Goal: Task Accomplishment & Management: Complete application form

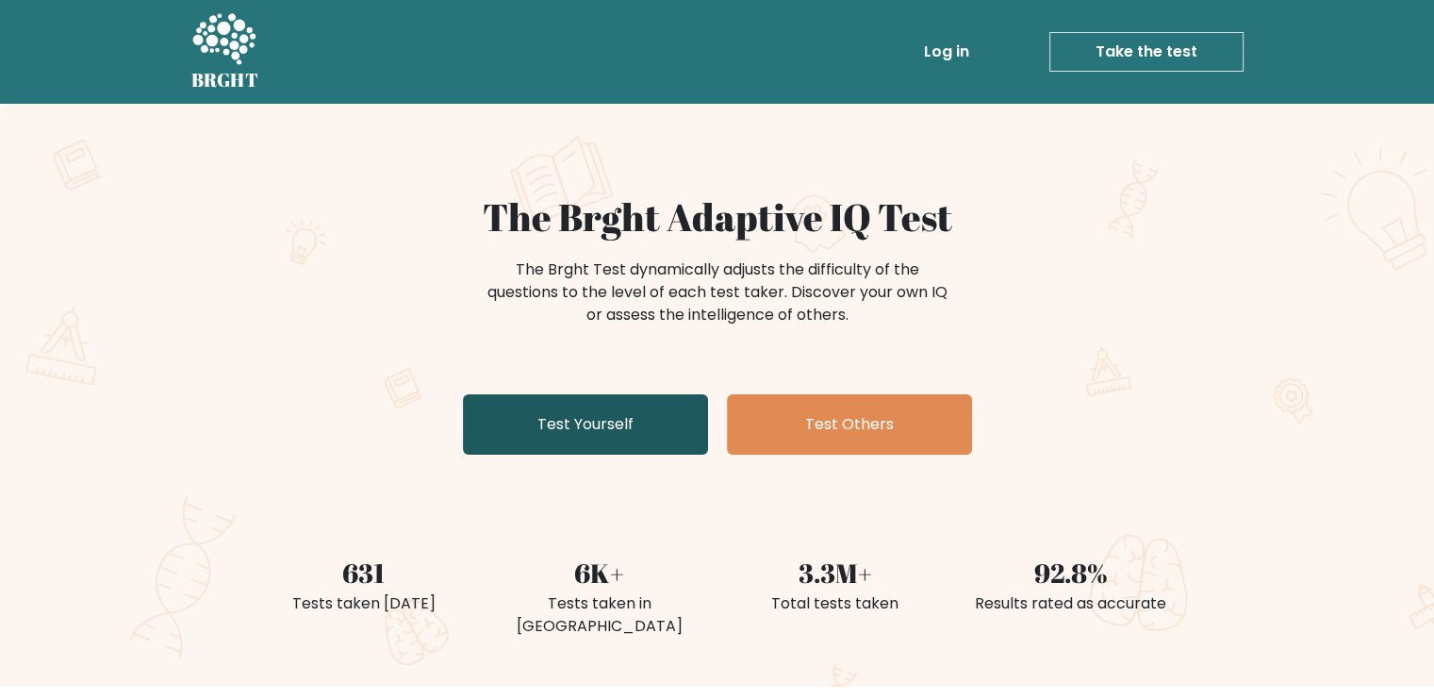
click at [604, 410] on link "Test Yourself" at bounding box center [585, 424] width 245 height 60
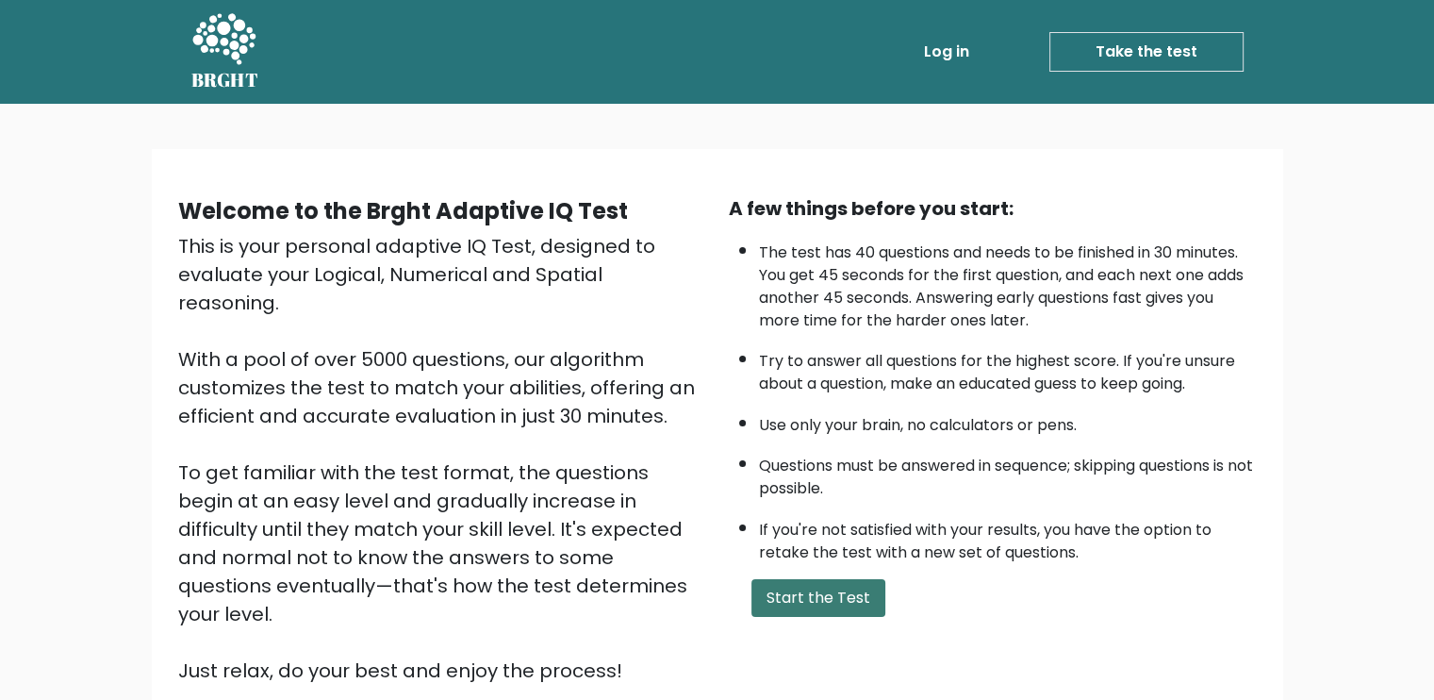
click at [834, 601] on button "Start the Test" at bounding box center [819, 598] width 134 height 38
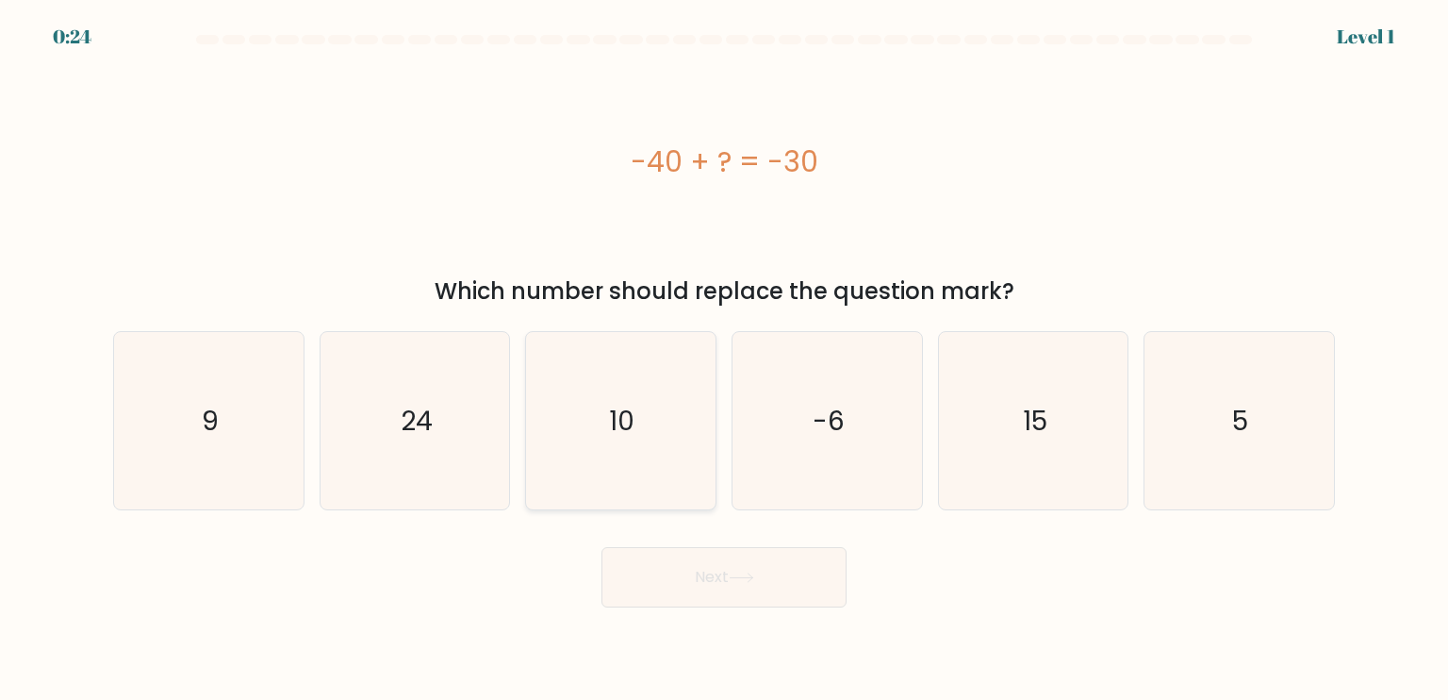
click at [605, 448] on icon "10" at bounding box center [620, 420] width 177 height 177
click at [724, 359] on input "c. 10" at bounding box center [724, 354] width 1 height 9
radio input "true"
click at [700, 590] on button "Next" at bounding box center [724, 577] width 245 height 60
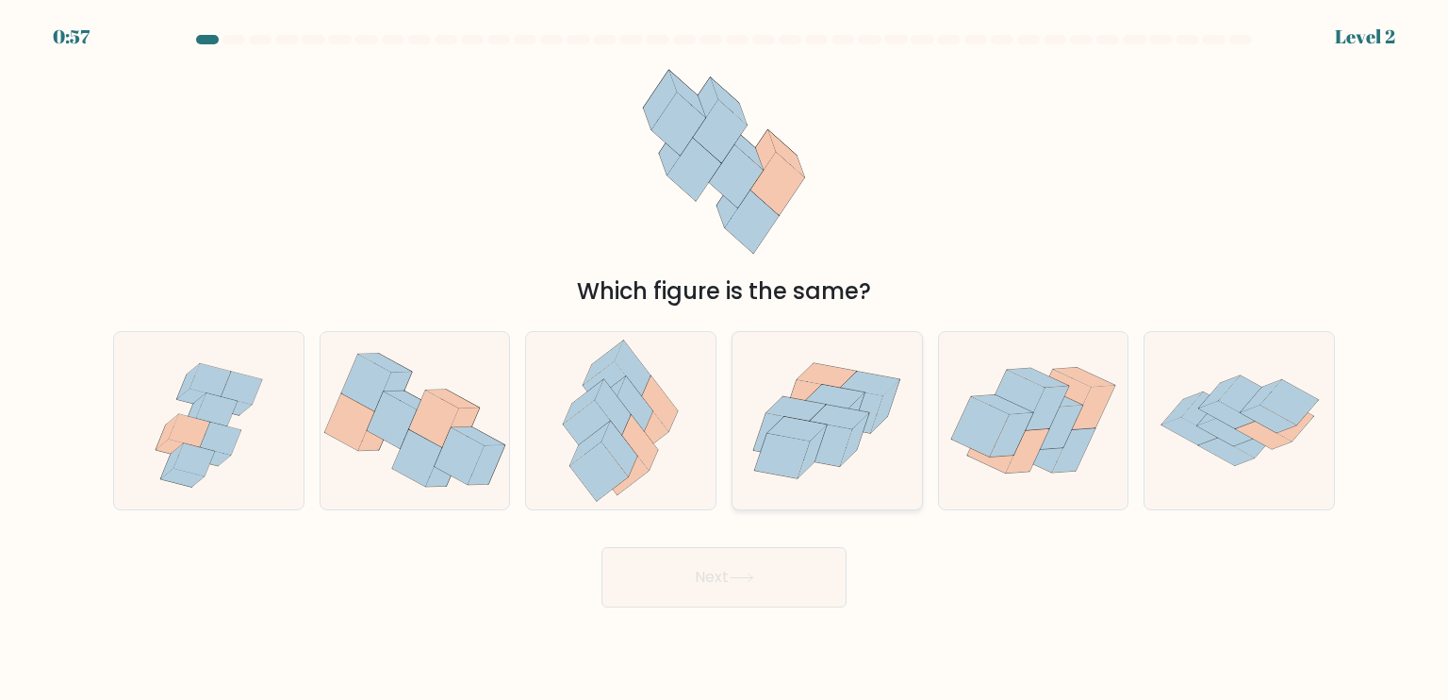
click at [806, 452] on icon at bounding box center [783, 455] width 56 height 45
click at [725, 359] on input "d." at bounding box center [724, 354] width 1 height 9
radio input "true"
click at [714, 580] on button "Next" at bounding box center [724, 577] width 245 height 60
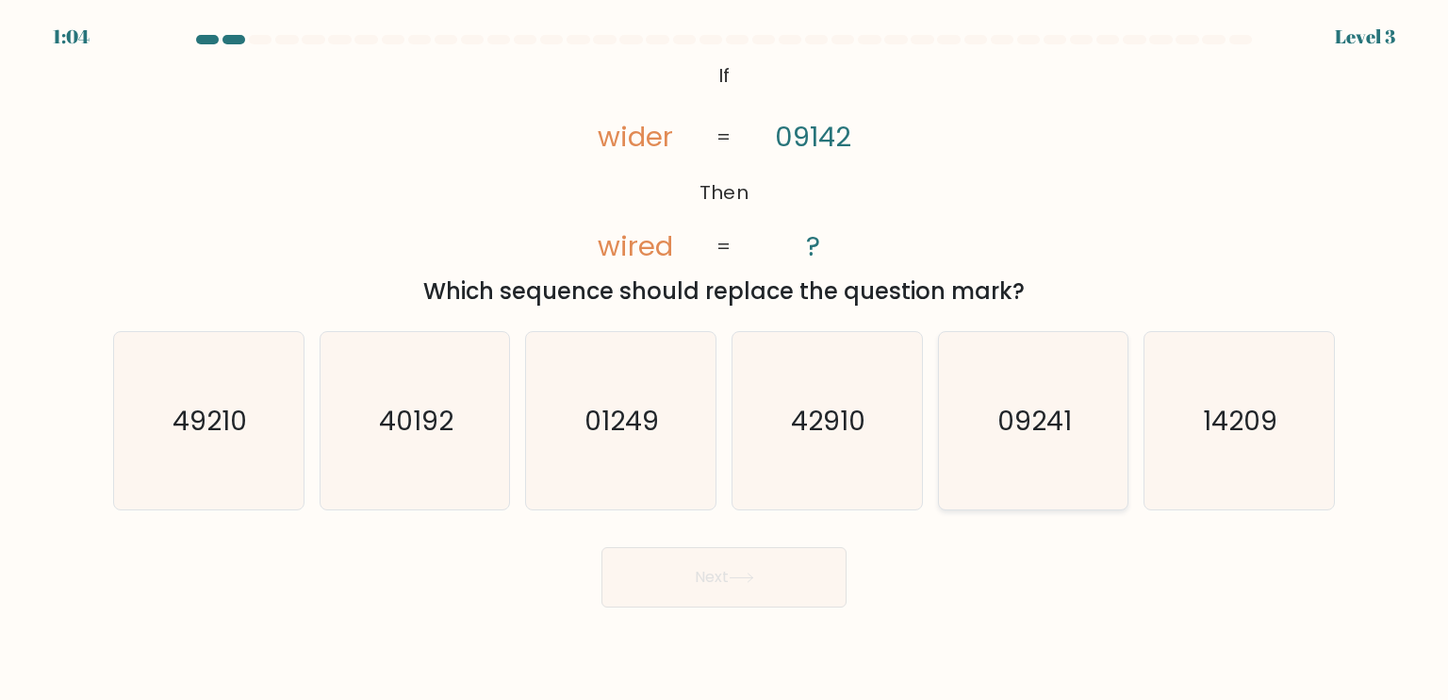
click at [996, 446] on icon "09241" at bounding box center [1033, 420] width 177 height 177
click at [725, 359] on input "e. 09241" at bounding box center [724, 354] width 1 height 9
radio input "true"
click at [723, 573] on button "Next" at bounding box center [724, 577] width 245 height 60
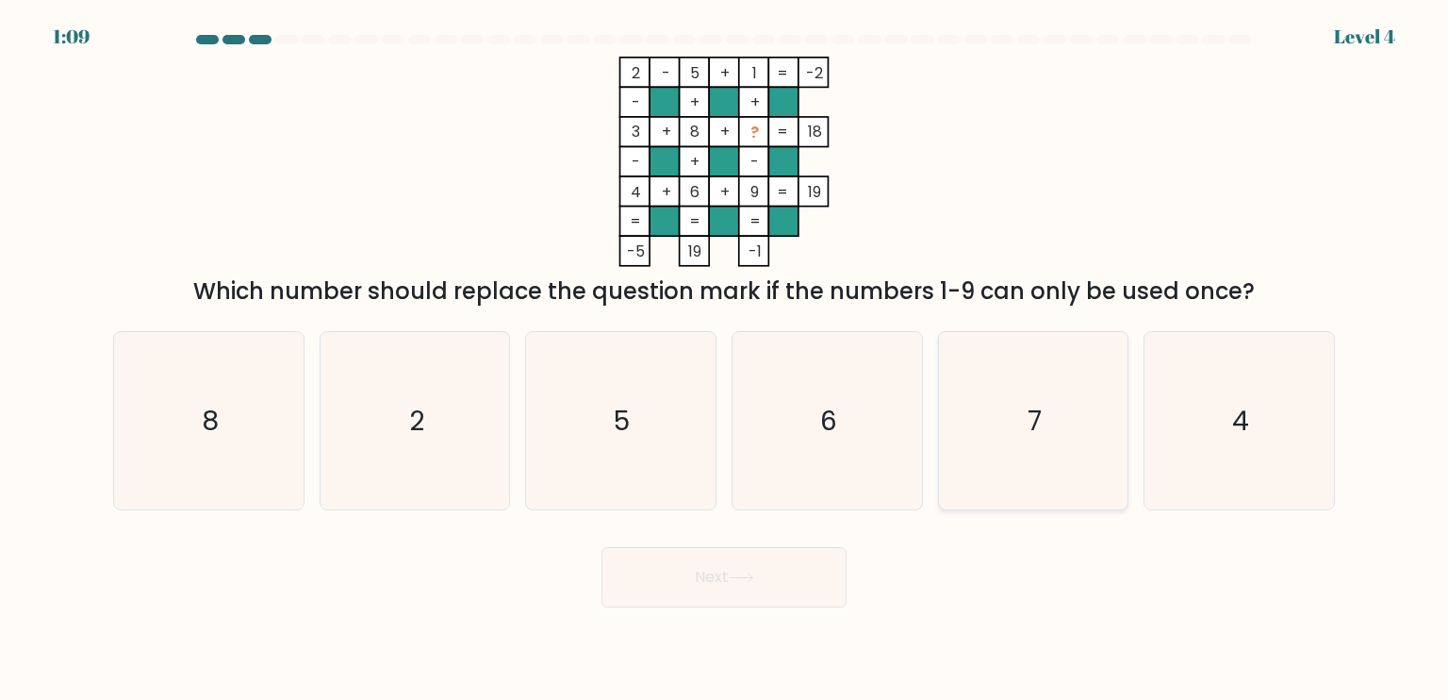
click at [1055, 433] on icon "7" at bounding box center [1033, 420] width 177 height 177
click at [725, 359] on input "e. 7" at bounding box center [724, 354] width 1 height 9
radio input "true"
click at [764, 587] on button "Next" at bounding box center [724, 577] width 245 height 60
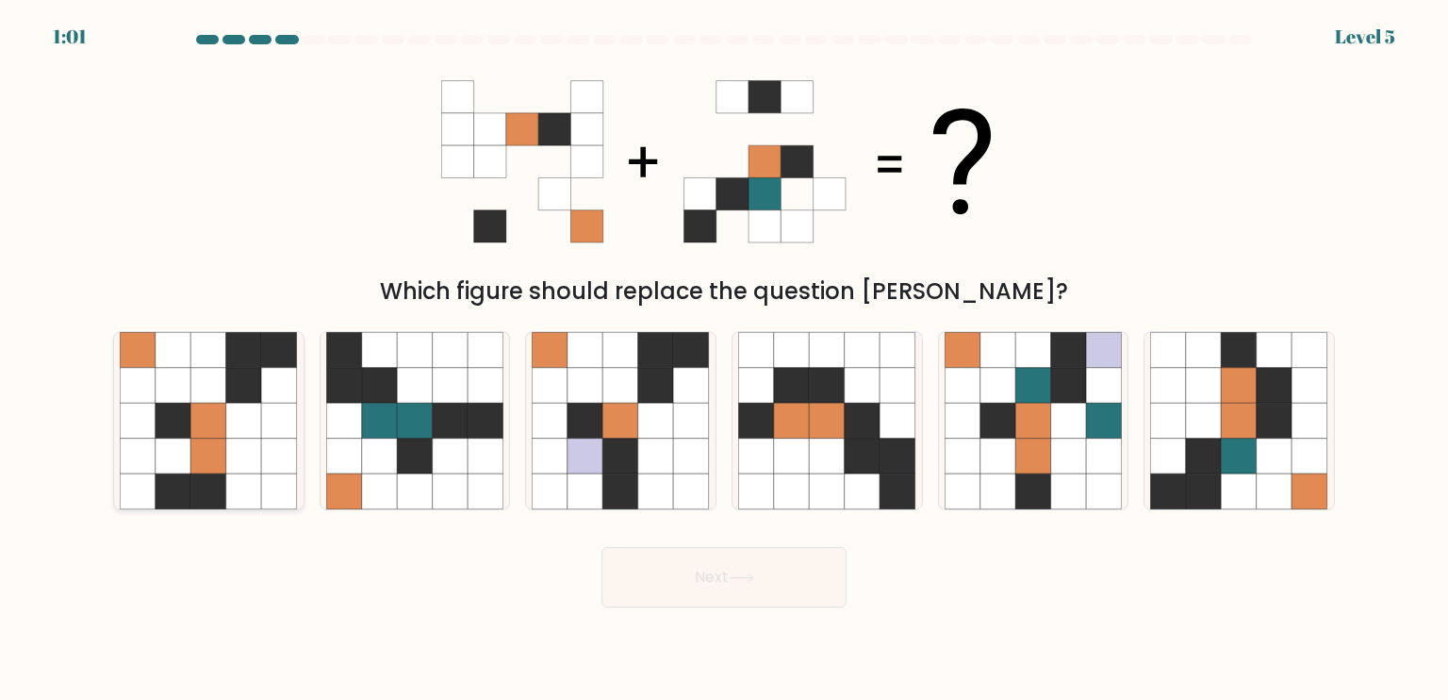
click at [218, 486] on icon at bounding box center [209, 491] width 36 height 36
click at [724, 359] on input "a." at bounding box center [724, 354] width 1 height 9
radio input "true"
click at [709, 595] on button "Next" at bounding box center [724, 577] width 245 height 60
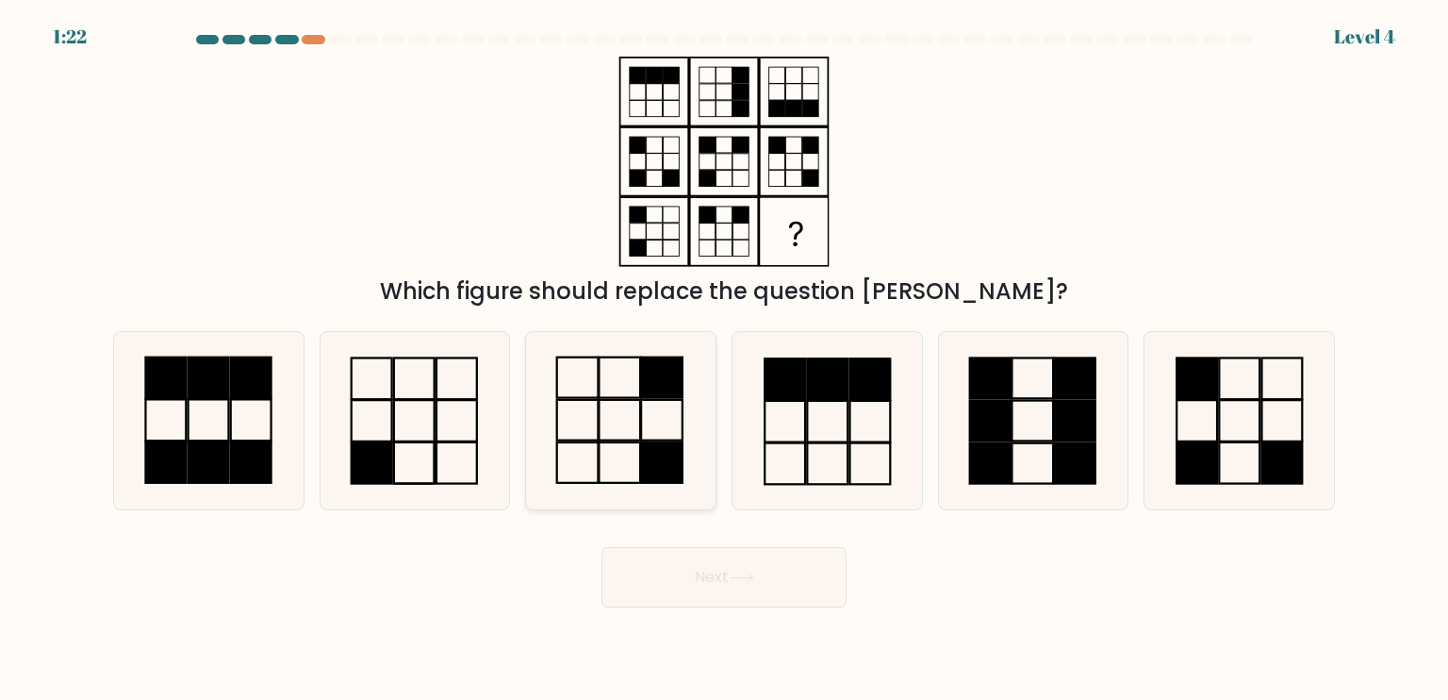
click at [631, 426] on icon at bounding box center [620, 420] width 177 height 177
click at [724, 359] on input "c." at bounding box center [724, 354] width 1 height 9
radio input "true"
click at [721, 577] on button "Next" at bounding box center [724, 577] width 245 height 60
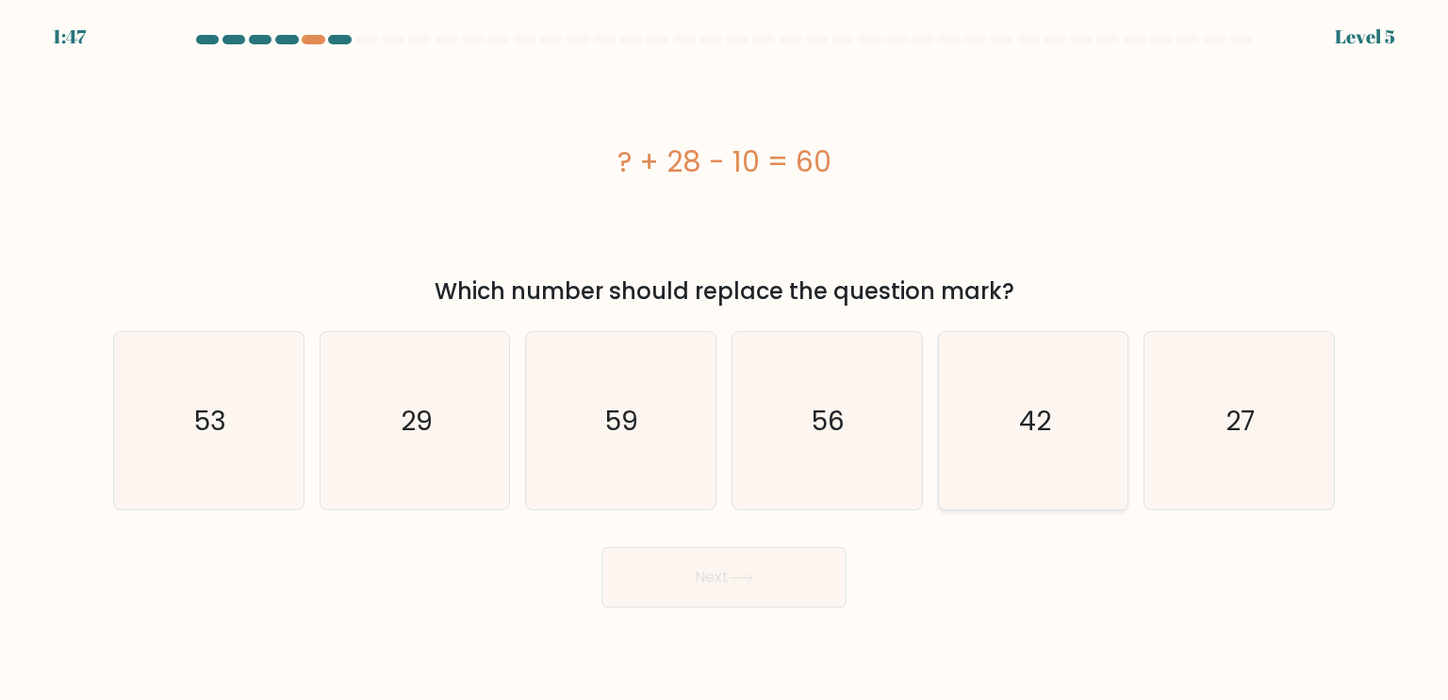
click at [1064, 411] on icon "42" at bounding box center [1033, 420] width 177 height 177
click at [725, 359] on input "e. 42" at bounding box center [724, 354] width 1 height 9
radio input "true"
click at [747, 581] on icon at bounding box center [741, 577] width 25 height 10
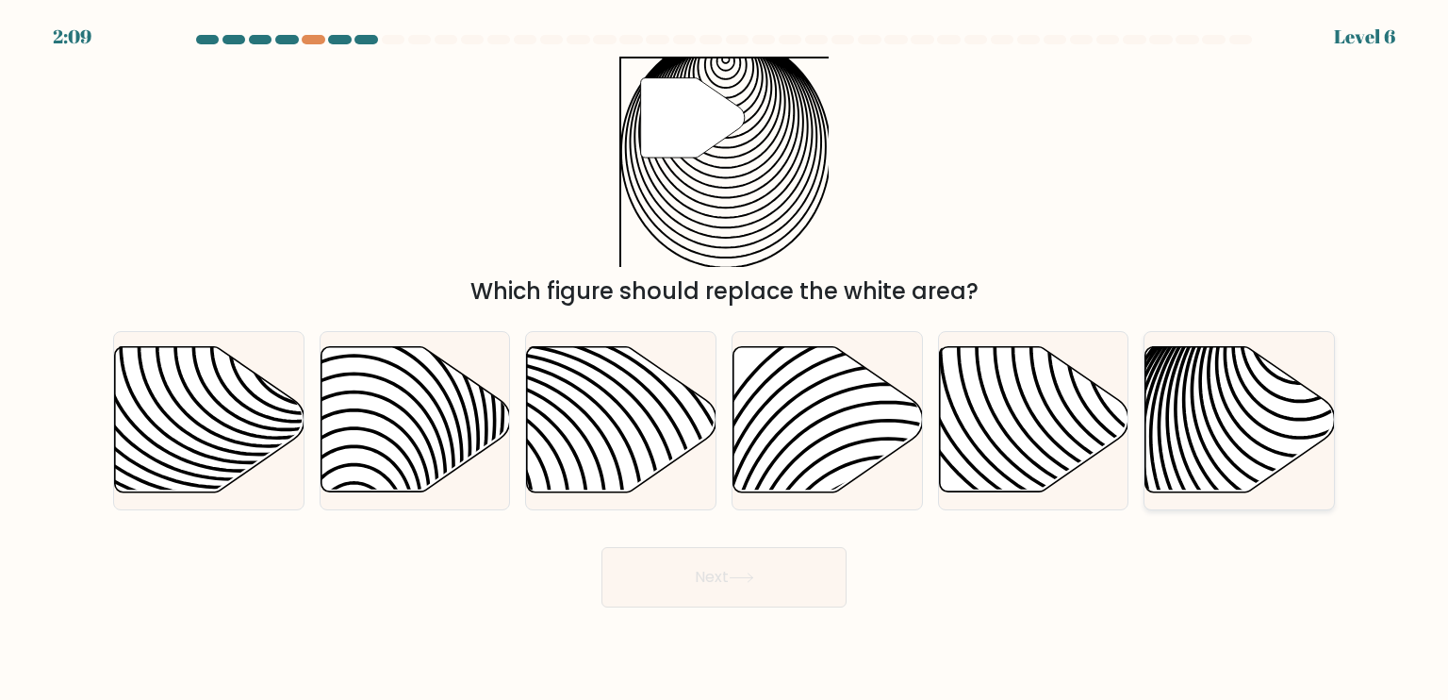
click at [1192, 420] on icon at bounding box center [1241, 419] width 190 height 145
click at [725, 359] on input "f." at bounding box center [724, 354] width 1 height 9
radio input "true"
click at [749, 572] on icon at bounding box center [741, 577] width 25 height 10
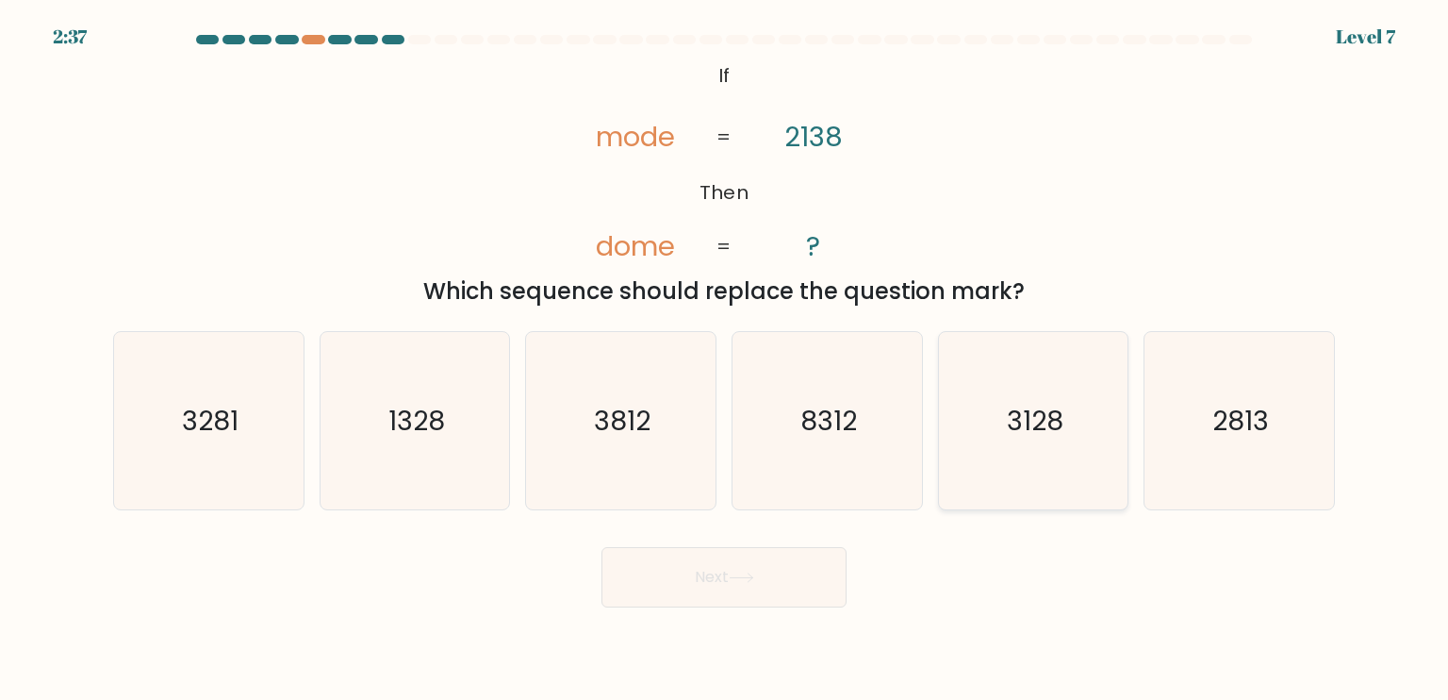
click at [1064, 440] on icon "3128" at bounding box center [1033, 420] width 177 height 177
click at [725, 359] on input "e. 3128" at bounding box center [724, 354] width 1 height 9
radio input "true"
click at [756, 584] on button "Next" at bounding box center [724, 577] width 245 height 60
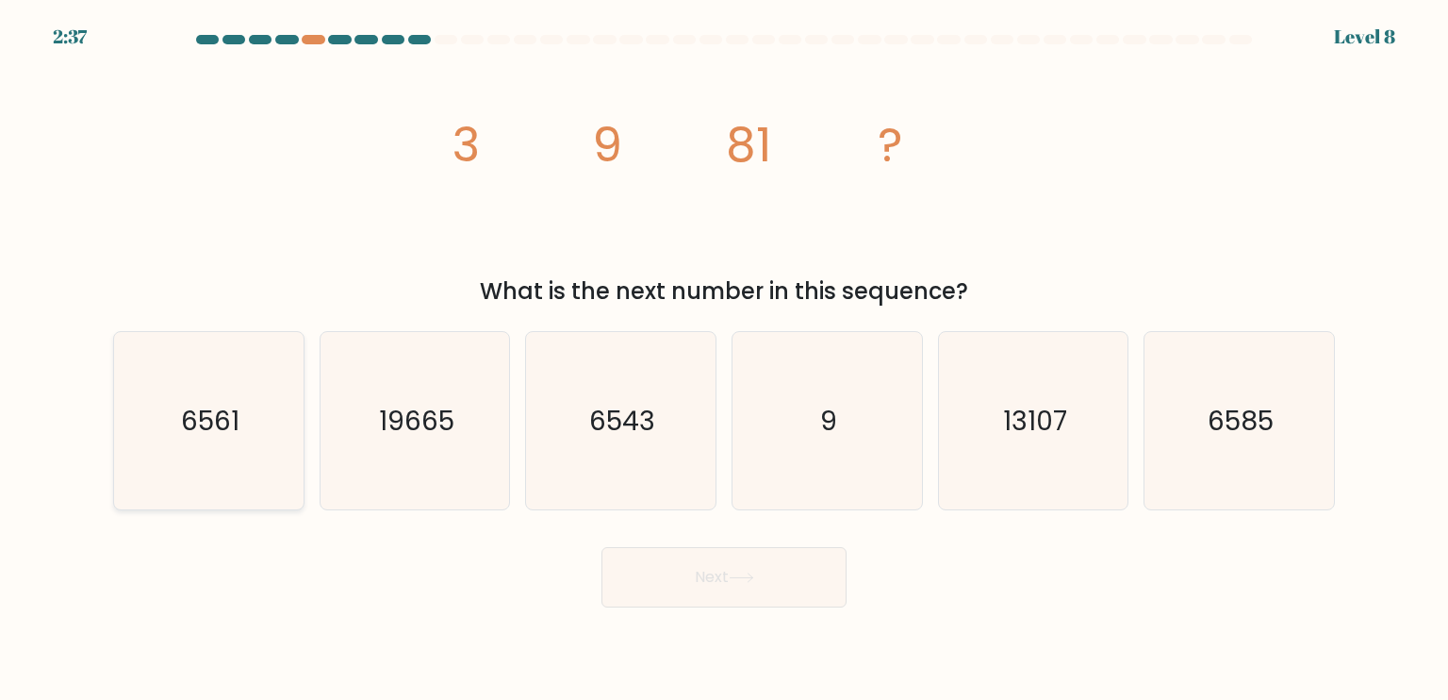
click at [226, 452] on icon "6561" at bounding box center [208, 420] width 177 height 177
click at [724, 359] on input "a. 6561" at bounding box center [724, 354] width 1 height 9
radio input "true"
click at [652, 587] on button "Next" at bounding box center [724, 577] width 245 height 60
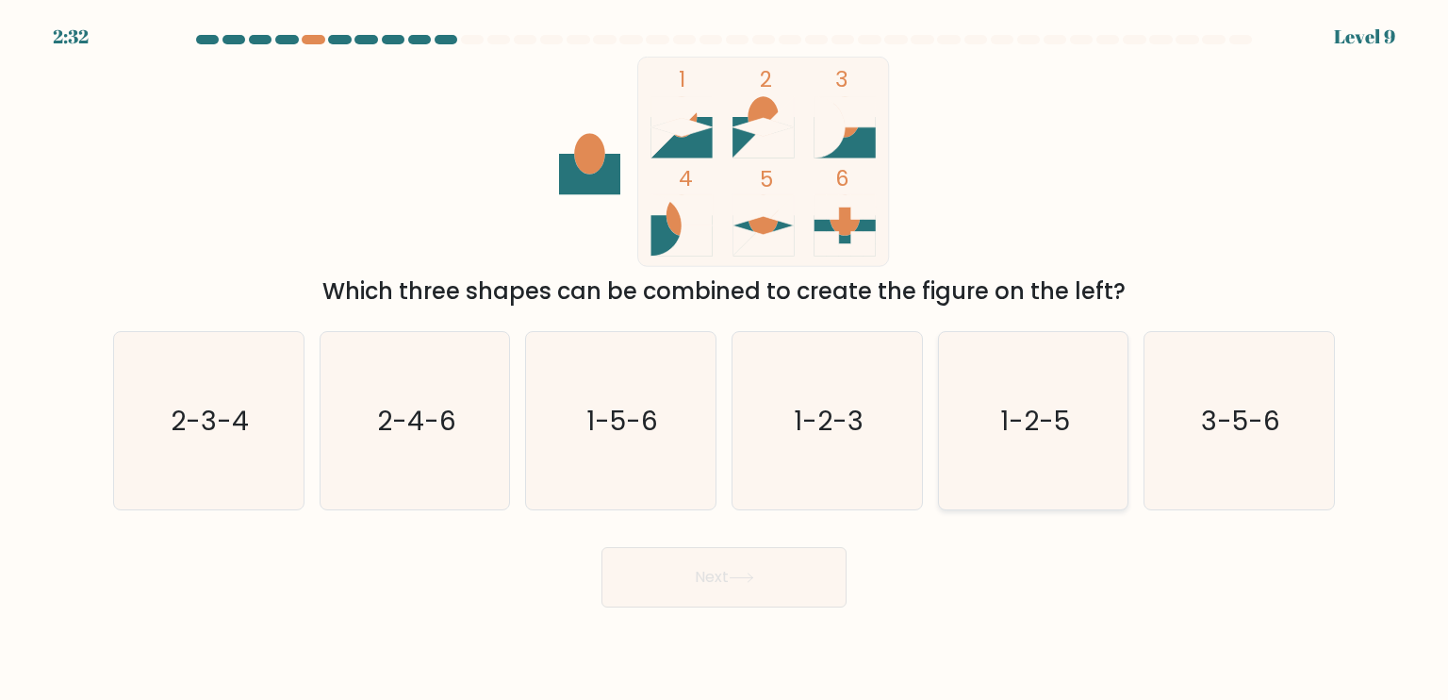
click at [1059, 430] on text "1-2-5" at bounding box center [1035, 420] width 70 height 38
click at [725, 359] on input "e. 1-2-5" at bounding box center [724, 354] width 1 height 9
radio input "true"
click at [772, 587] on button "Next" at bounding box center [724, 577] width 245 height 60
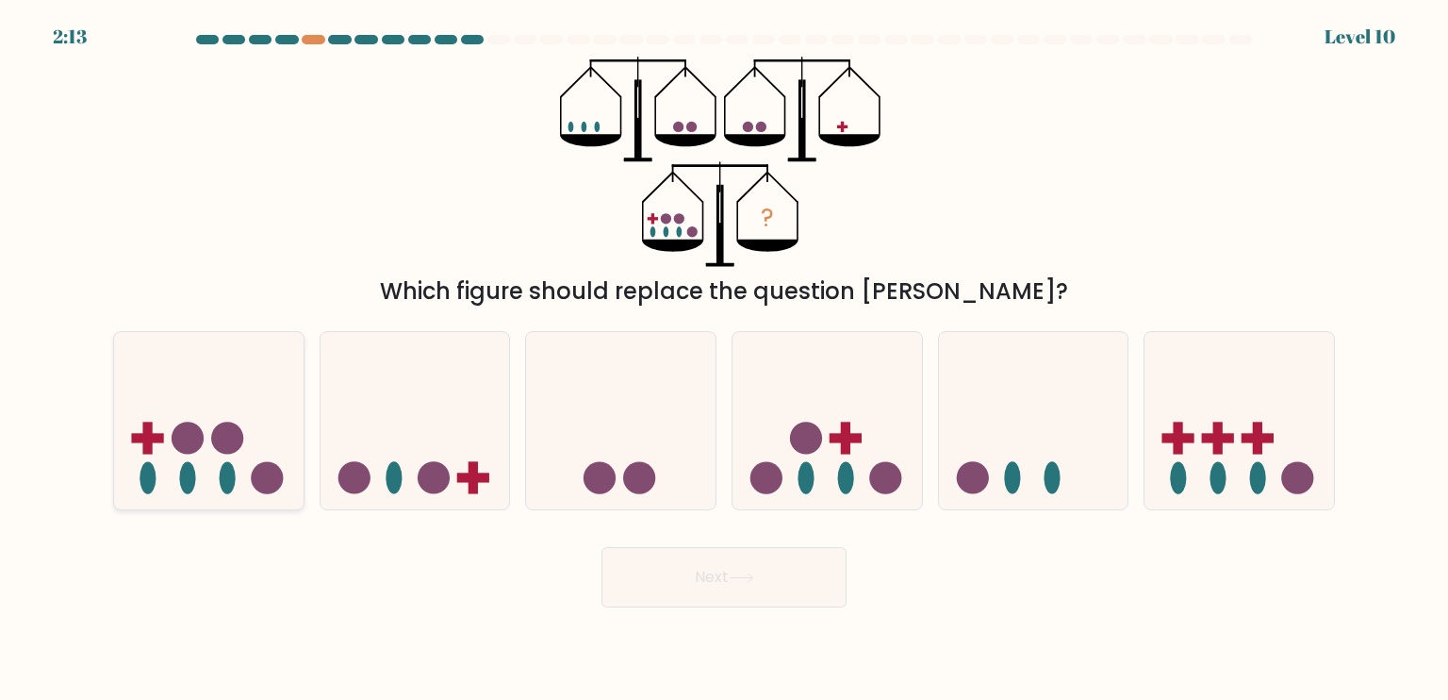
click at [192, 448] on circle at bounding box center [188, 437] width 32 height 32
click at [724, 359] on input "a." at bounding box center [724, 354] width 1 height 9
radio input "true"
click at [803, 572] on button "Next" at bounding box center [724, 577] width 245 height 60
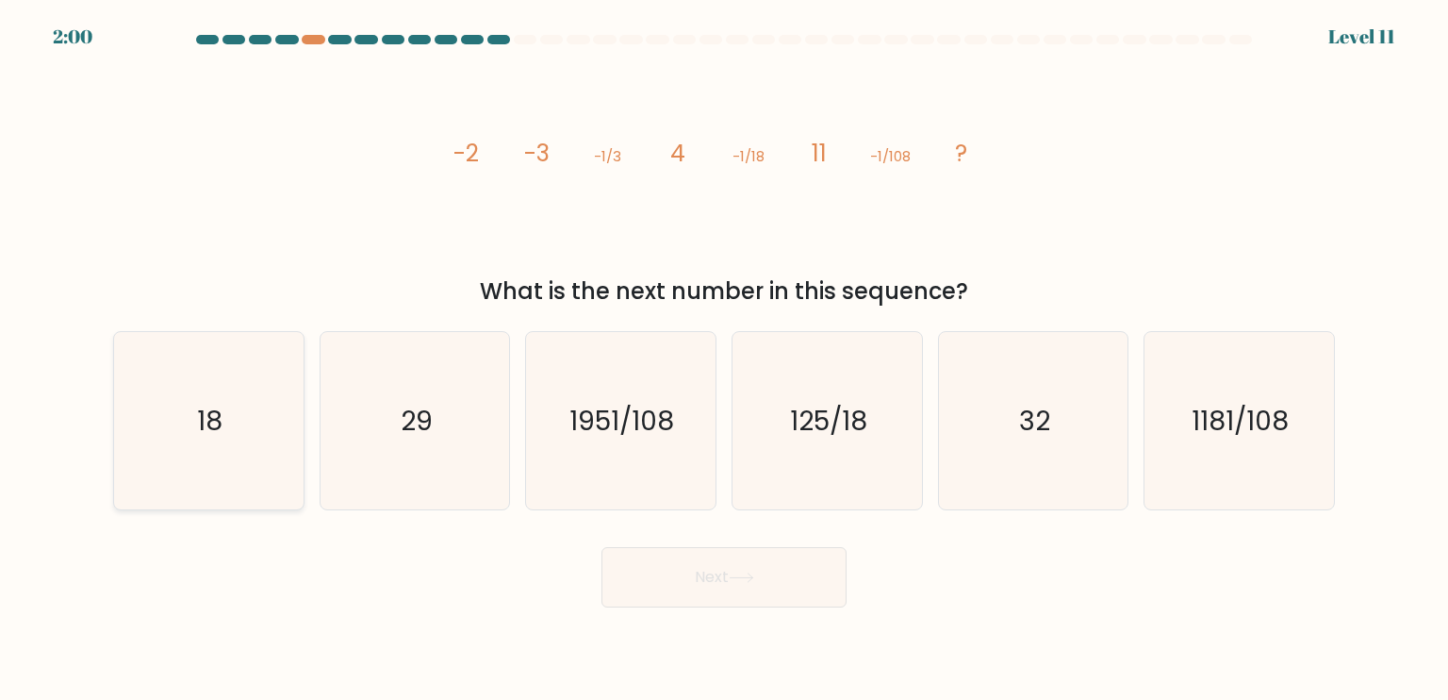
click at [239, 427] on icon "18" at bounding box center [208, 420] width 177 height 177
click at [724, 359] on input "a. 18" at bounding box center [724, 354] width 1 height 9
radio input "true"
click at [705, 577] on button "Next" at bounding box center [724, 577] width 245 height 60
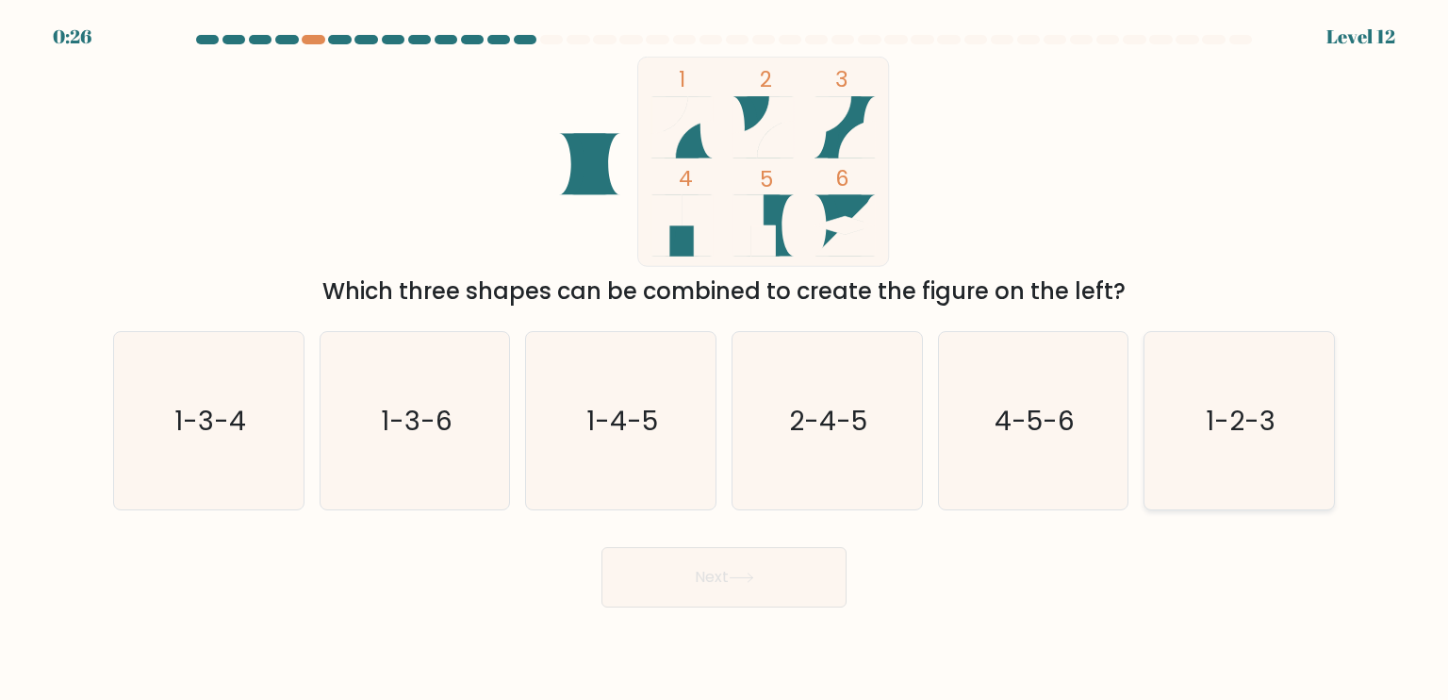
click at [1271, 426] on text "1-2-3" at bounding box center [1241, 420] width 70 height 38
click at [725, 359] on input "f. 1-2-3" at bounding box center [724, 354] width 1 height 9
radio input "true"
click at [745, 571] on button "Next" at bounding box center [724, 577] width 245 height 60
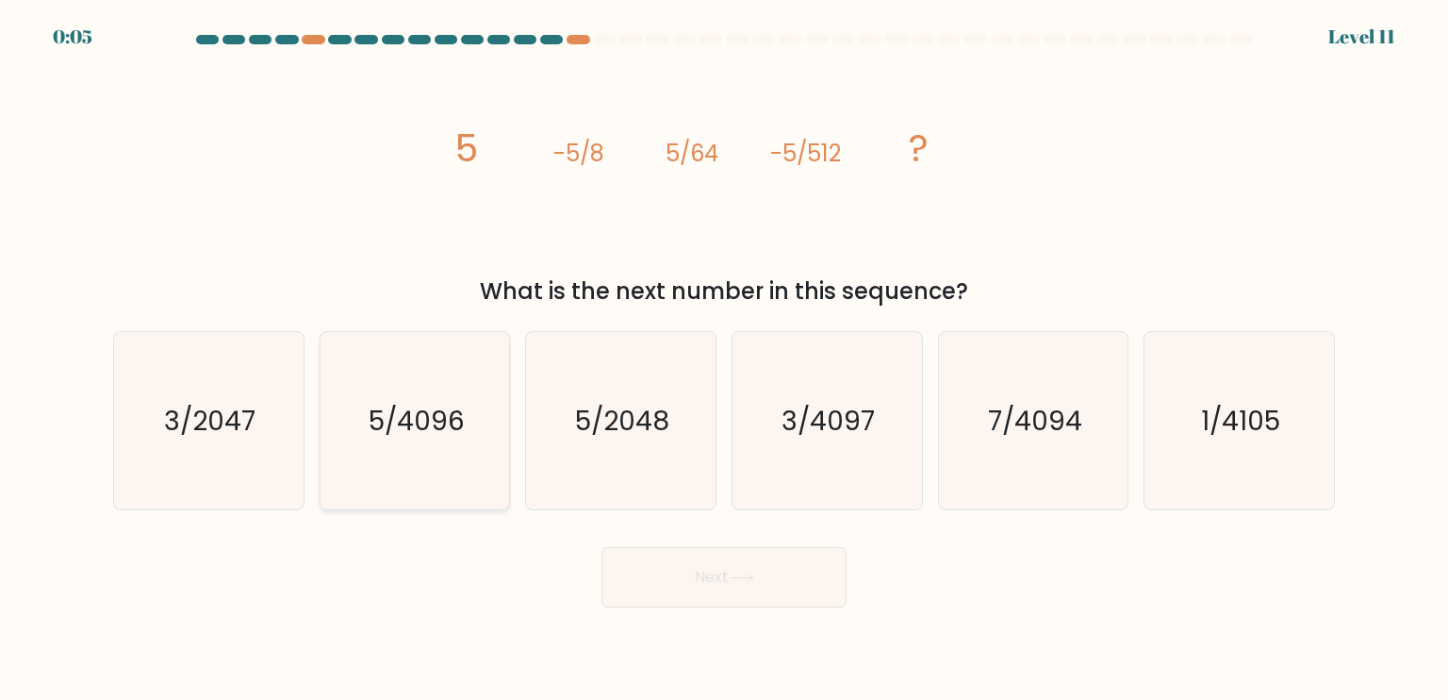
click at [457, 416] on text "5/4096" at bounding box center [417, 420] width 96 height 38
click at [724, 359] on input "b. 5/4096" at bounding box center [724, 354] width 1 height 9
radio input "true"
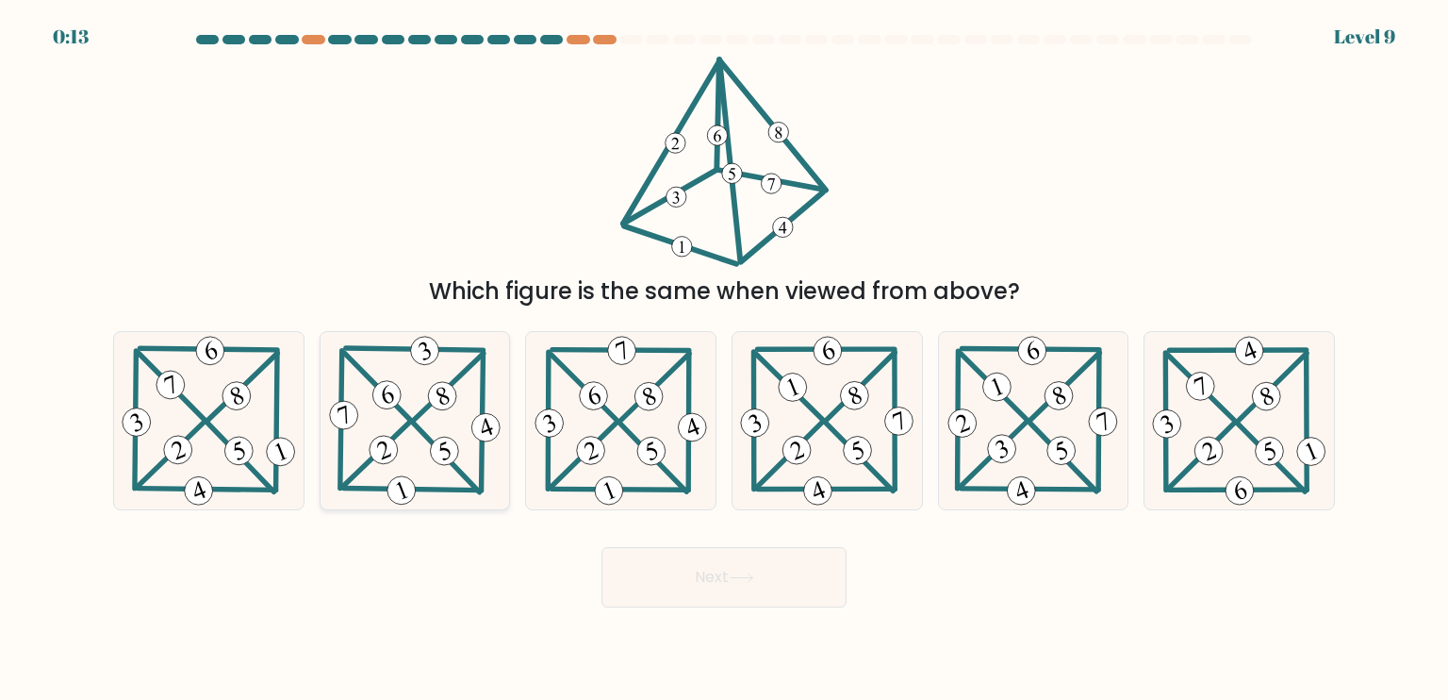
click at [420, 412] on 398 at bounding box center [449, 386] width 70 height 67
click at [724, 359] on input "b." at bounding box center [724, 354] width 1 height 9
radio input "true"
click at [717, 575] on button "Next" at bounding box center [724, 577] width 245 height 60
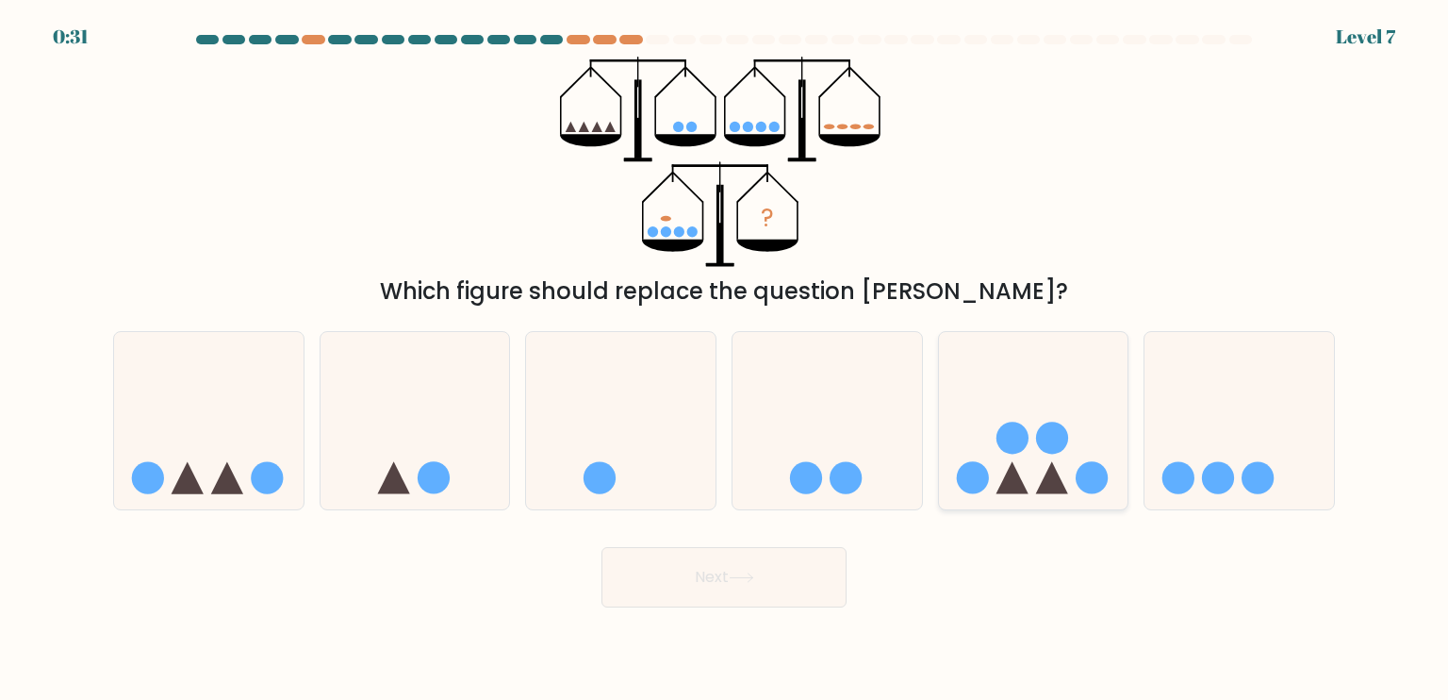
click at [1027, 419] on icon at bounding box center [1034, 420] width 190 height 157
click at [725, 359] on input "e." at bounding box center [724, 354] width 1 height 9
radio input "true"
click at [977, 574] on div "Next" at bounding box center [724, 570] width 1245 height 74
click at [770, 584] on button "Next" at bounding box center [724, 577] width 245 height 60
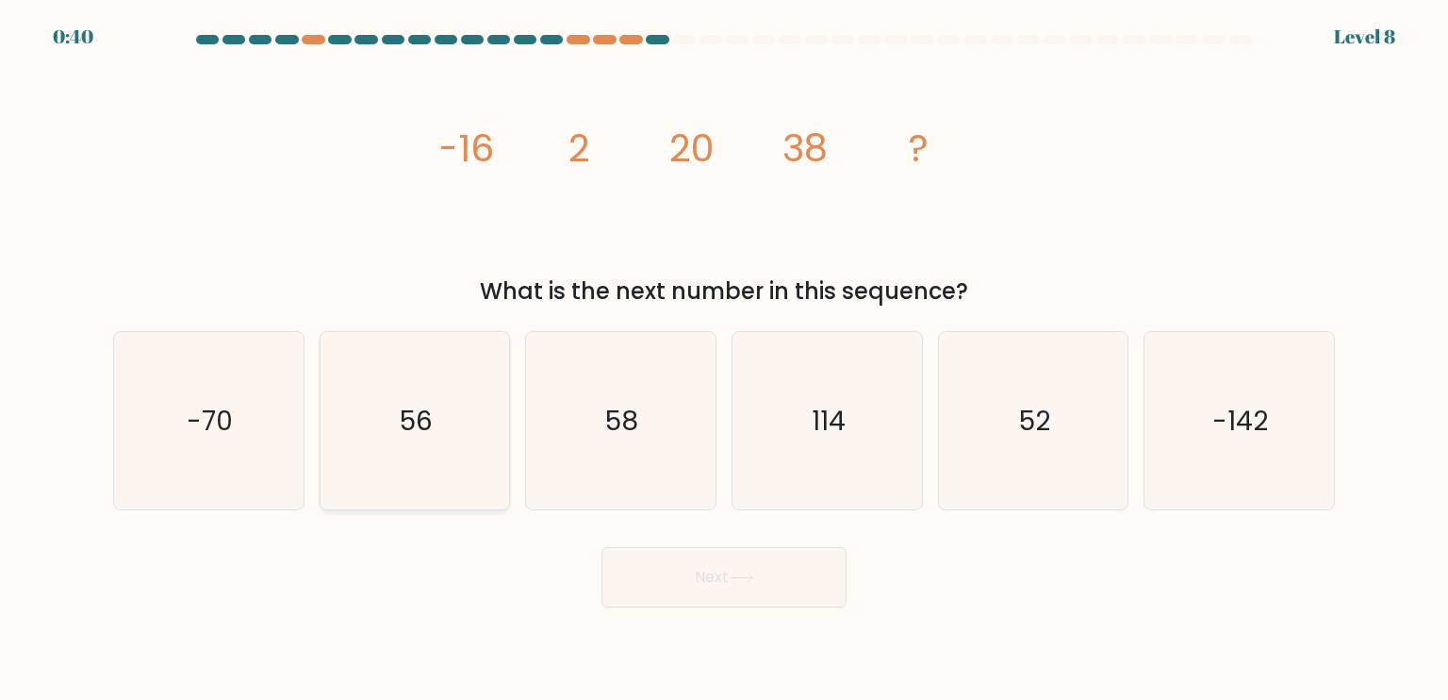
click at [441, 430] on icon "56" at bounding box center [414, 420] width 177 height 177
click at [724, 359] on input "b. 56" at bounding box center [724, 354] width 1 height 9
radio input "true"
click at [709, 577] on button "Next" at bounding box center [724, 577] width 245 height 60
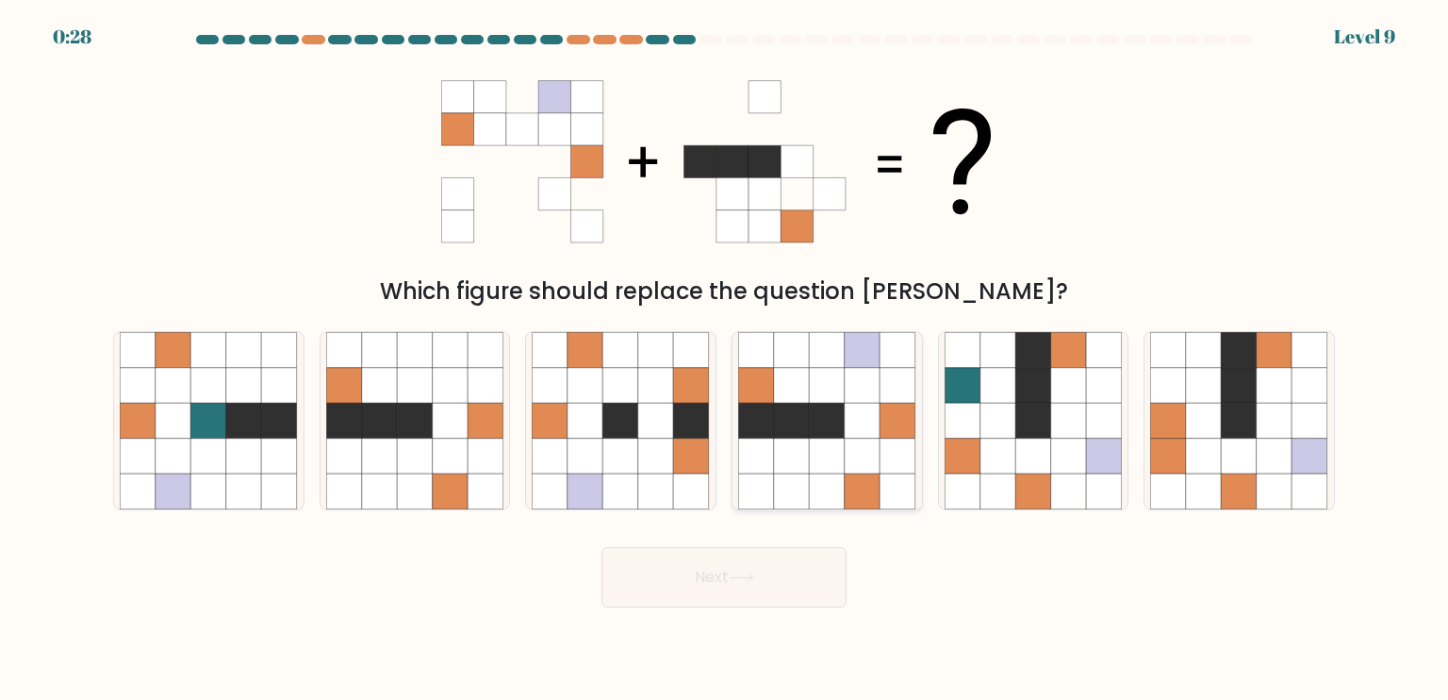
click at [821, 479] on icon at bounding box center [828, 491] width 36 height 36
click at [725, 359] on input "d." at bounding box center [724, 354] width 1 height 9
radio input "true"
click at [720, 584] on button "Next" at bounding box center [724, 577] width 245 height 60
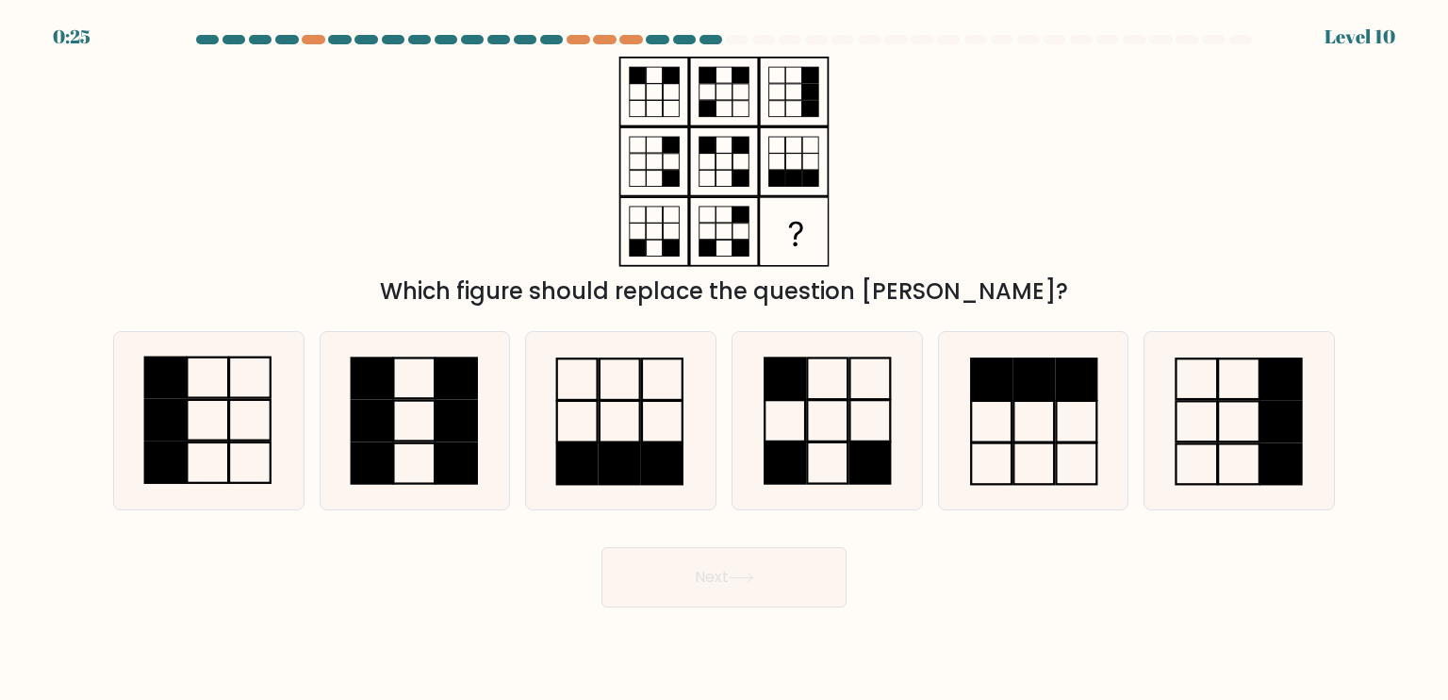
click at [720, 584] on button "Next" at bounding box center [724, 577] width 245 height 60
click at [227, 433] on rect at bounding box center [208, 420] width 41 height 41
click at [724, 359] on input "a." at bounding box center [724, 354] width 1 height 9
radio input "true"
click at [690, 588] on button "Next" at bounding box center [724, 577] width 245 height 60
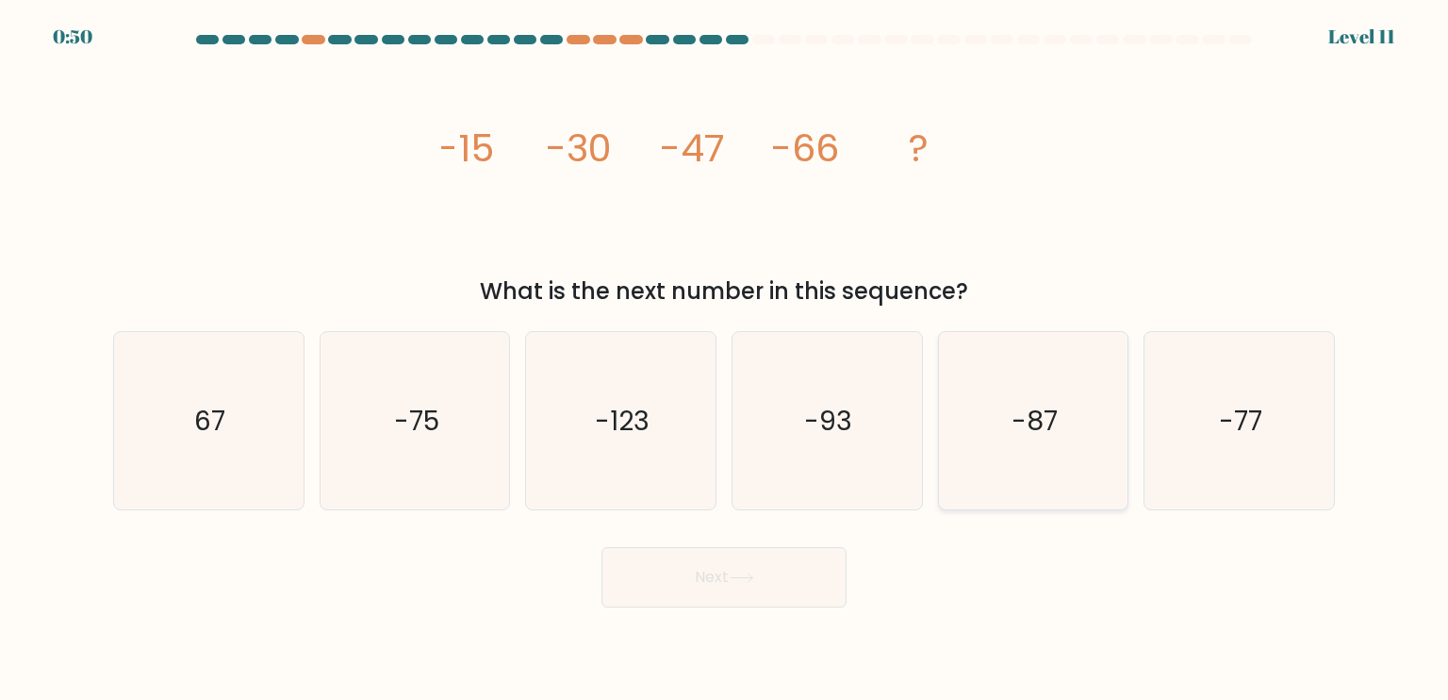
click at [1027, 444] on icon "-87" at bounding box center [1033, 420] width 177 height 177
click at [725, 359] on input "e. -87" at bounding box center [724, 354] width 1 height 9
radio input "true"
click at [756, 587] on button "Next" at bounding box center [724, 577] width 245 height 60
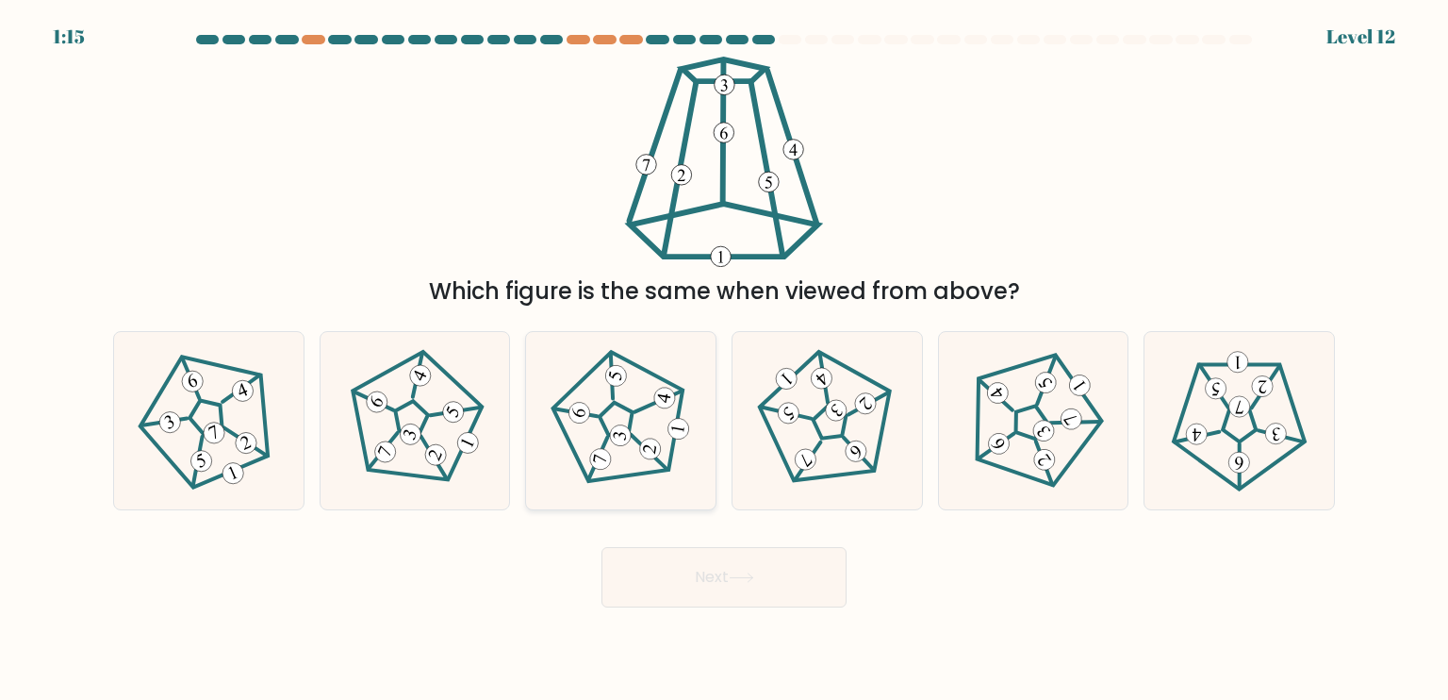
click at [660, 462] on 459 at bounding box center [649, 452] width 46 height 35
click at [724, 359] on input "c." at bounding box center [724, 354] width 1 height 9
radio input "true"
click at [190, 425] on icon at bounding box center [209, 420] width 142 height 142
click at [724, 359] on input "a." at bounding box center [724, 354] width 1 height 9
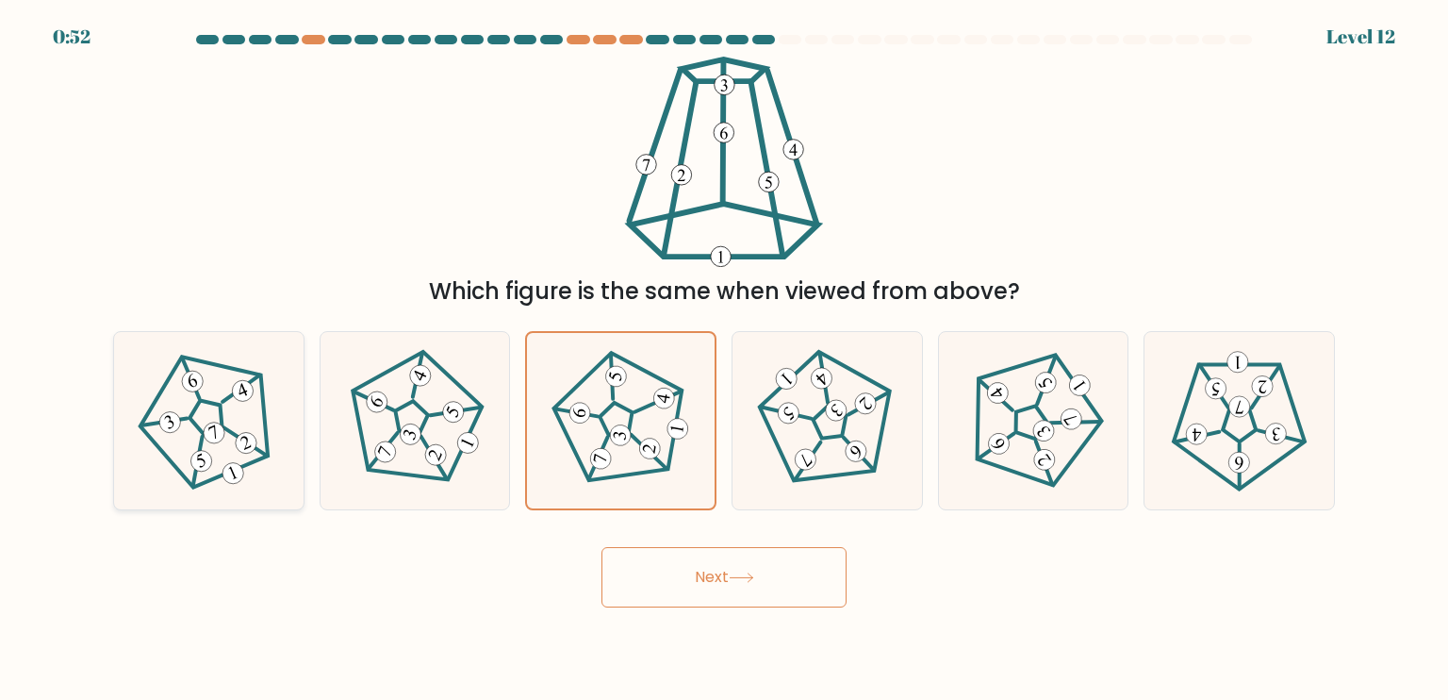
radio input "true"
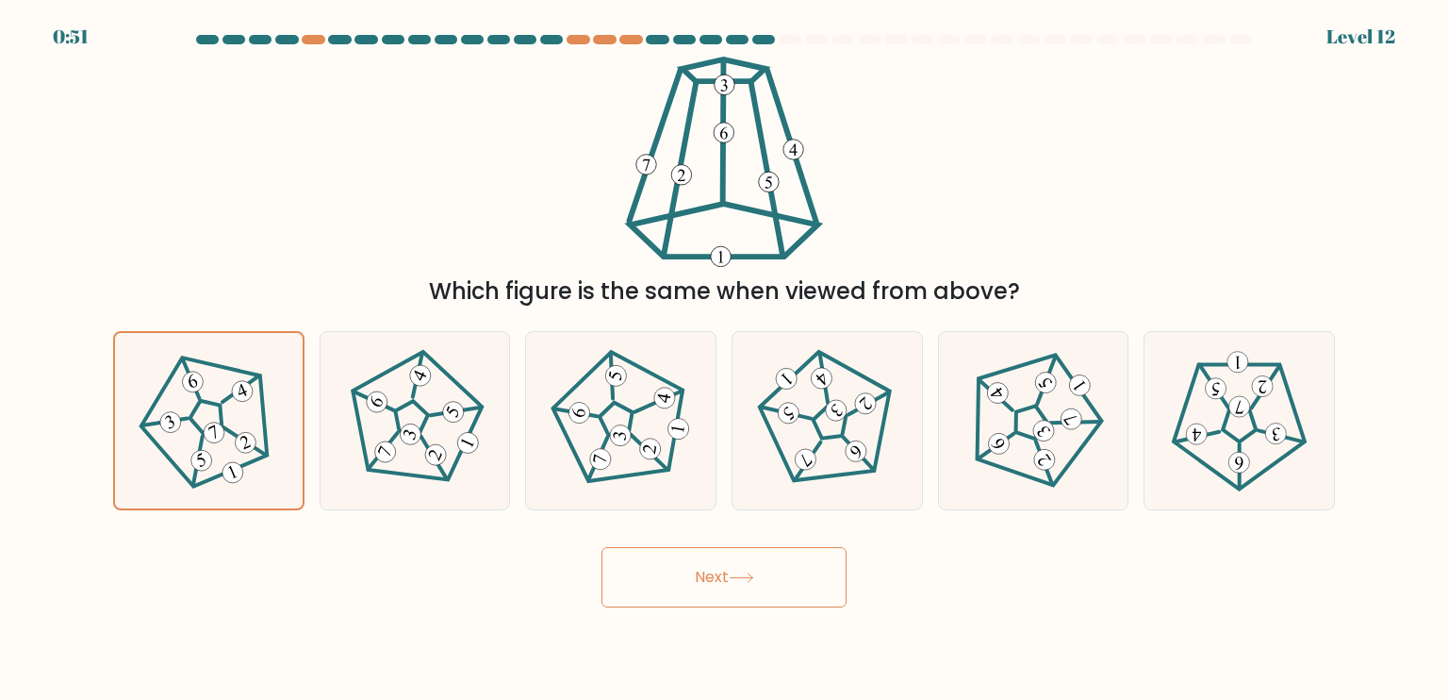
click at [773, 584] on button "Next" at bounding box center [724, 577] width 245 height 60
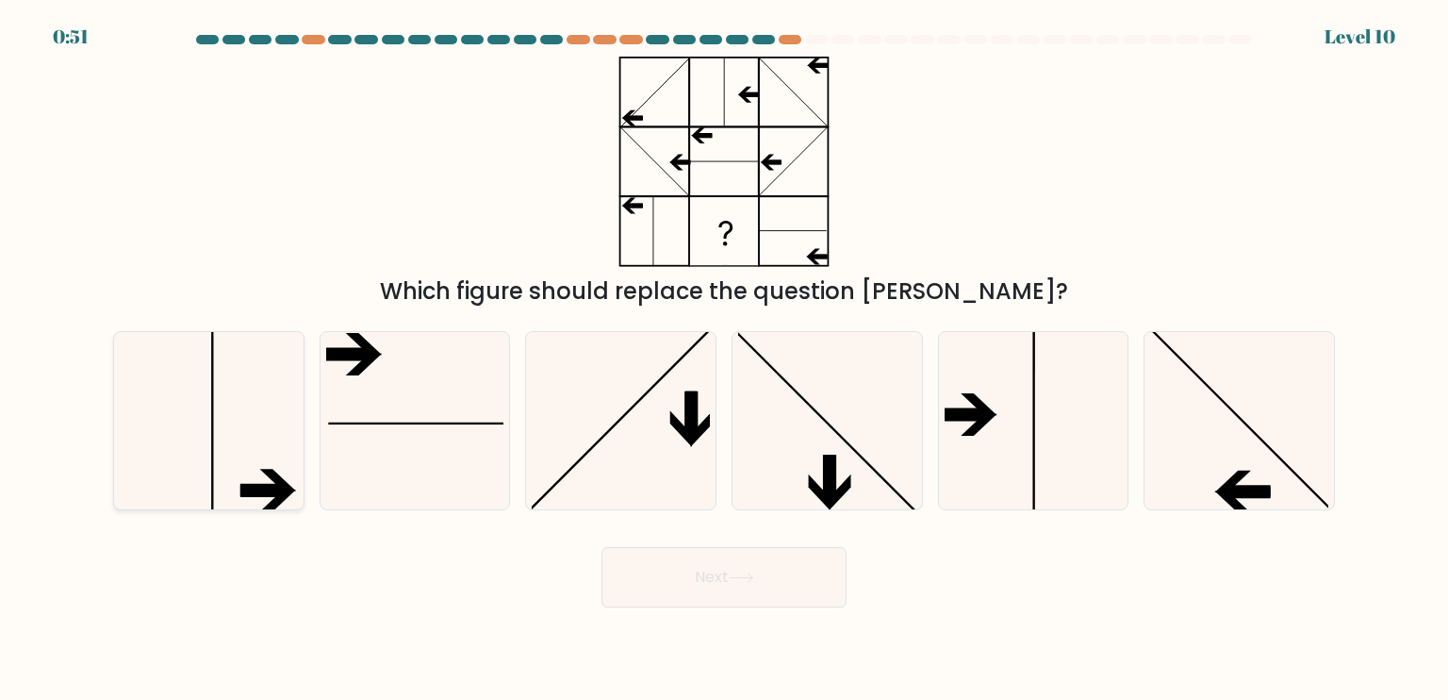
click at [259, 431] on icon at bounding box center [208, 420] width 177 height 177
click at [724, 359] on input "a." at bounding box center [724, 354] width 1 height 9
radio input "true"
click at [687, 571] on button "Next" at bounding box center [724, 577] width 245 height 60
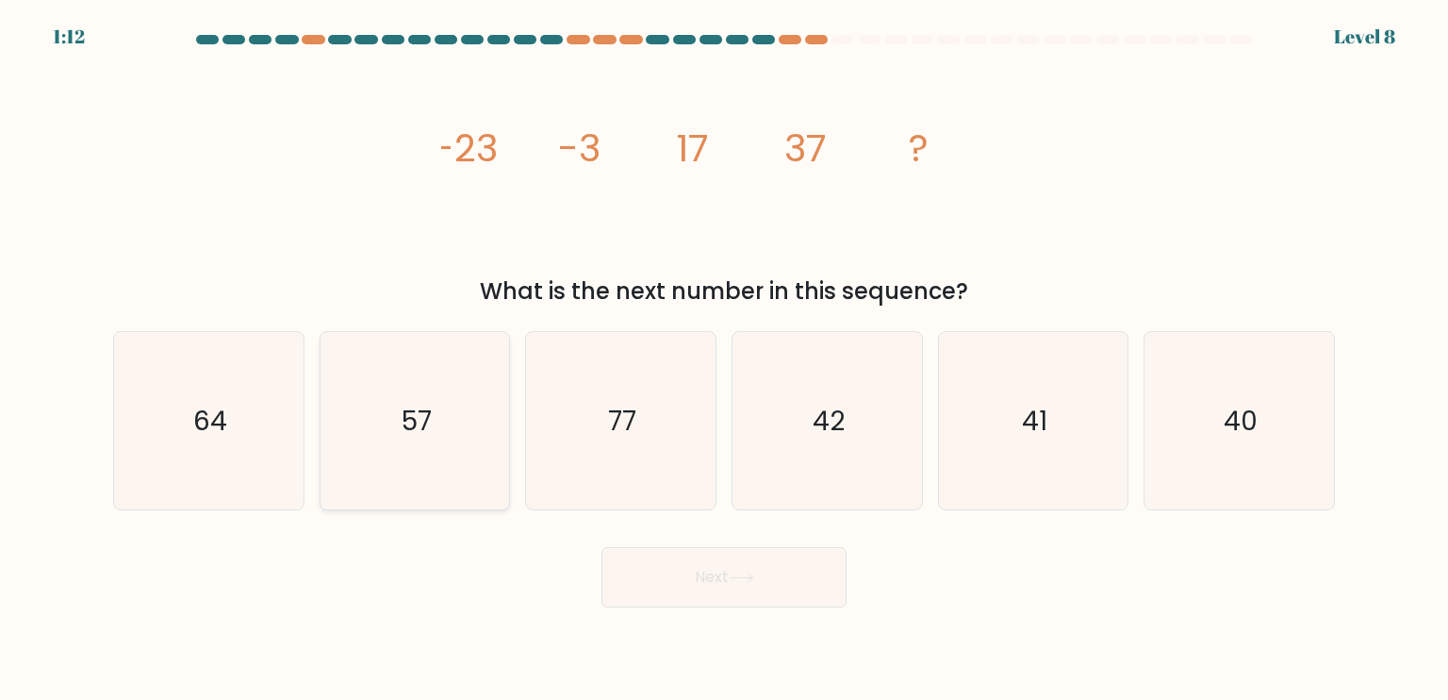
click at [377, 454] on icon "57" at bounding box center [414, 420] width 177 height 177
click at [724, 359] on input "b. 57" at bounding box center [724, 354] width 1 height 9
radio input "true"
click at [684, 587] on button "Next" at bounding box center [724, 577] width 245 height 60
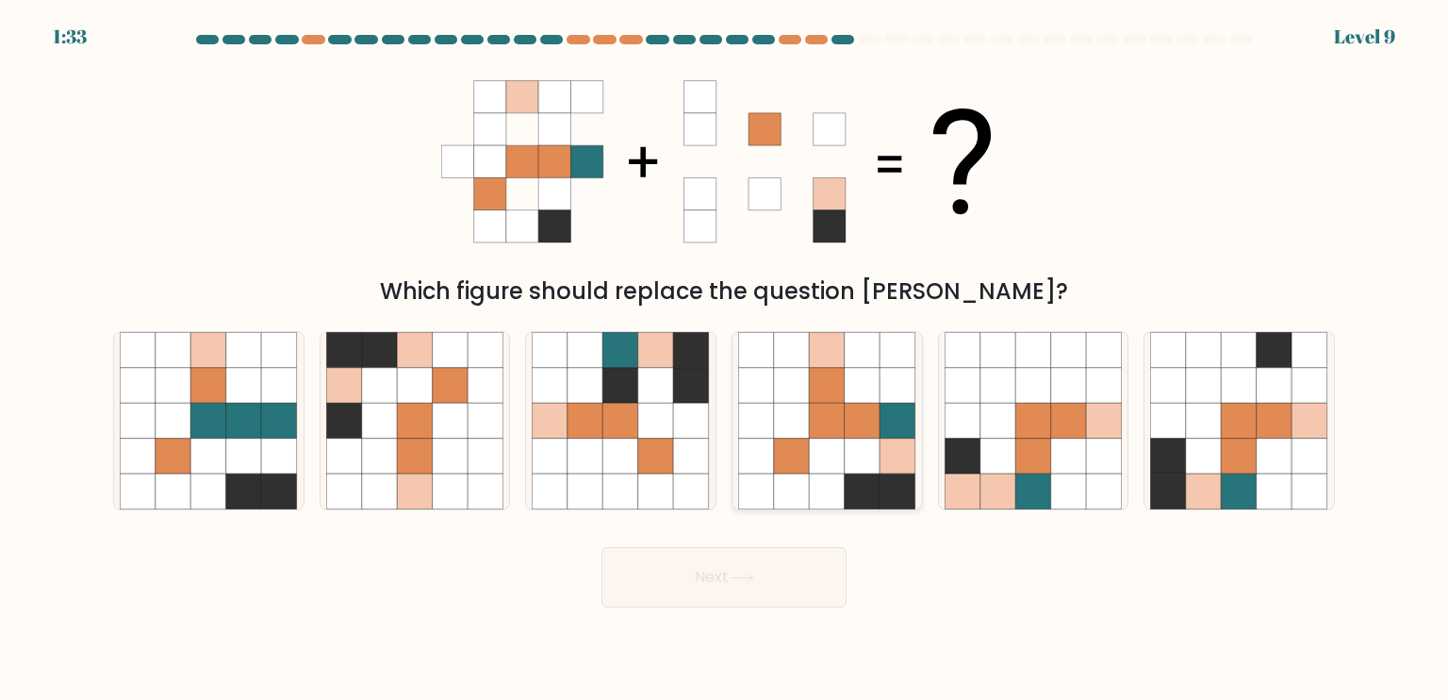
click at [898, 496] on icon at bounding box center [899, 491] width 36 height 36
click at [725, 359] on input "d." at bounding box center [724, 354] width 1 height 9
radio input "true"
click at [739, 587] on button "Next" at bounding box center [724, 577] width 245 height 60
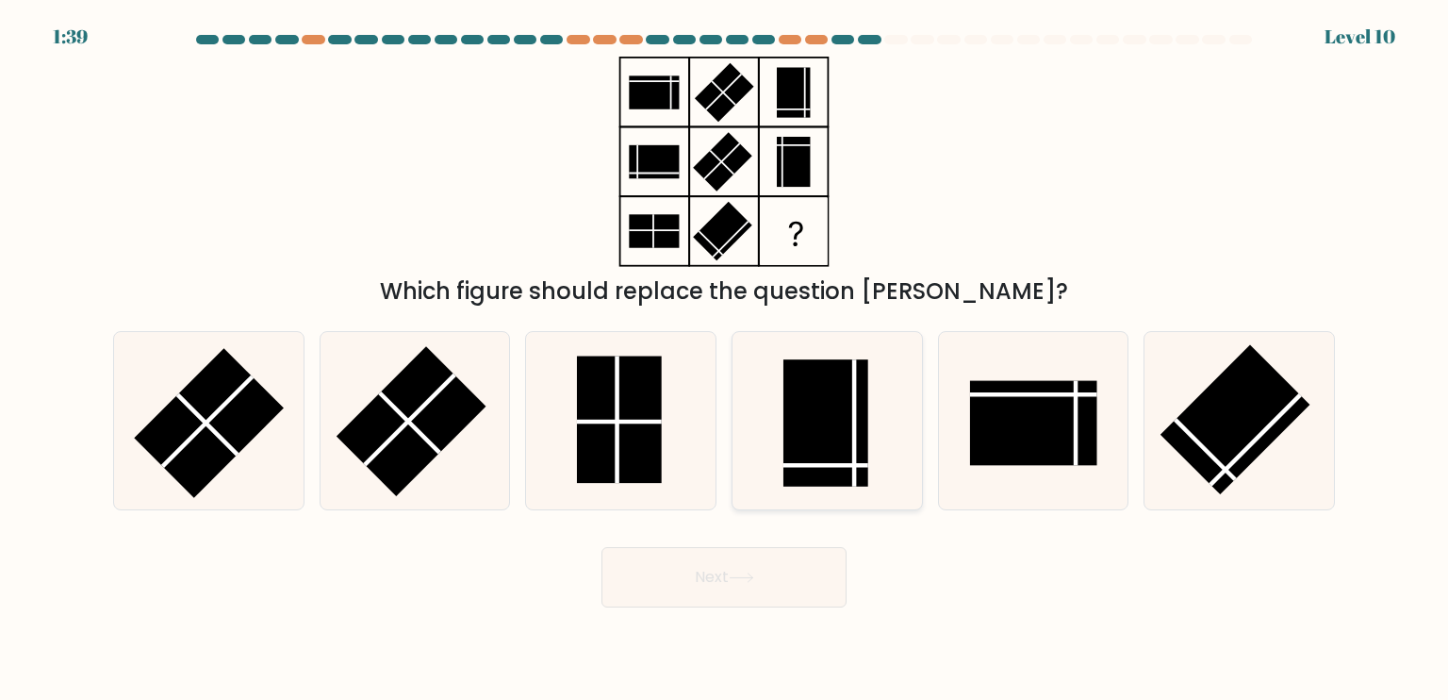
click at [832, 410] on rect at bounding box center [826, 422] width 85 height 127
click at [725, 359] on input "d." at bounding box center [724, 354] width 1 height 9
radio input "true"
click at [779, 573] on button "Next" at bounding box center [724, 577] width 245 height 60
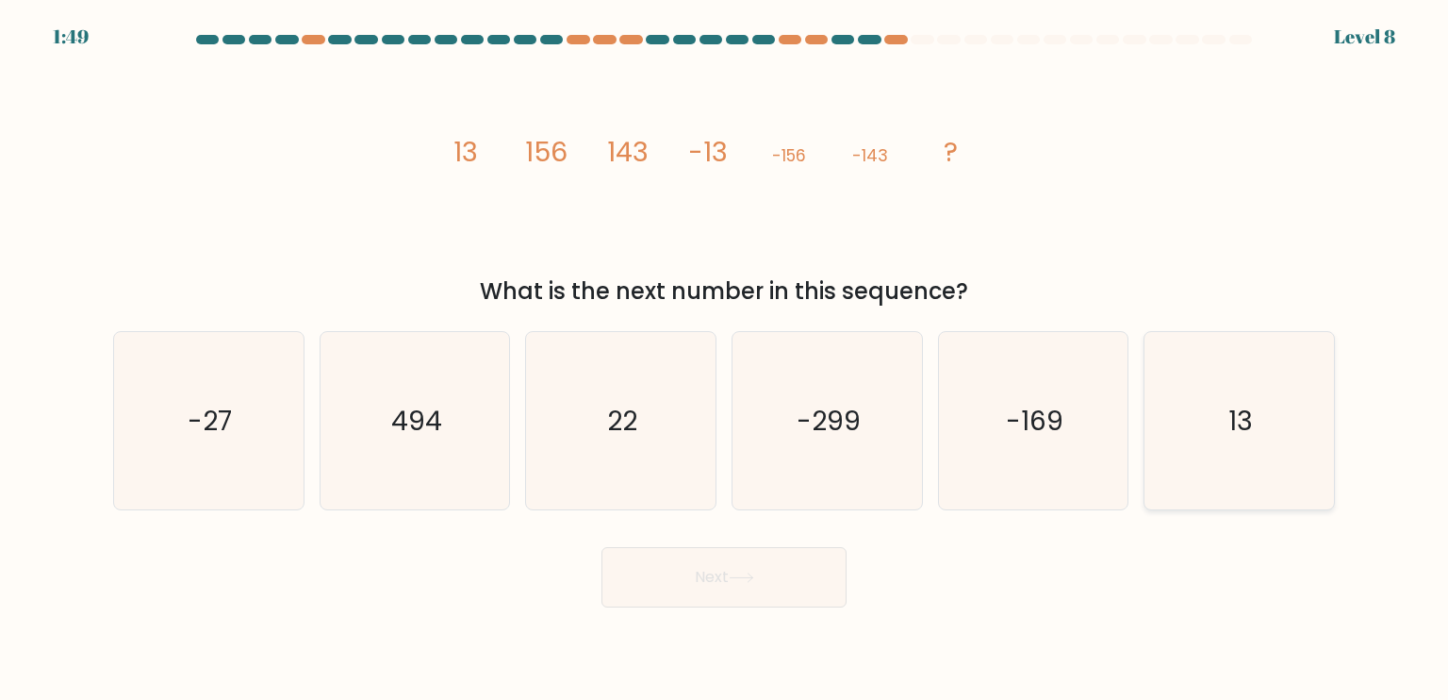
click at [1237, 432] on text "13" at bounding box center [1241, 420] width 25 height 38
click at [725, 359] on input "f. 13" at bounding box center [724, 354] width 1 height 9
radio input "true"
click at [664, 580] on button "Next" at bounding box center [724, 577] width 245 height 60
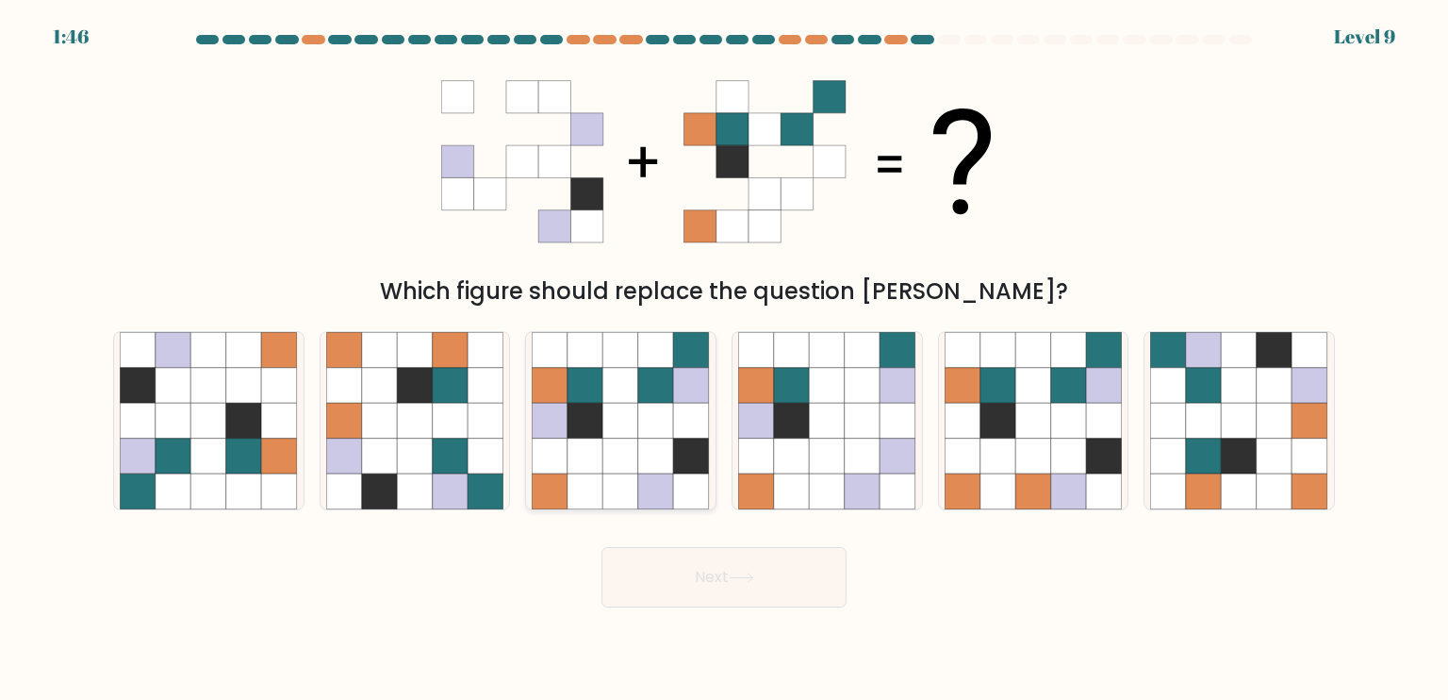
click at [633, 469] on icon at bounding box center [621, 456] width 36 height 36
click at [724, 359] on input "c." at bounding box center [724, 354] width 1 height 9
radio input "true"
click at [695, 571] on button "Next" at bounding box center [724, 577] width 245 height 60
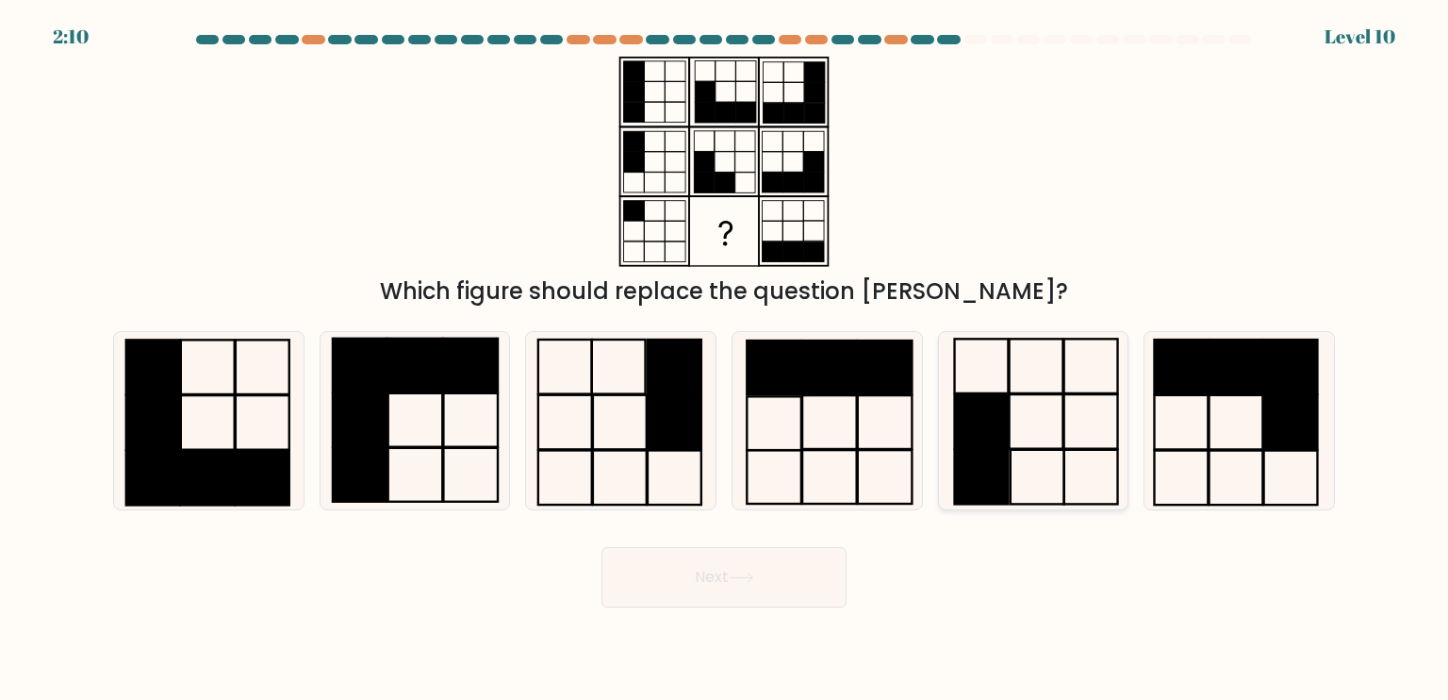
click at [1088, 410] on icon at bounding box center [1033, 420] width 177 height 177
click at [725, 359] on input "e." at bounding box center [724, 354] width 1 height 9
radio input "true"
click at [718, 571] on button "Next" at bounding box center [724, 577] width 245 height 60
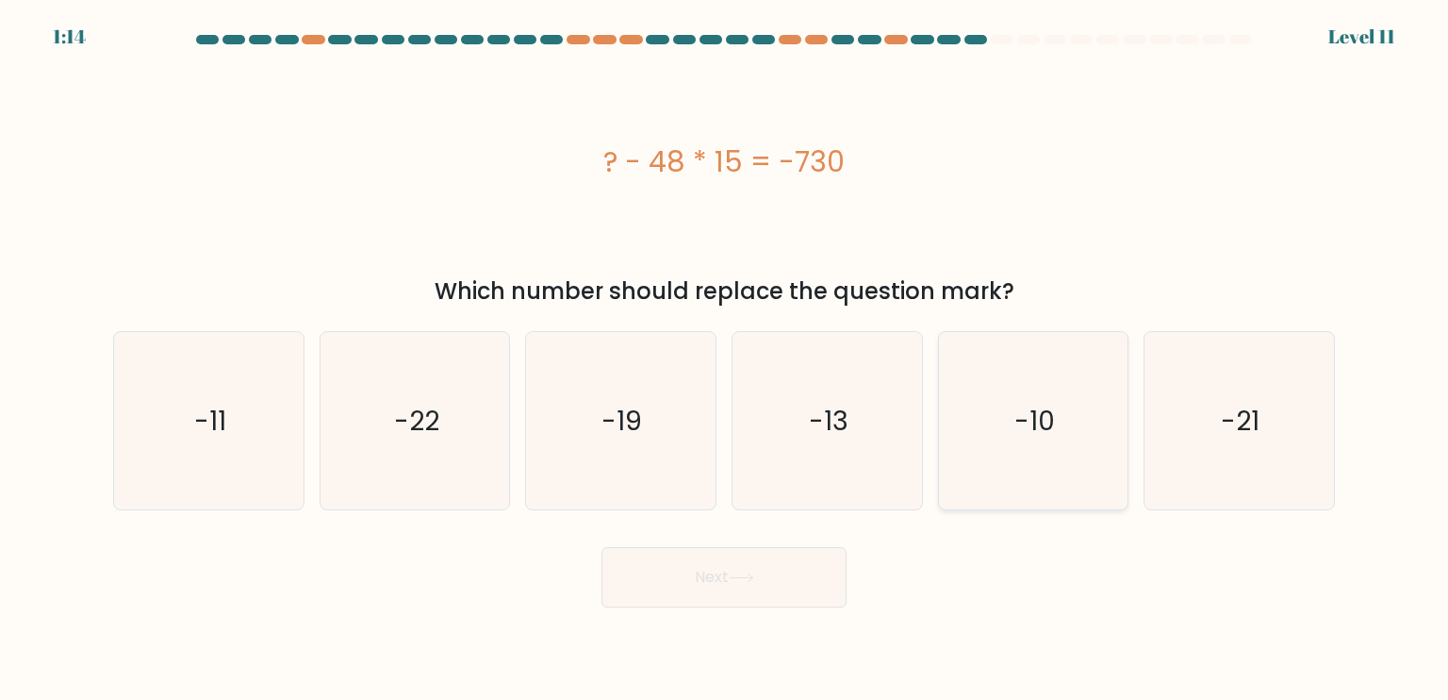
click at [1044, 425] on text "-10" at bounding box center [1035, 420] width 41 height 38
click at [725, 359] on input "e. -10" at bounding box center [724, 354] width 1 height 9
radio input "true"
click at [724, 572] on button "Next" at bounding box center [724, 577] width 245 height 60
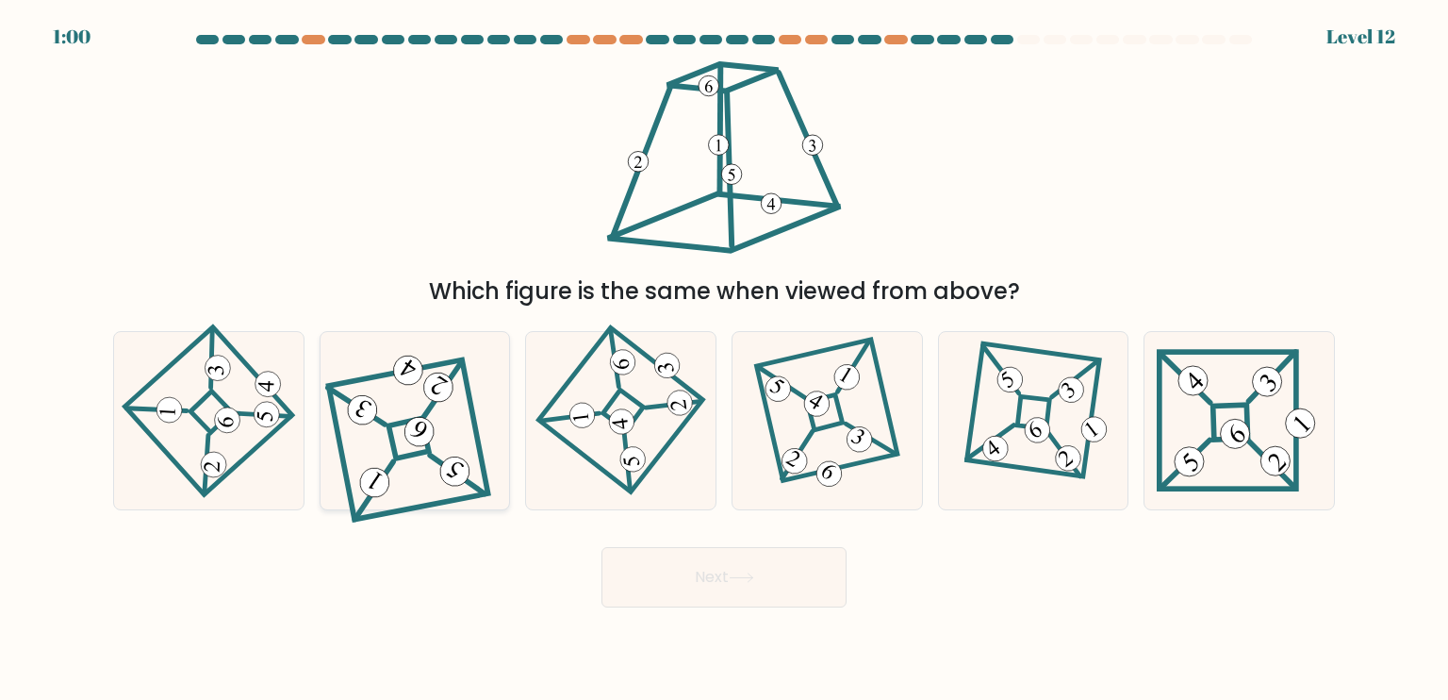
click at [419, 459] on icon at bounding box center [414, 420] width 159 height 142
click at [724, 359] on input "b." at bounding box center [724, 354] width 1 height 9
radio input "true"
click at [743, 568] on button "Next" at bounding box center [724, 577] width 245 height 60
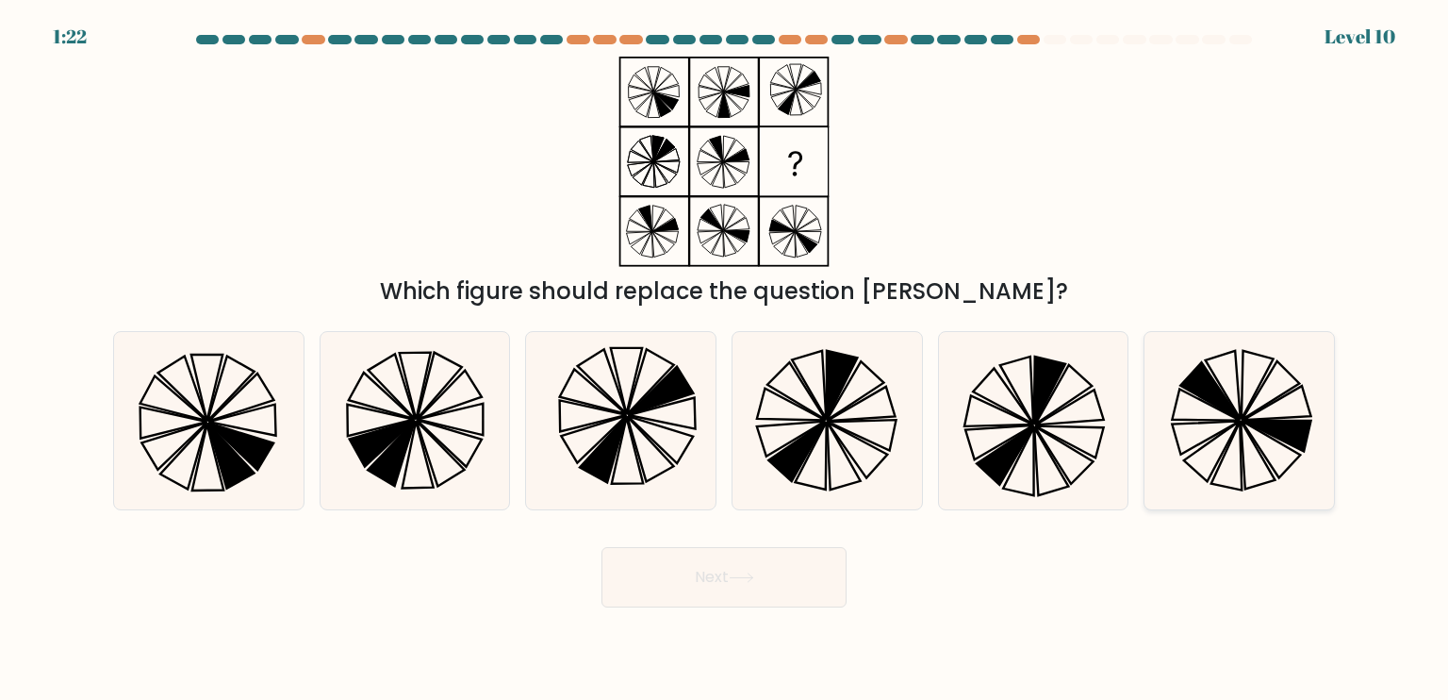
click at [1218, 402] on icon at bounding box center [1210, 390] width 59 height 57
click at [725, 359] on input "f." at bounding box center [724, 354] width 1 height 9
radio input "true"
click at [751, 578] on icon at bounding box center [741, 577] width 23 height 8
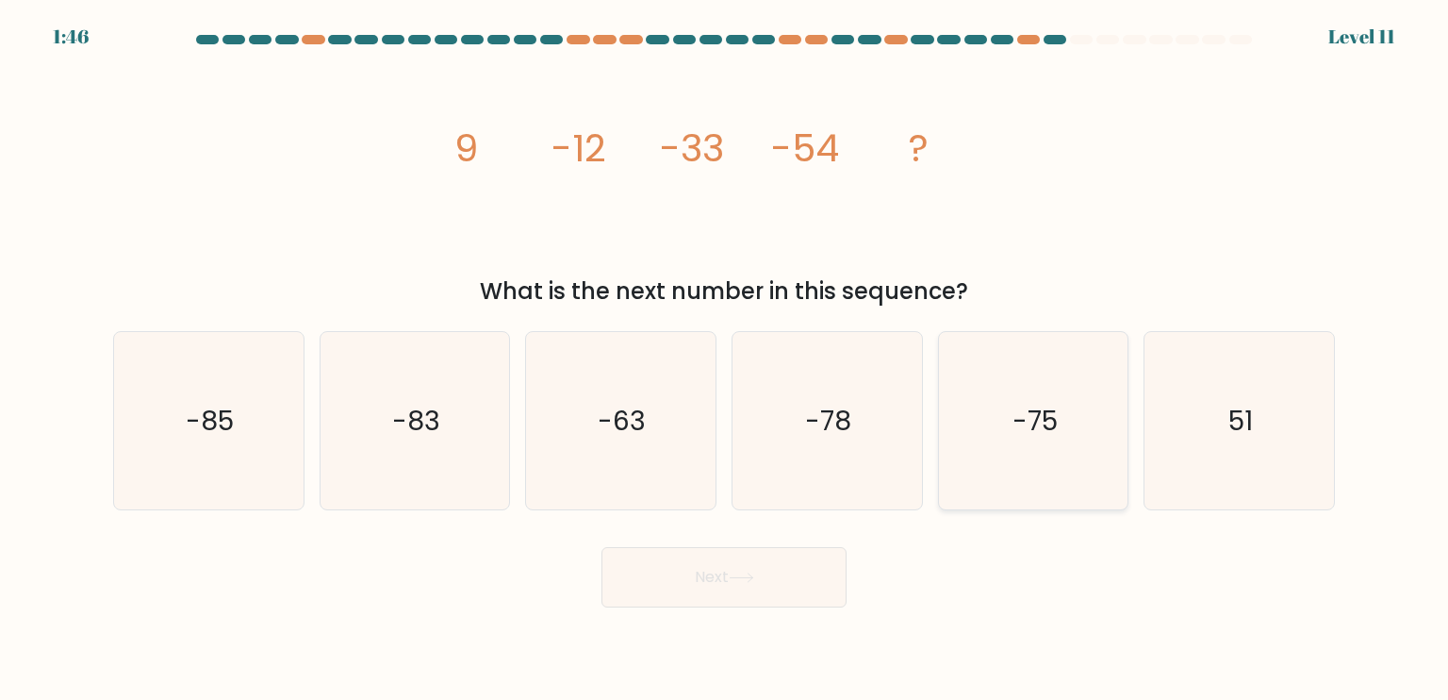
click at [1037, 420] on text "-75" at bounding box center [1035, 420] width 45 height 38
click at [725, 359] on input "e. -75" at bounding box center [724, 354] width 1 height 9
radio input "true"
click at [771, 592] on button "Next" at bounding box center [724, 577] width 245 height 60
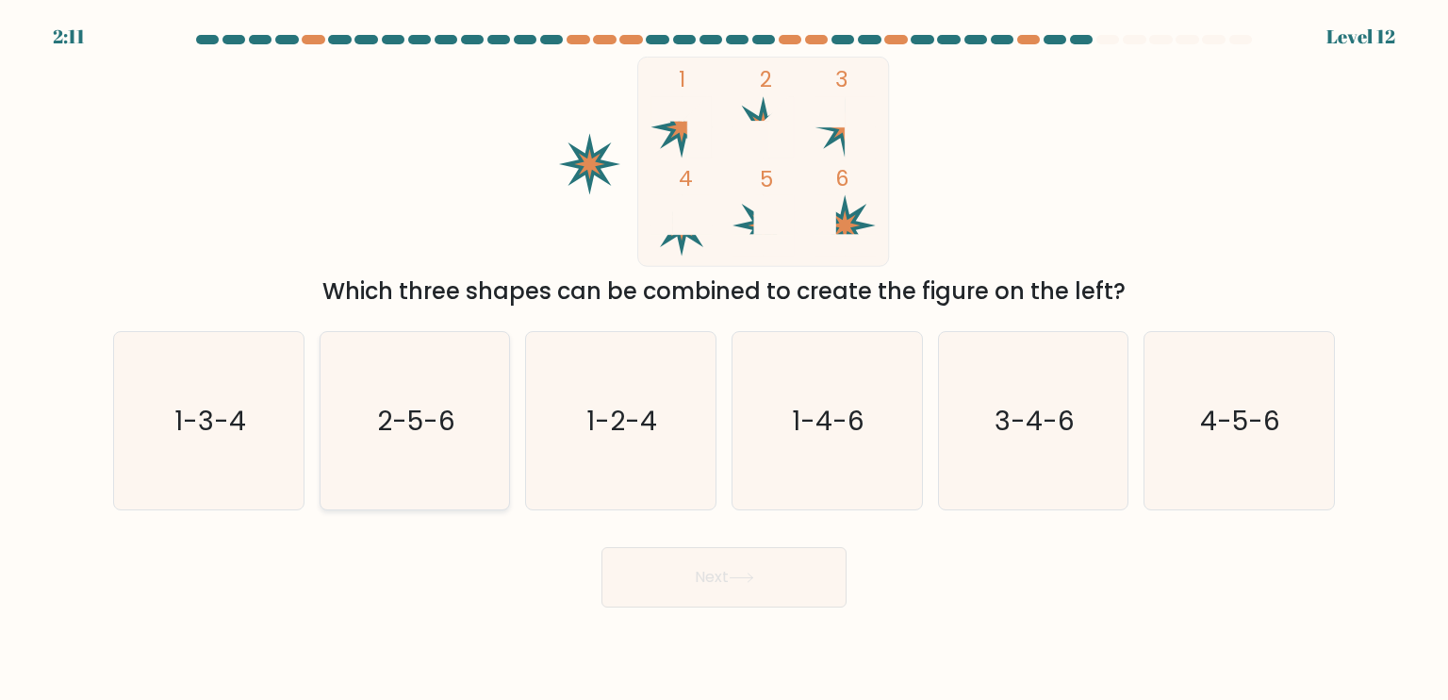
click at [418, 408] on text "2-5-6" at bounding box center [416, 420] width 78 height 38
click at [724, 359] on input "b. 2-5-6" at bounding box center [724, 354] width 1 height 9
radio input "true"
click at [1257, 433] on text "4-5-6" at bounding box center [1241, 420] width 80 height 38
click at [725, 359] on input "f. 4-5-6" at bounding box center [724, 354] width 1 height 9
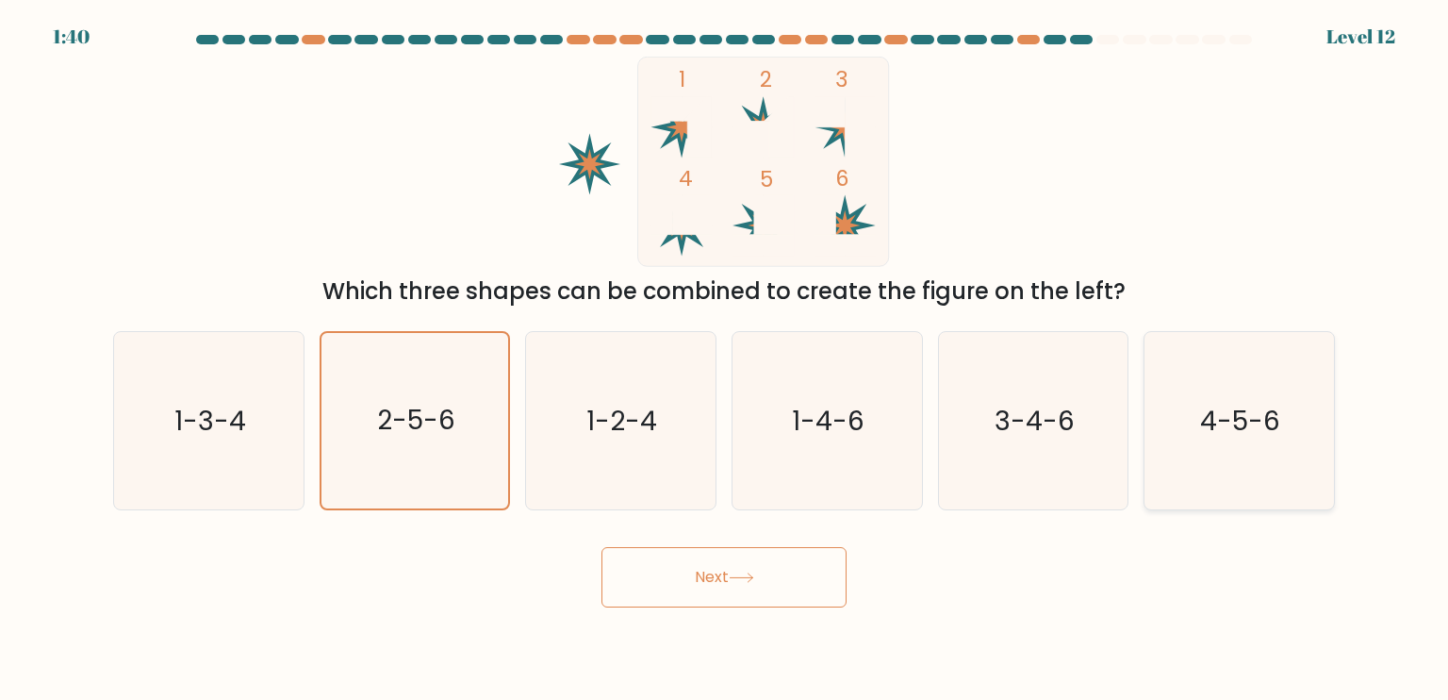
radio input "true"
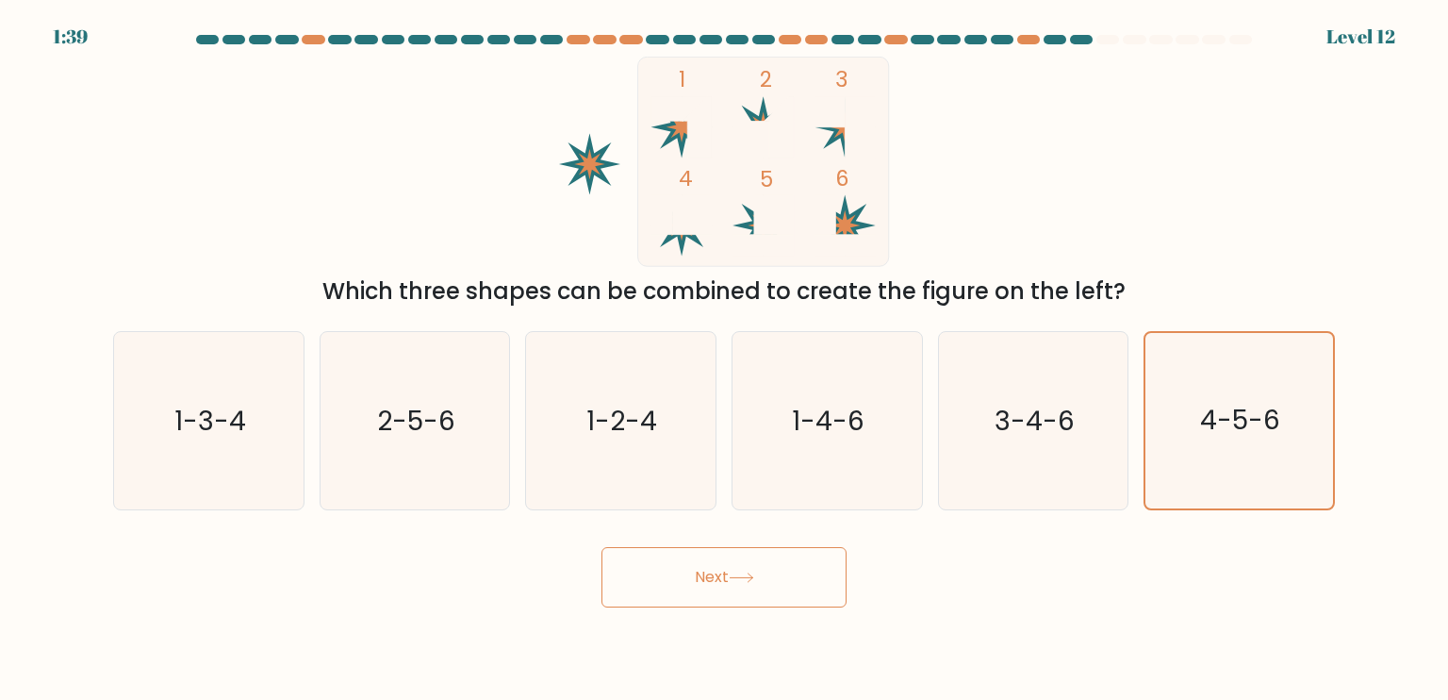
click at [724, 569] on button "Next" at bounding box center [724, 577] width 245 height 60
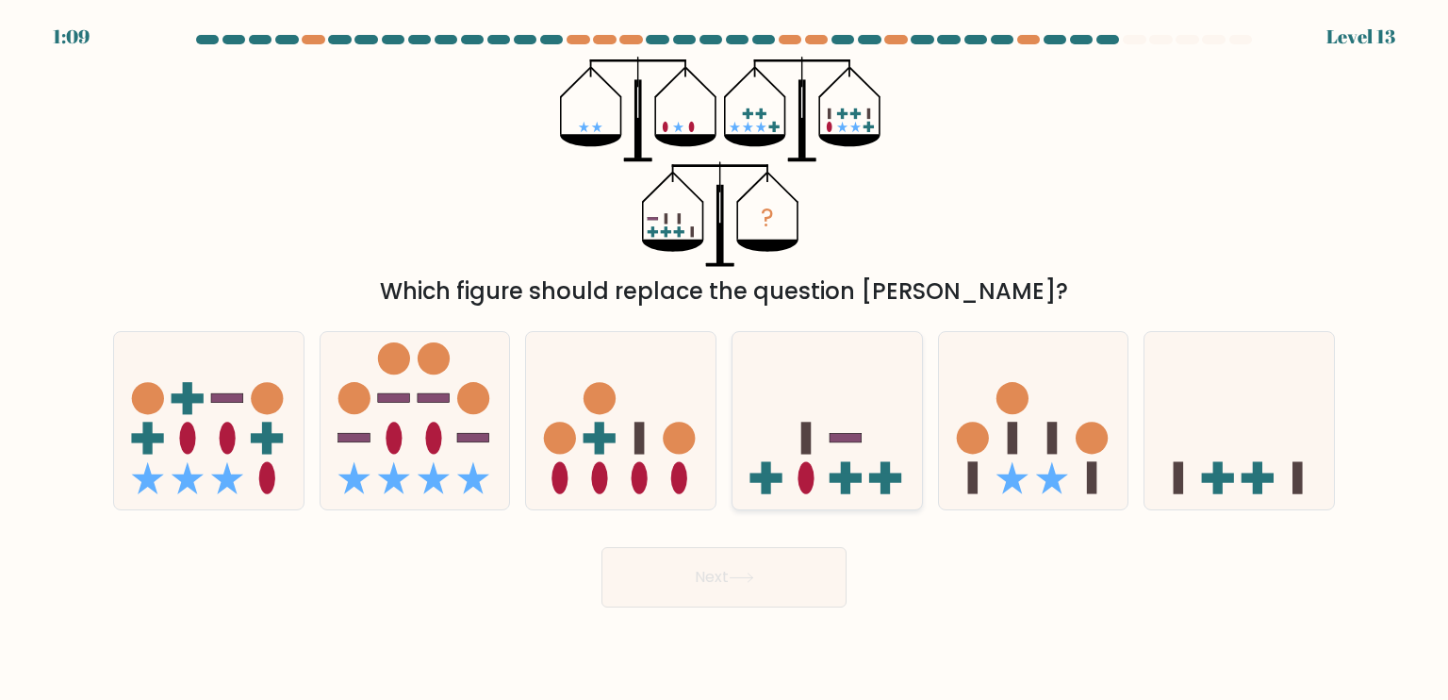
click at [837, 459] on icon at bounding box center [828, 420] width 190 height 157
click at [725, 359] on input "d." at bounding box center [724, 354] width 1 height 9
radio input "true"
click at [733, 584] on button "Next" at bounding box center [724, 577] width 245 height 60
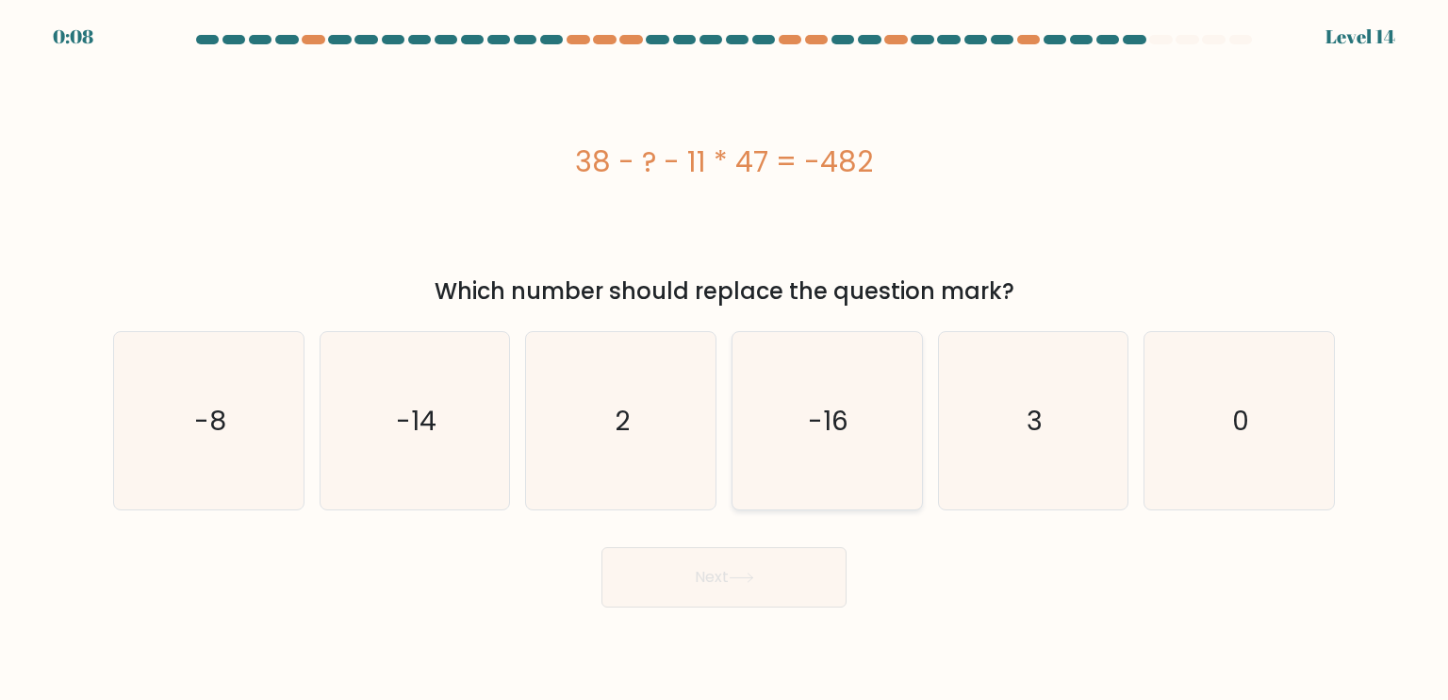
click at [814, 421] on text "-16" at bounding box center [829, 420] width 41 height 38
click at [725, 359] on input "d. -16" at bounding box center [724, 354] width 1 height 9
radio input "true"
click at [758, 585] on button "Next" at bounding box center [724, 577] width 245 height 60
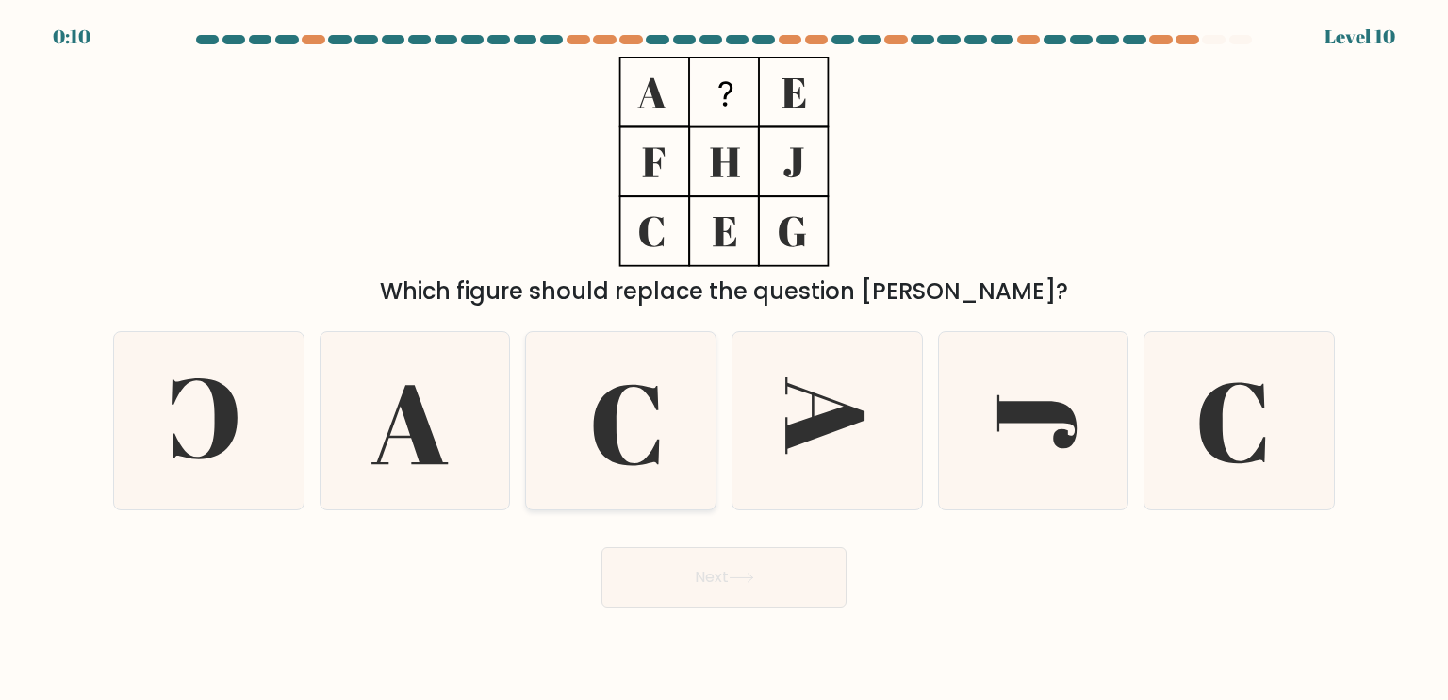
click at [662, 422] on icon at bounding box center [620, 420] width 177 height 177
click at [724, 359] on input "c." at bounding box center [724, 354] width 1 height 9
radio input "true"
click at [725, 579] on button "Next" at bounding box center [724, 577] width 245 height 60
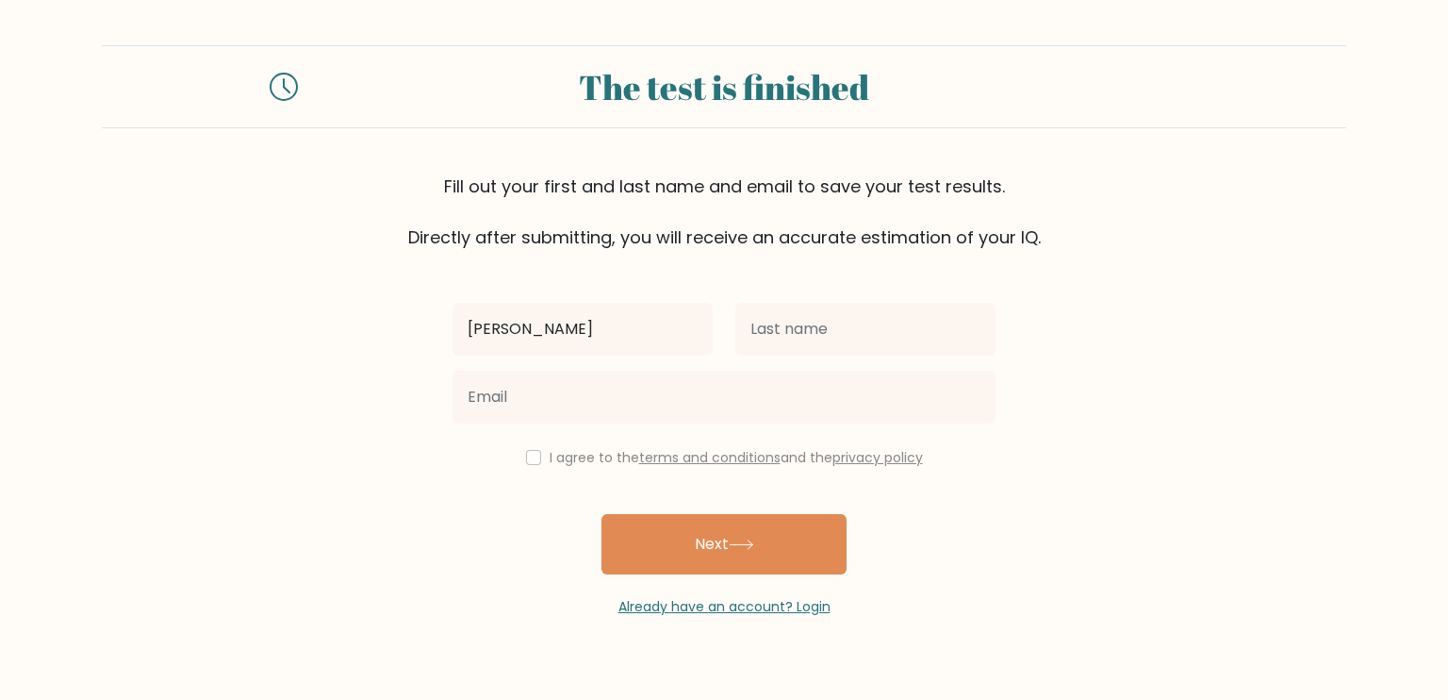
type input "[PERSON_NAME]"
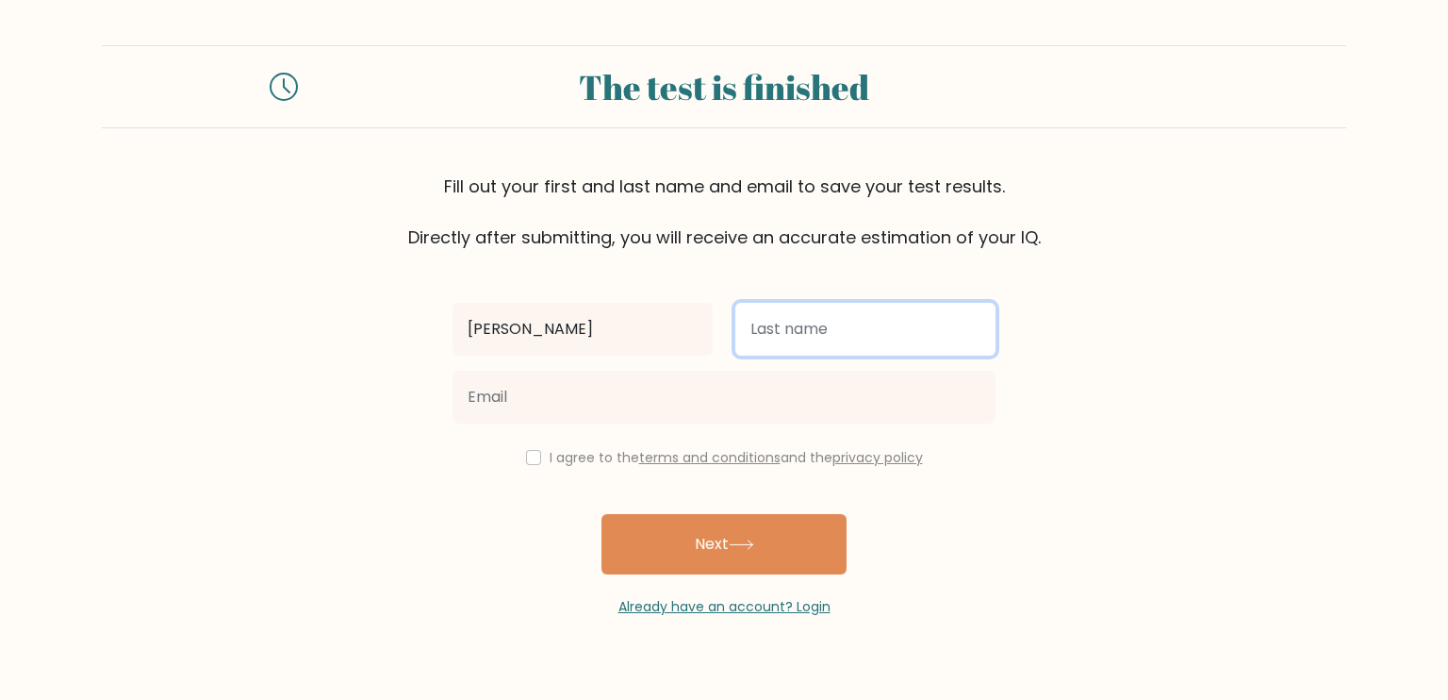
click at [778, 330] on input "text" at bounding box center [865, 329] width 260 height 53
type input "[PERSON_NAME]"
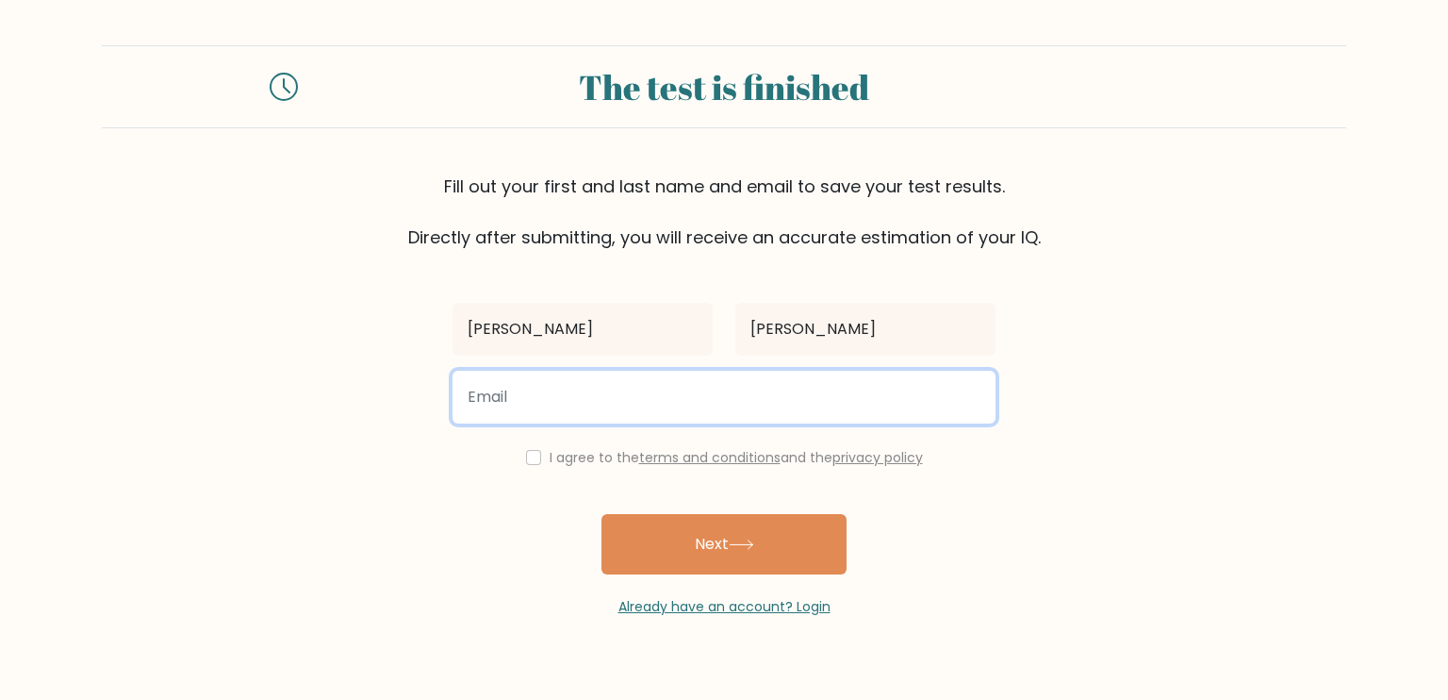
click at [723, 405] on input "email" at bounding box center [724, 397] width 543 height 53
type input "[EMAIL_ADDRESS][DOMAIN_NAME]"
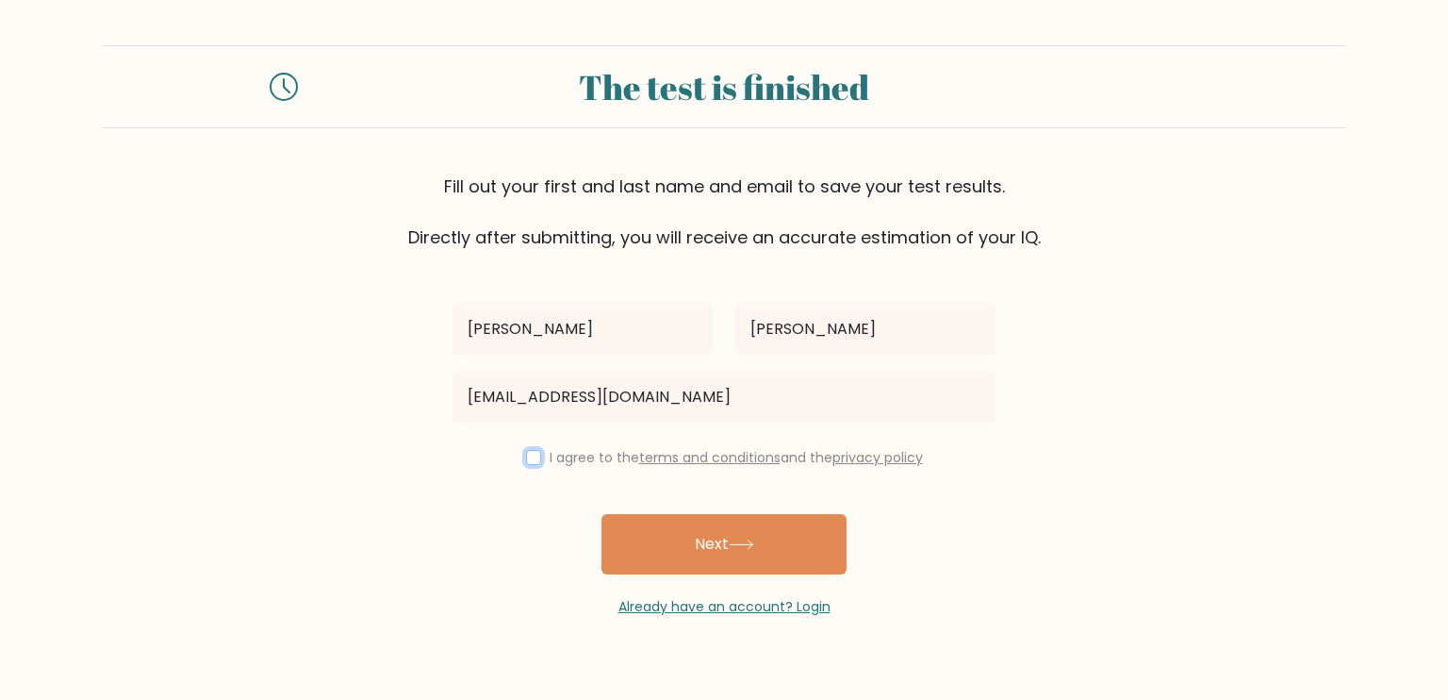
click at [526, 453] on input "checkbox" at bounding box center [533, 457] width 15 height 15
checkbox input "true"
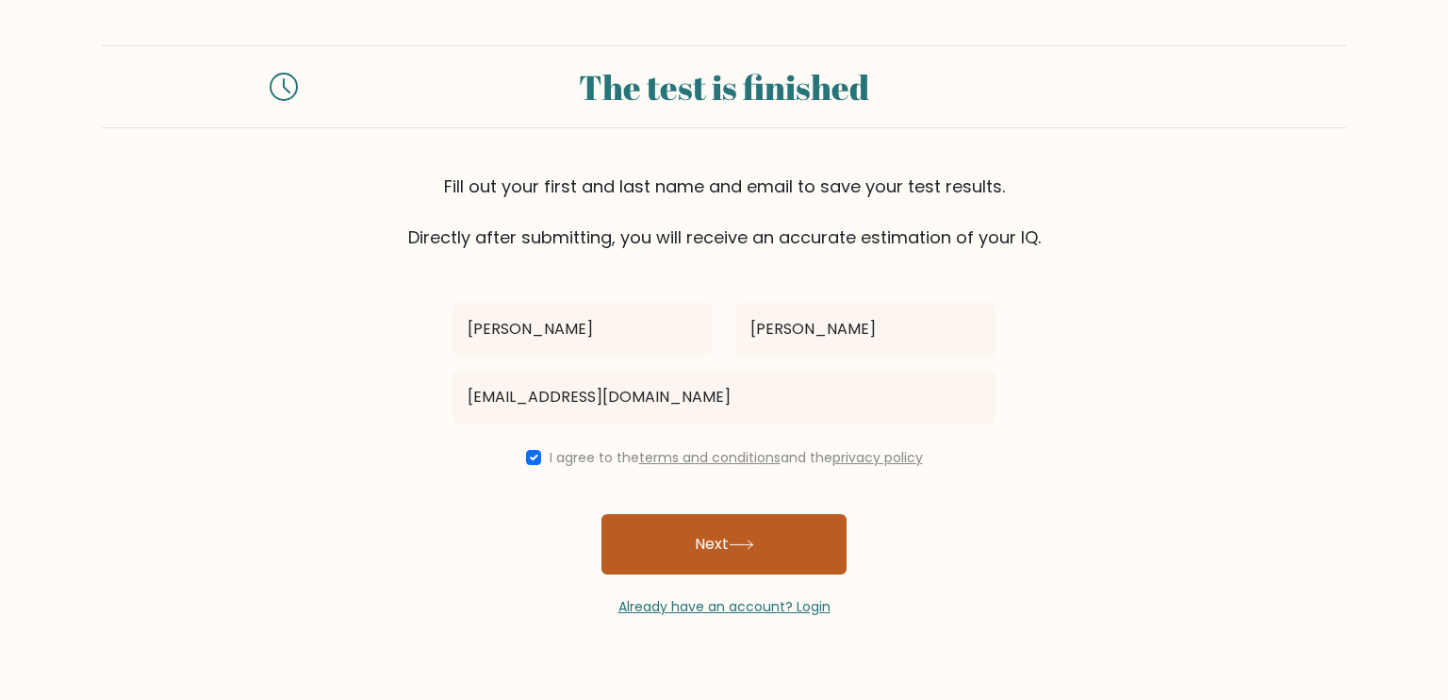
click at [665, 533] on button "Next" at bounding box center [724, 544] width 245 height 60
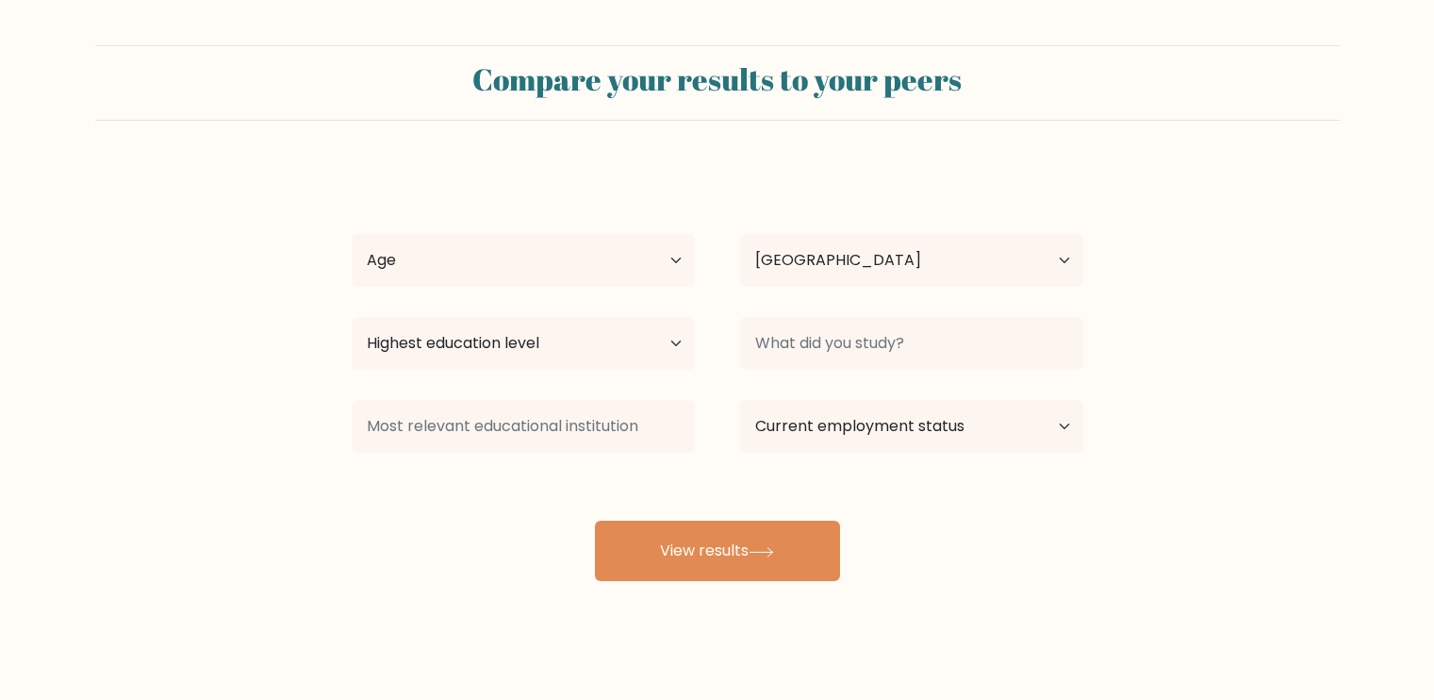
select select "JP"
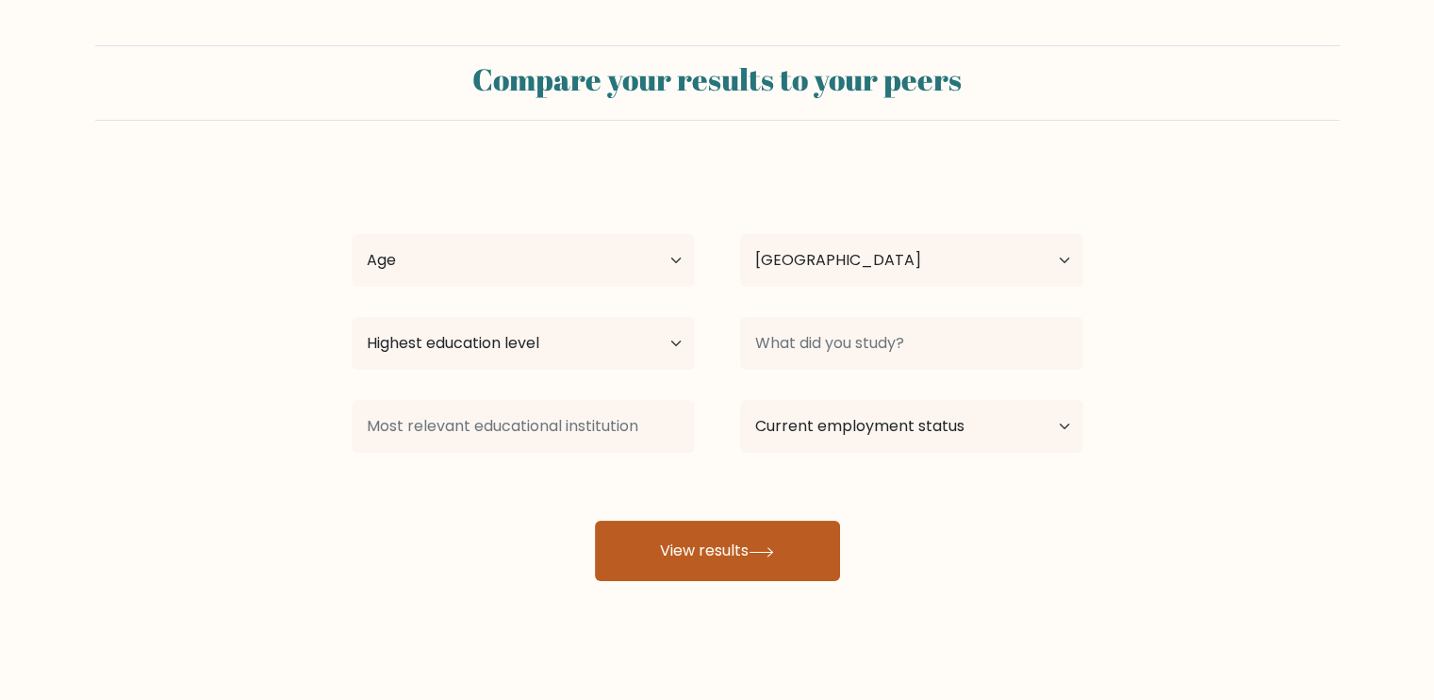
click at [752, 555] on button "View results" at bounding box center [717, 550] width 245 height 60
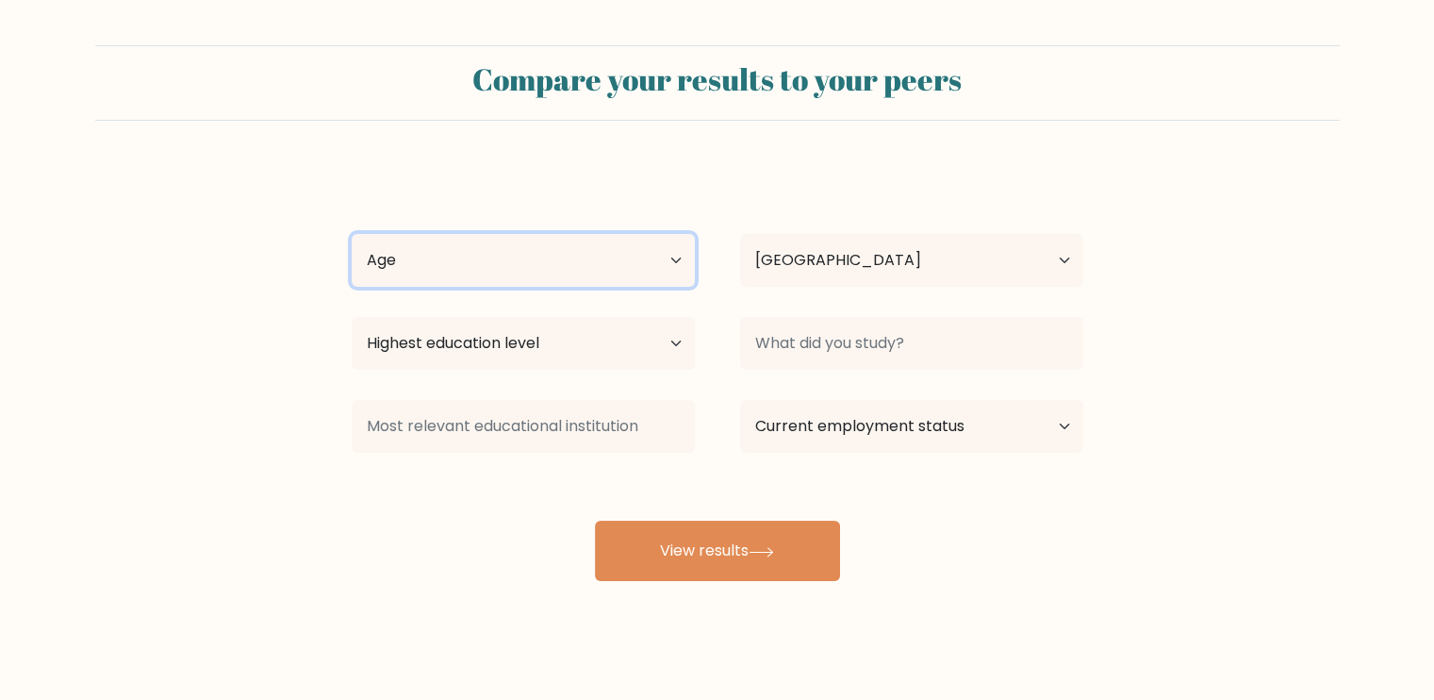
click at [642, 259] on select "Age Under [DEMOGRAPHIC_DATA] [DEMOGRAPHIC_DATA] [DEMOGRAPHIC_DATA] [DEMOGRAPHIC…" at bounding box center [523, 260] width 343 height 53
click at [352, 234] on select "Age Under [DEMOGRAPHIC_DATA] [DEMOGRAPHIC_DATA] [DEMOGRAPHIC_DATA] [DEMOGRAPHIC…" at bounding box center [523, 260] width 343 height 53
click at [595, 262] on select "Age Under [DEMOGRAPHIC_DATA] [DEMOGRAPHIC_DATA] [DEMOGRAPHIC_DATA] [DEMOGRAPHIC…" at bounding box center [523, 260] width 343 height 53
select select "25_34"
click at [352, 234] on select "Age Under [DEMOGRAPHIC_DATA] [DEMOGRAPHIC_DATA] [DEMOGRAPHIC_DATA] [DEMOGRAPHIC…" at bounding box center [523, 260] width 343 height 53
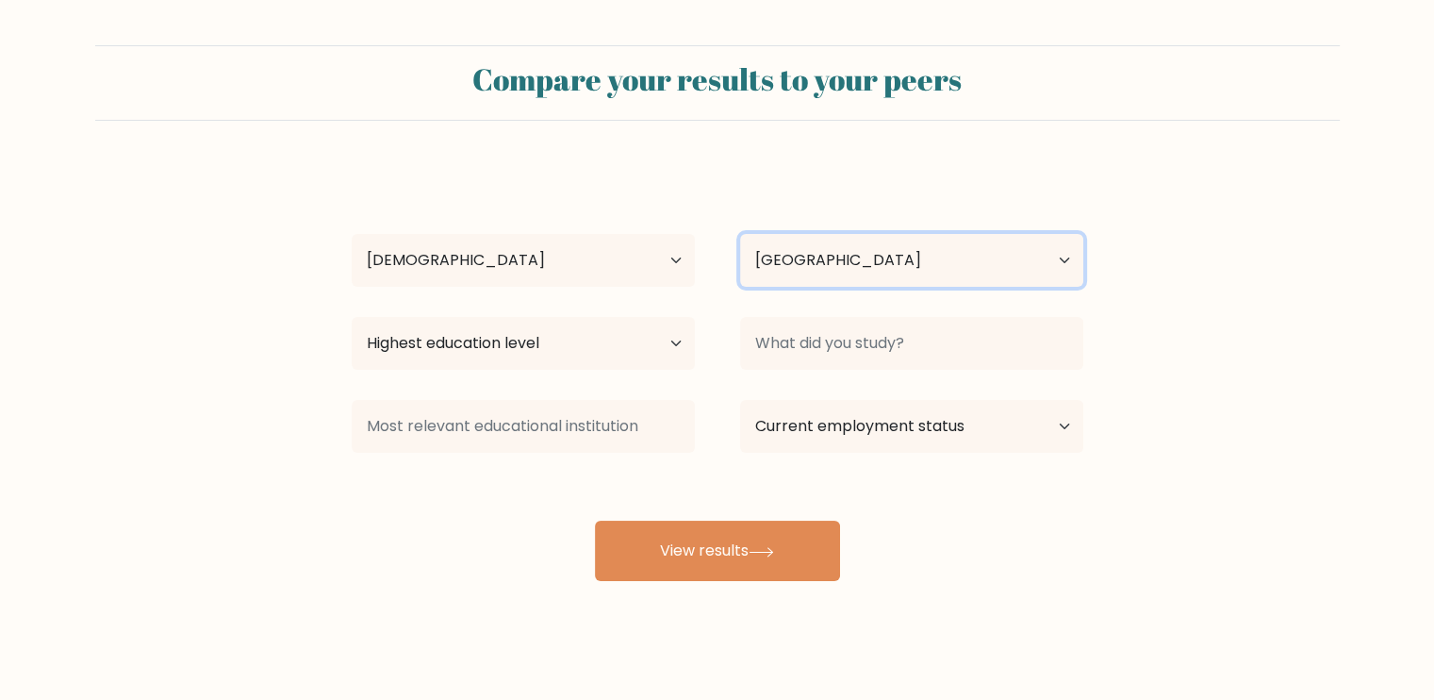
click at [765, 269] on select "Country [GEOGRAPHIC_DATA] [GEOGRAPHIC_DATA] [GEOGRAPHIC_DATA] [US_STATE] [GEOGR…" at bounding box center [911, 260] width 343 height 53
select select "PH"
click at [740, 234] on select "Country [GEOGRAPHIC_DATA] [GEOGRAPHIC_DATA] [GEOGRAPHIC_DATA] [US_STATE] [GEOGR…" at bounding box center [911, 260] width 343 height 53
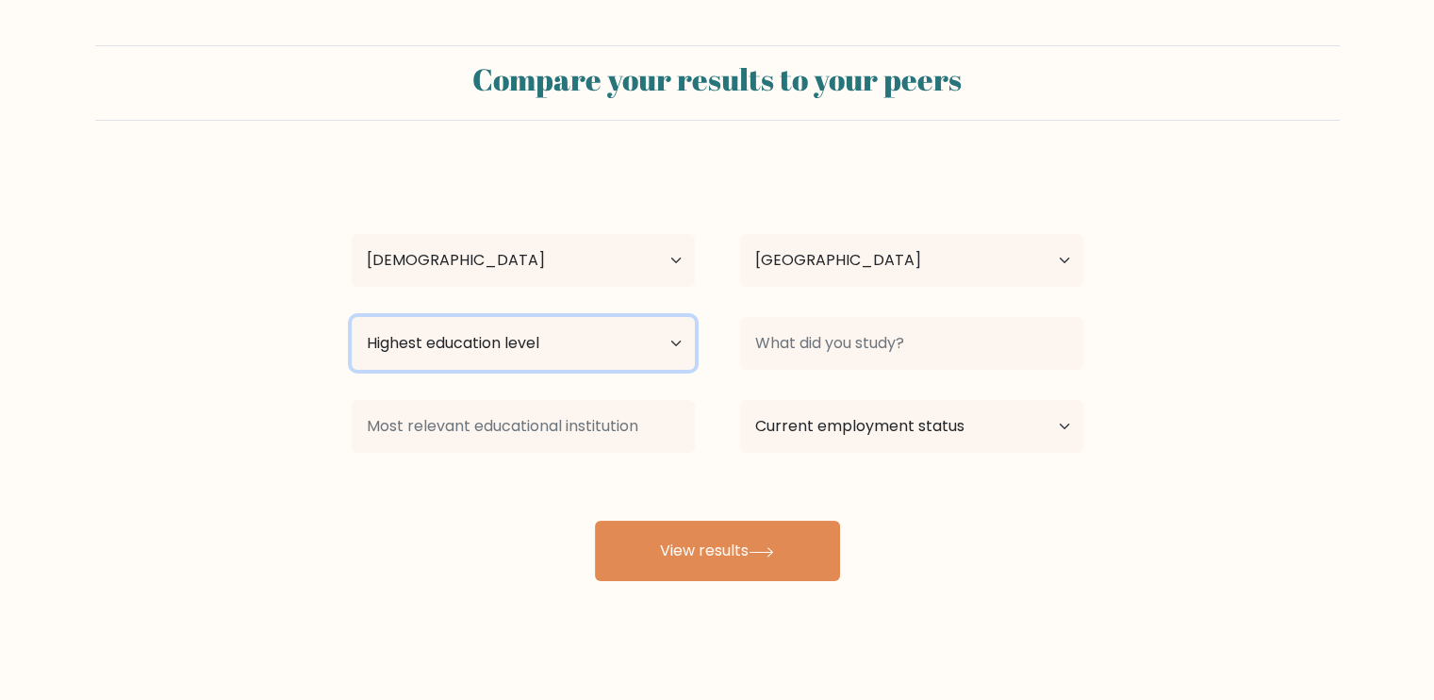
click at [619, 344] on select "Highest education level No schooling Primary Lower Secondary Upper Secondary Oc…" at bounding box center [523, 343] width 343 height 53
select select "upper_secondary"
click at [352, 317] on select "Highest education level No schooling Primary Lower Secondary Upper Secondary Oc…" at bounding box center [523, 343] width 343 height 53
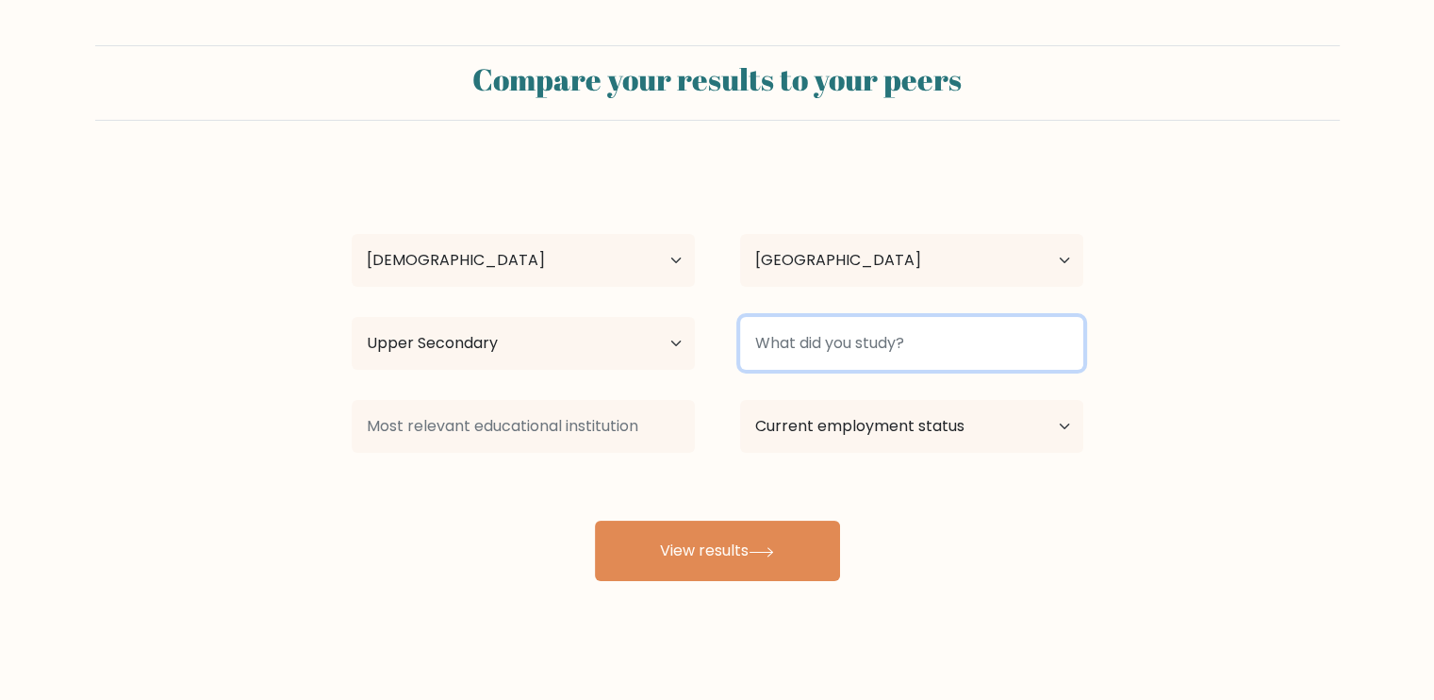
click at [837, 350] on input at bounding box center [911, 343] width 343 height 53
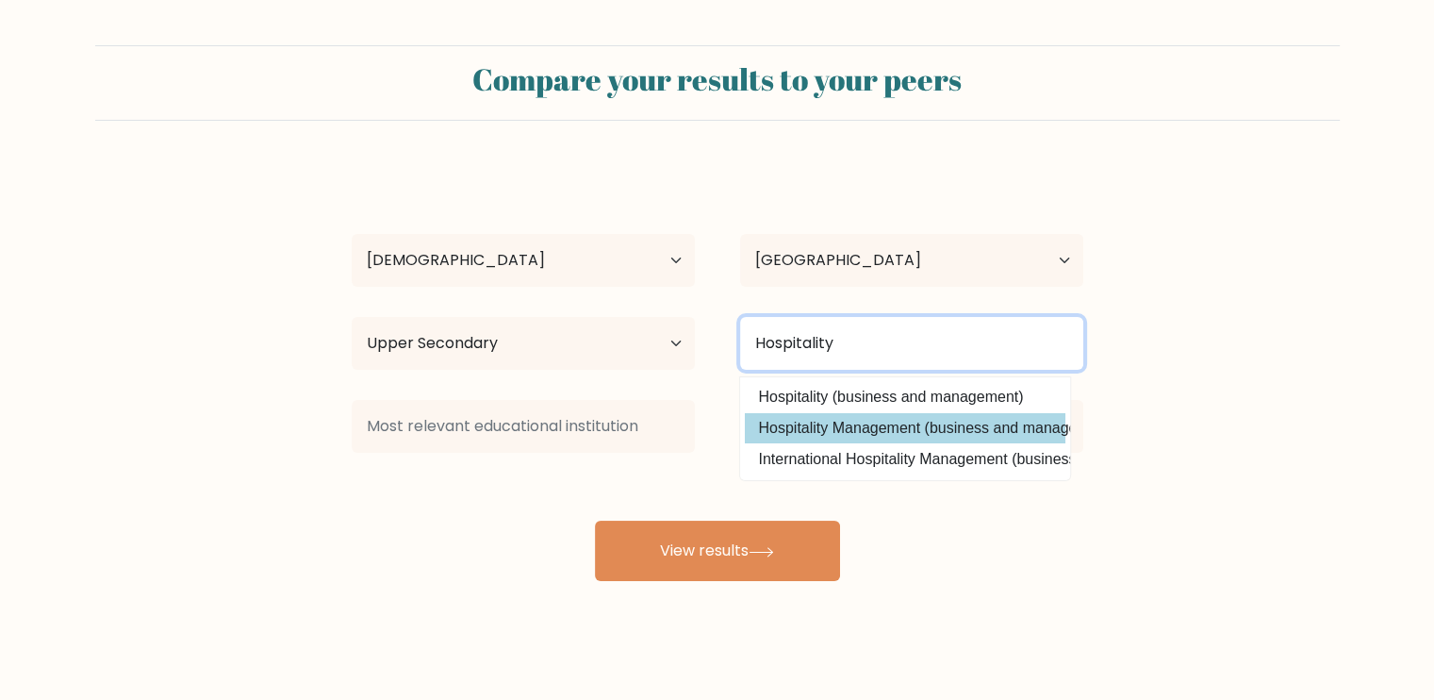
type input "Hospitality"
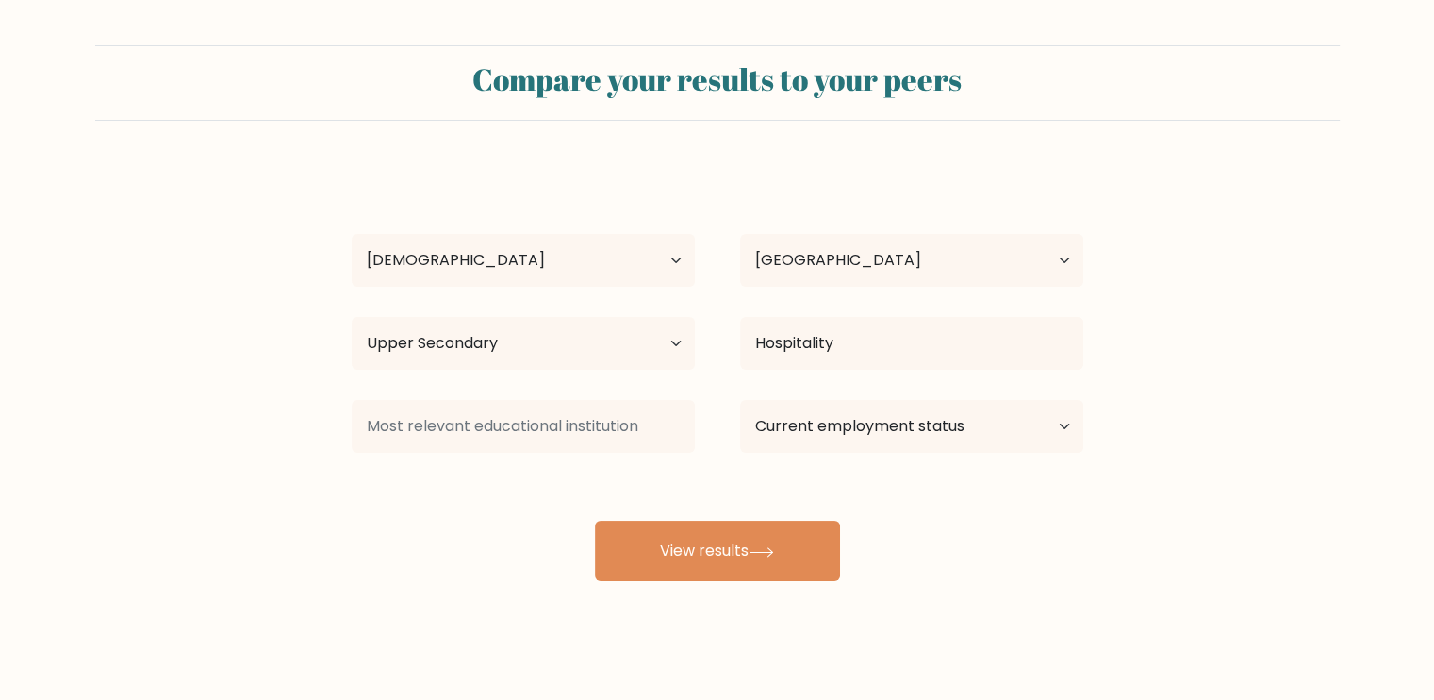
click at [851, 426] on div "[PERSON_NAME] Age Under [DEMOGRAPHIC_DATA] [DEMOGRAPHIC_DATA] [DEMOGRAPHIC_DATA…" at bounding box center [717, 373] width 754 height 415
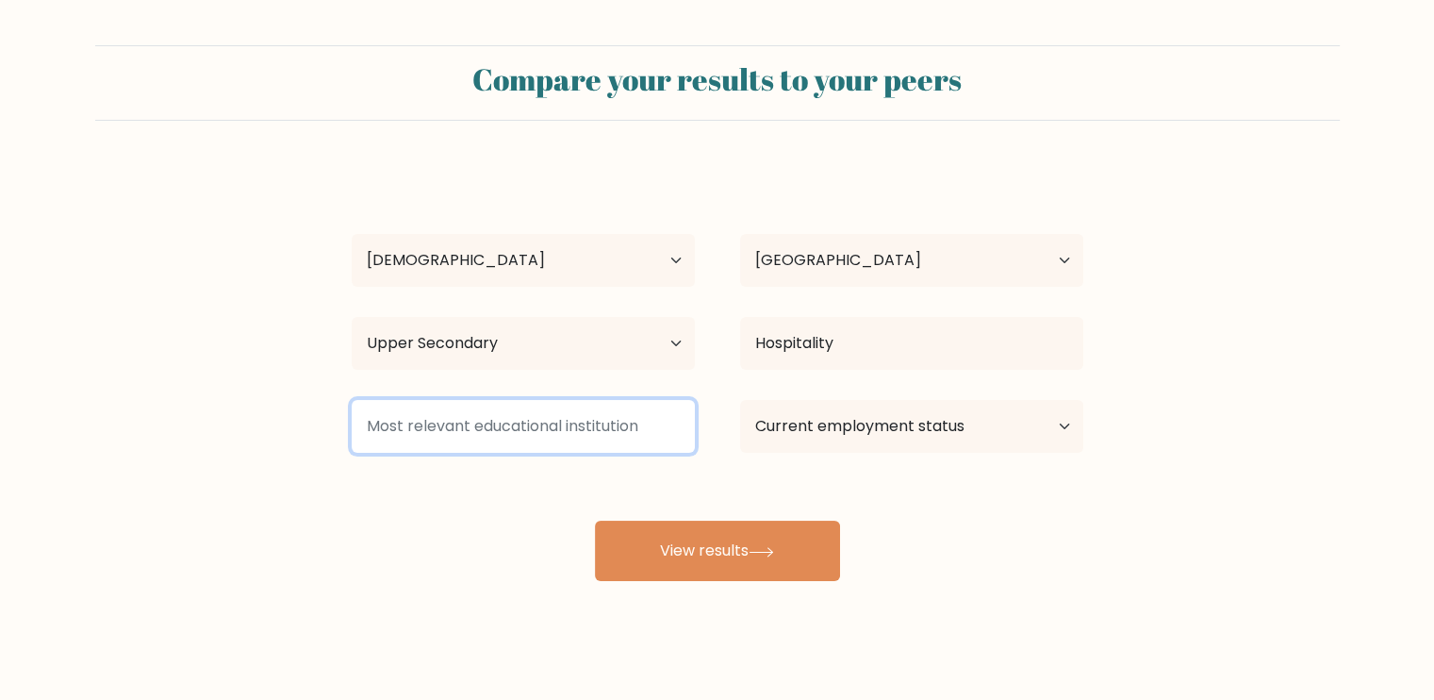
click at [601, 434] on input at bounding box center [523, 426] width 343 height 53
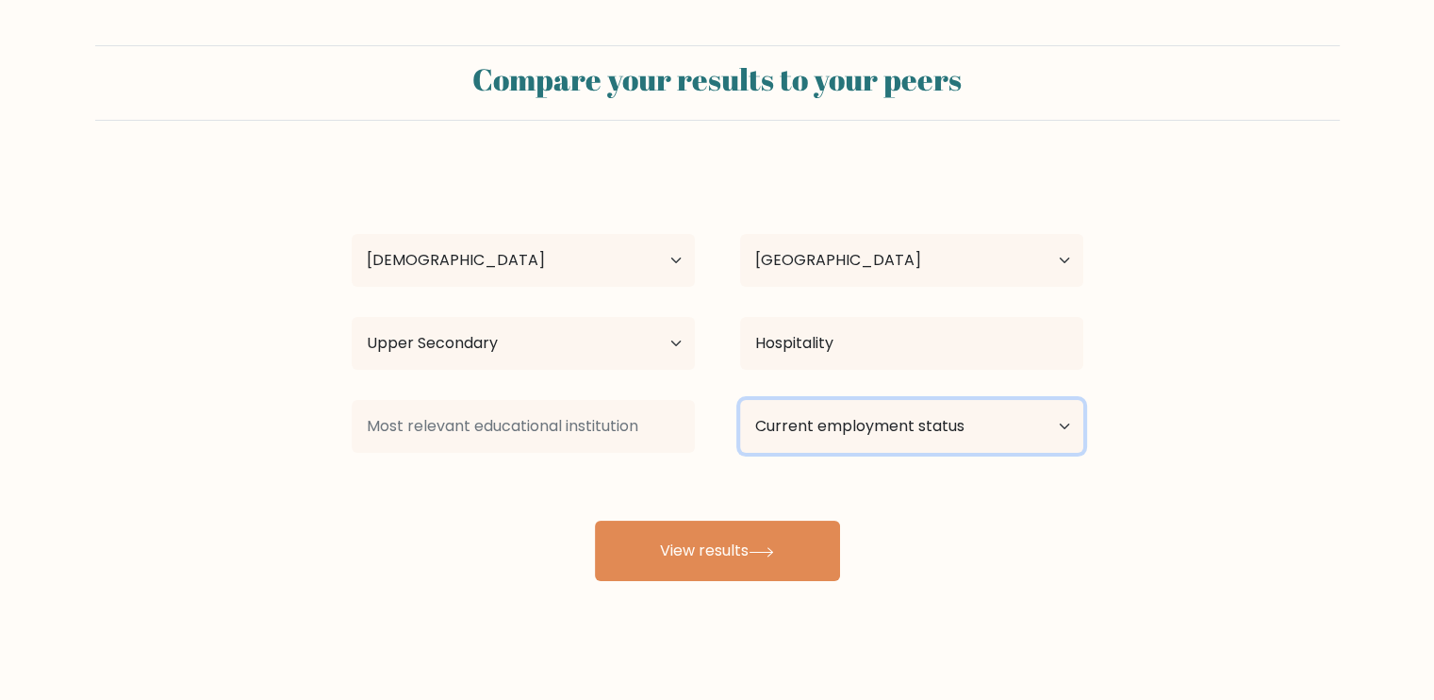
click at [849, 427] on select "Current employment status Employed Student Retired Other / prefer not to answer" at bounding box center [911, 426] width 343 height 53
select select "other"
click at [740, 400] on select "Current employment status Employed Student Retired Other / prefer not to answer" at bounding box center [911, 426] width 343 height 53
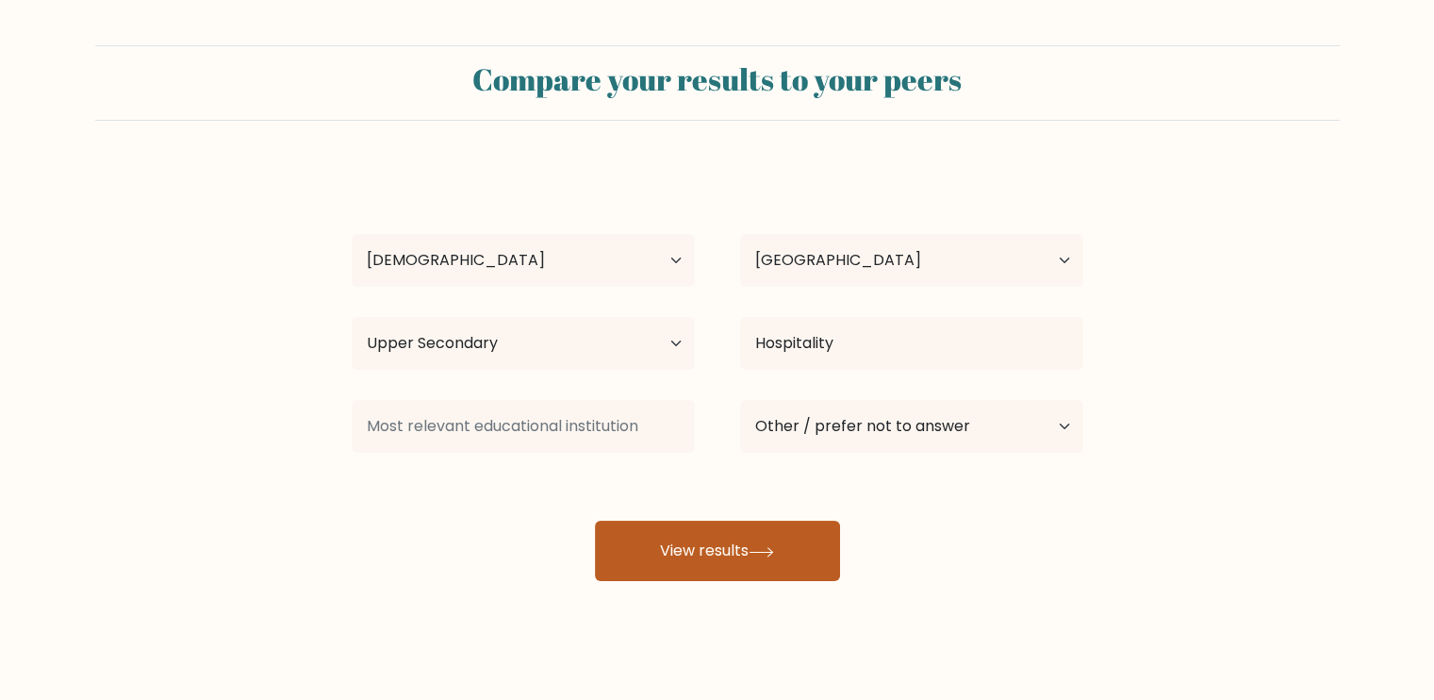
click at [722, 551] on button "View results" at bounding box center [717, 550] width 245 height 60
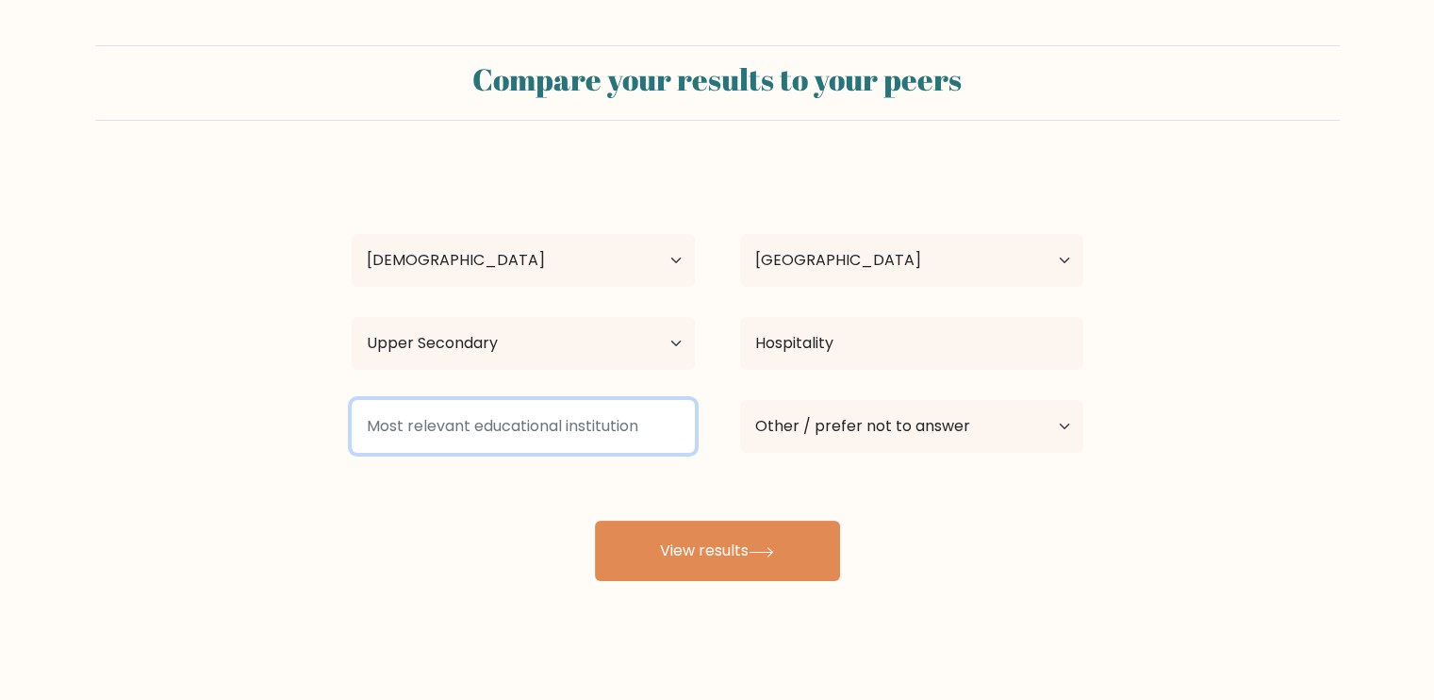
click at [610, 444] on input at bounding box center [523, 426] width 343 height 53
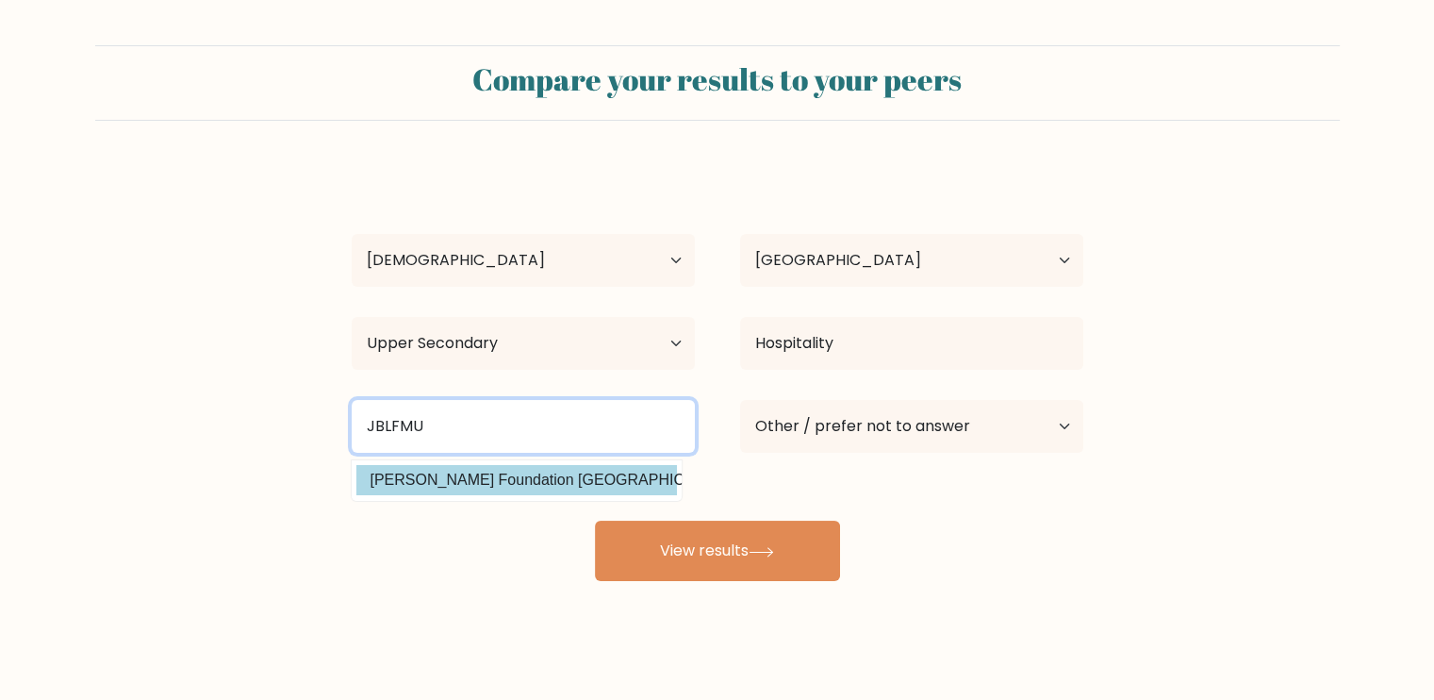
type input "JBLFMU"
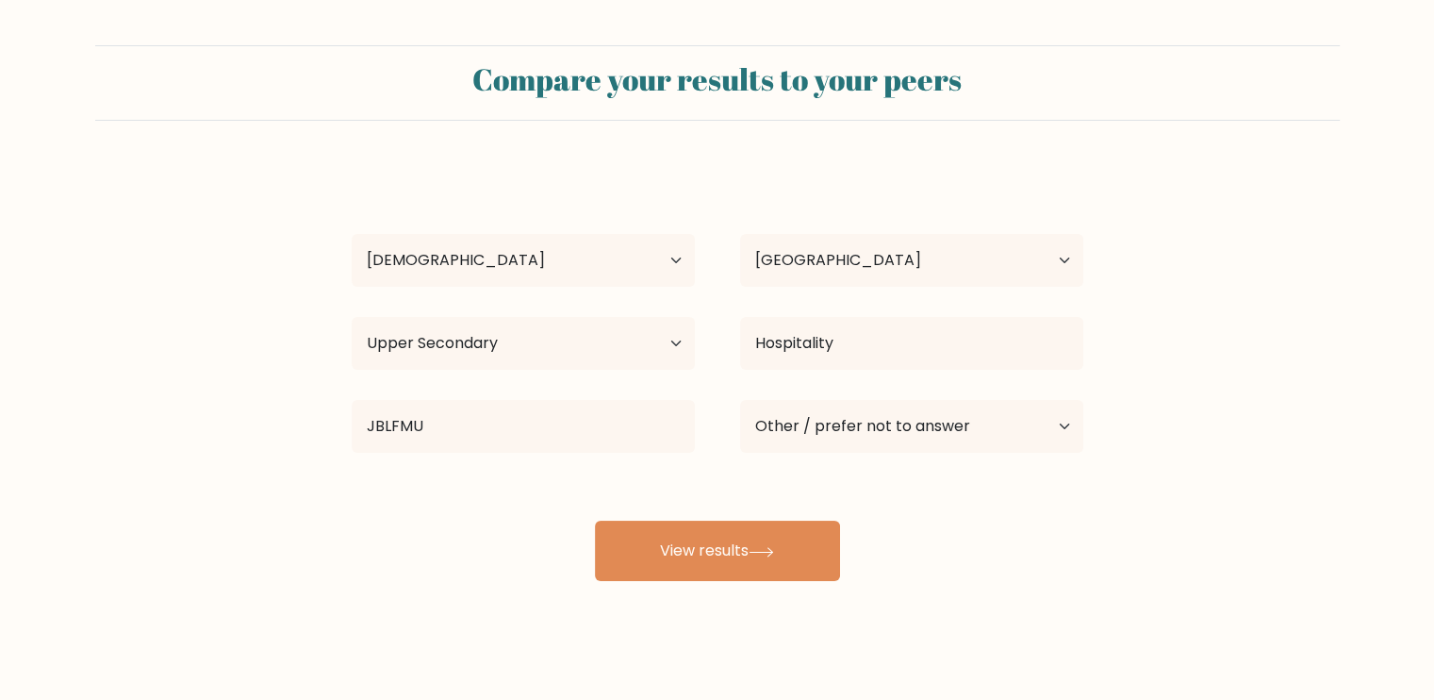
click at [573, 490] on div "[PERSON_NAME] Age Under [DEMOGRAPHIC_DATA] [DEMOGRAPHIC_DATA] [DEMOGRAPHIC_DATA…" at bounding box center [717, 373] width 754 height 415
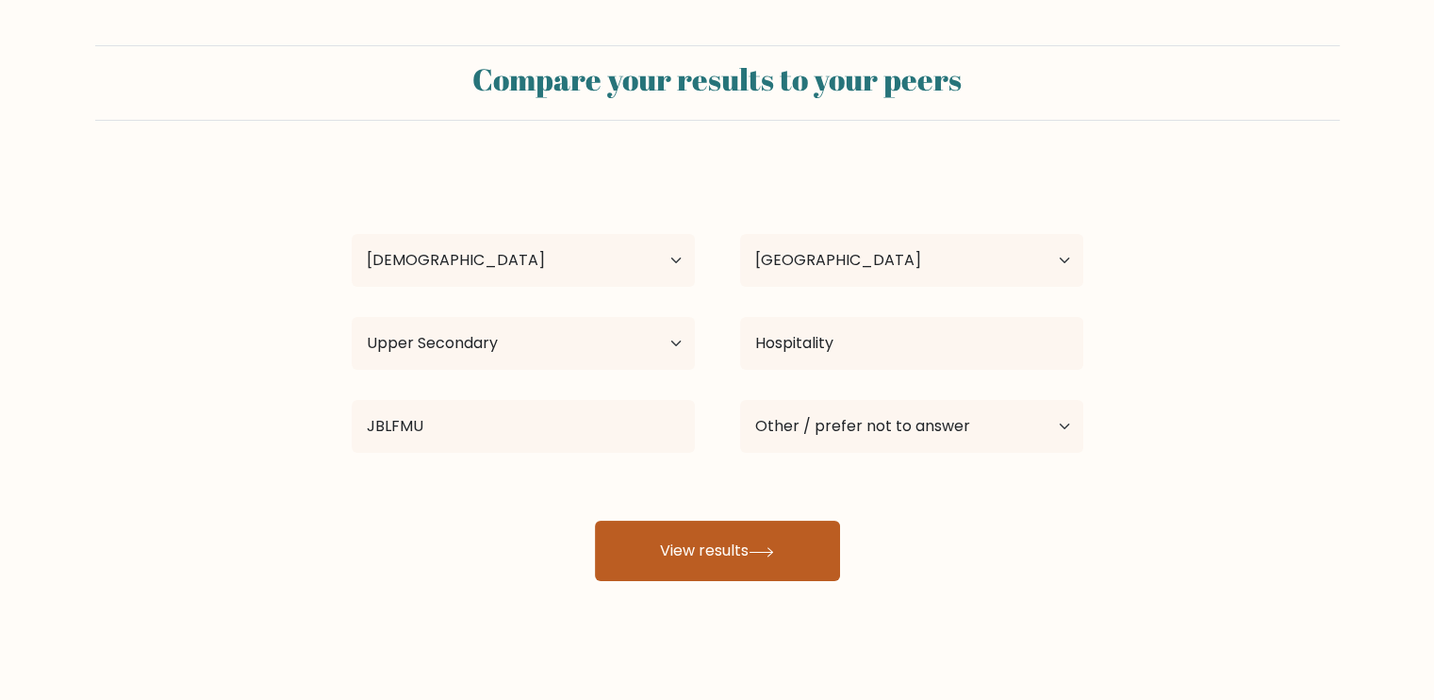
click at [681, 546] on button "View results" at bounding box center [717, 550] width 245 height 60
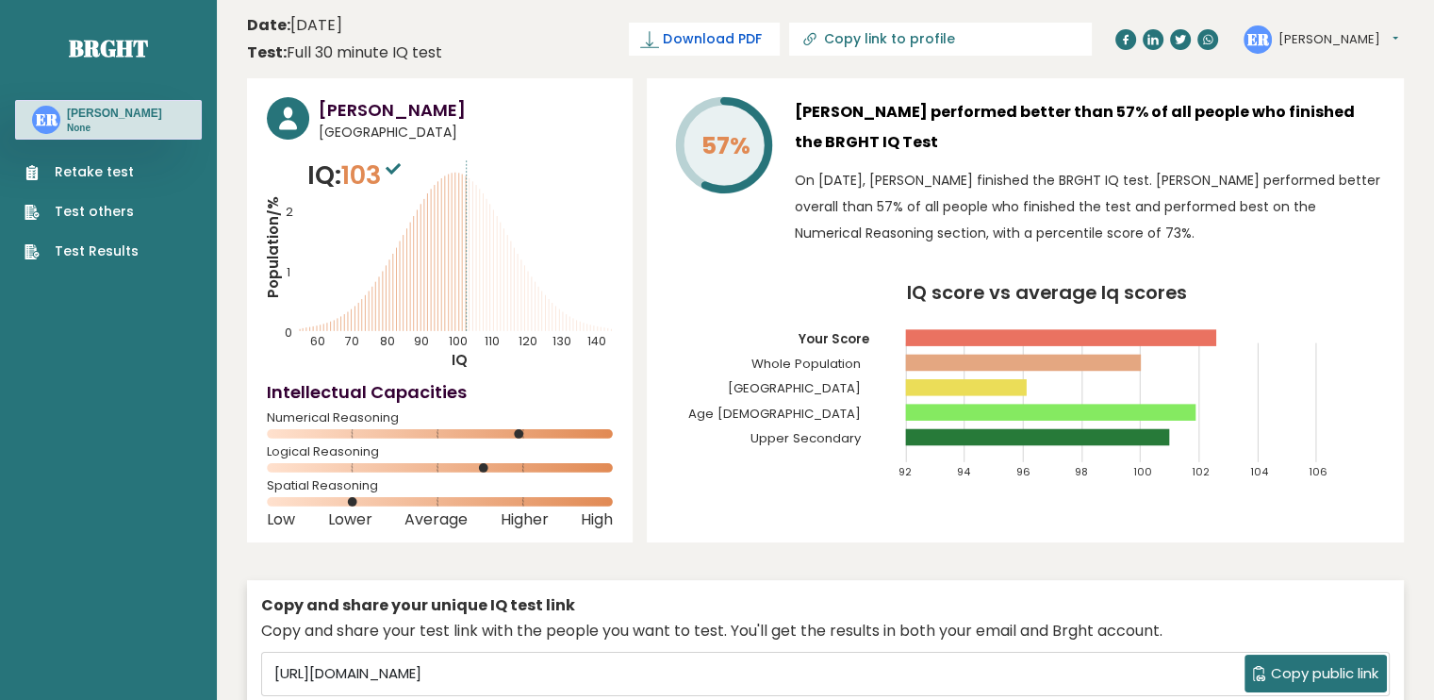
click at [761, 48] on span "Download PDF" at bounding box center [712, 39] width 98 height 20
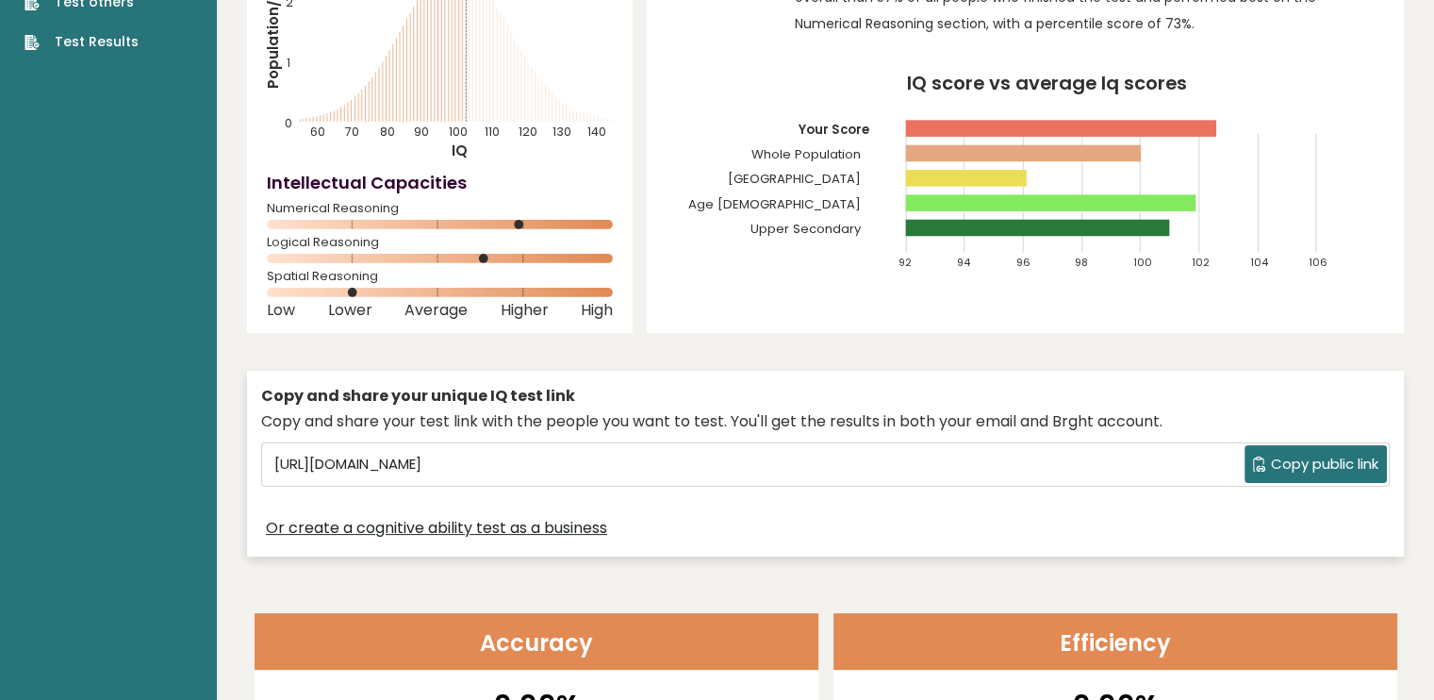
scroll to position [222, 0]
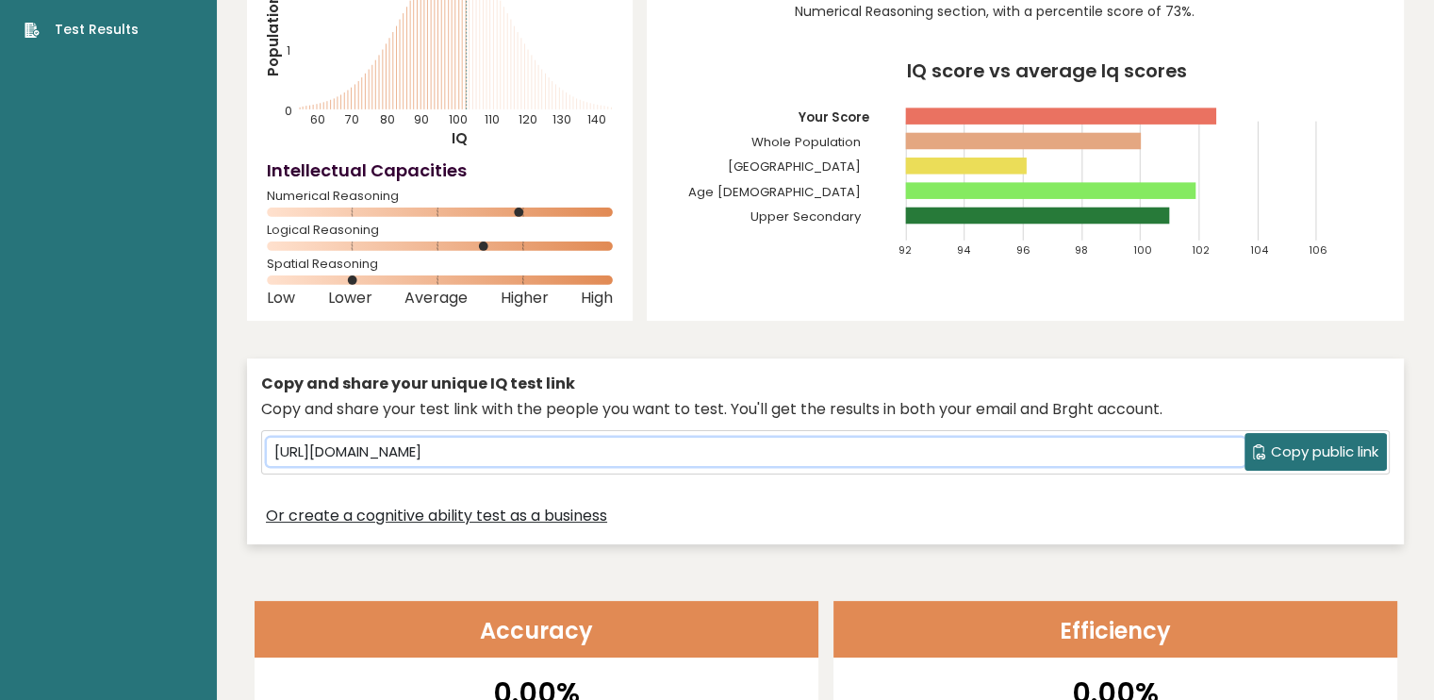
click at [738, 455] on input "[URL][DOMAIN_NAME]" at bounding box center [756, 452] width 978 height 28
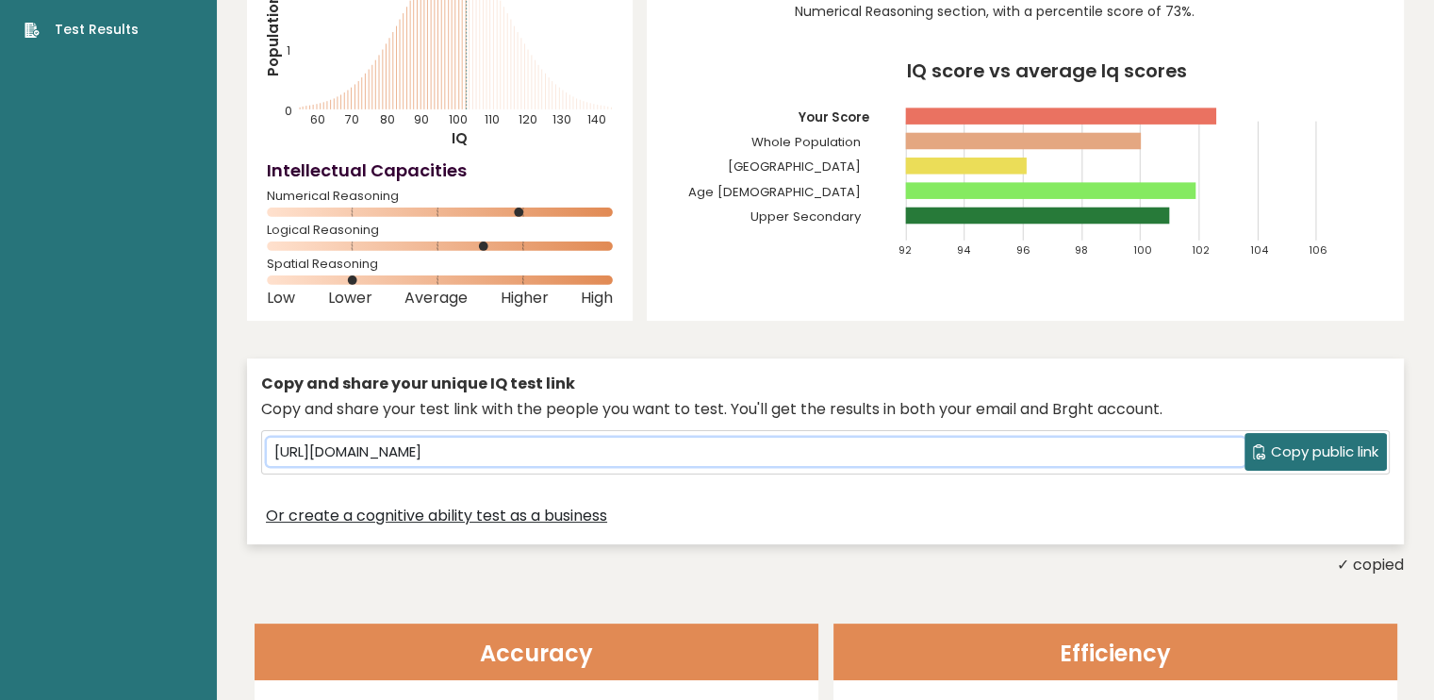
scroll to position [0, 0]
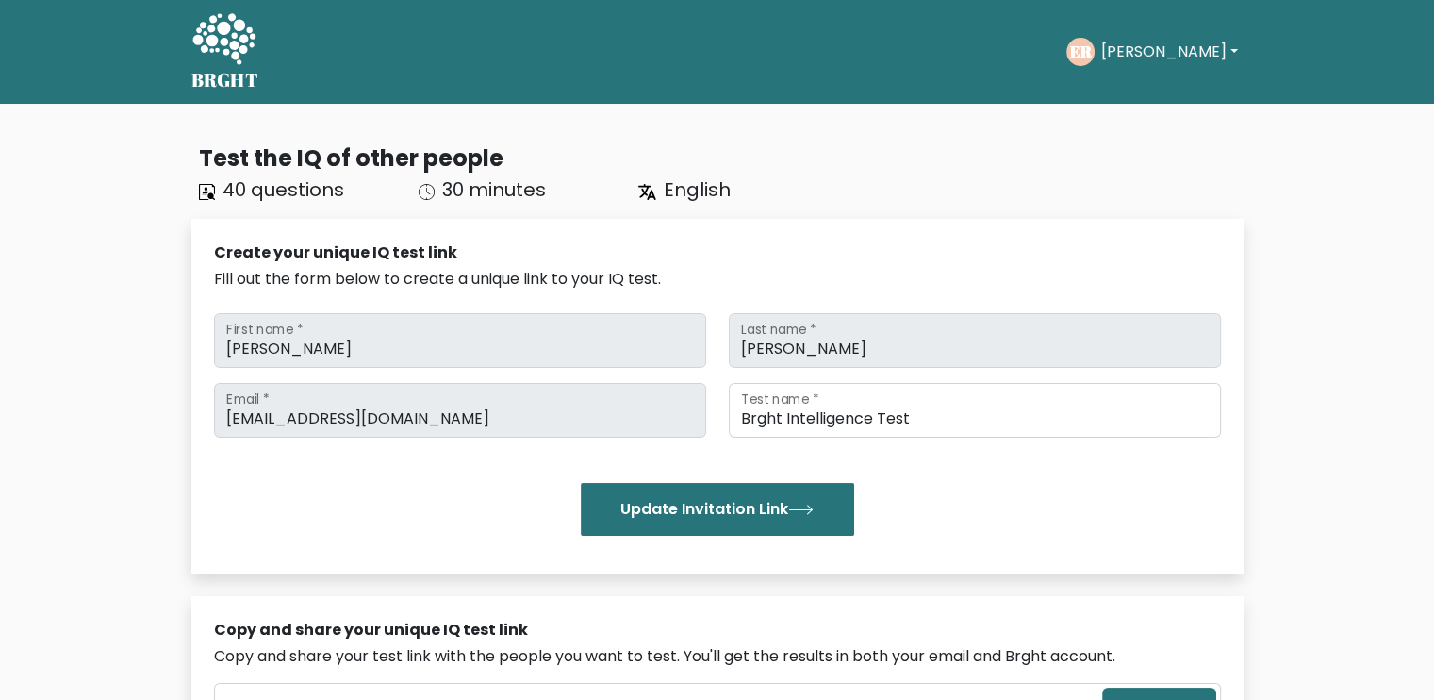
click at [1132, 55] on button "[PERSON_NAME]" at bounding box center [1169, 52] width 148 height 25
click at [1115, 118] on link "Profile" at bounding box center [1141, 122] width 149 height 30
